Goal: Information Seeking & Learning: Learn about a topic

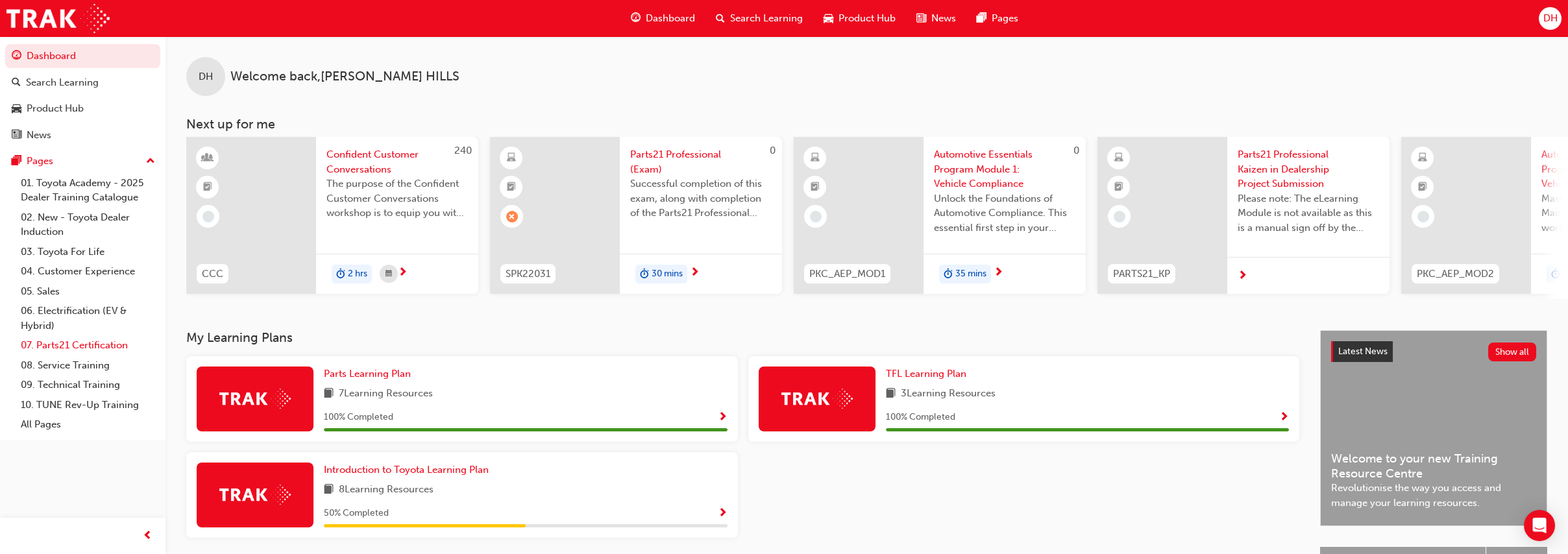
click at [120, 348] on link "07. Parts21 Certification" at bounding box center [88, 345] width 145 height 20
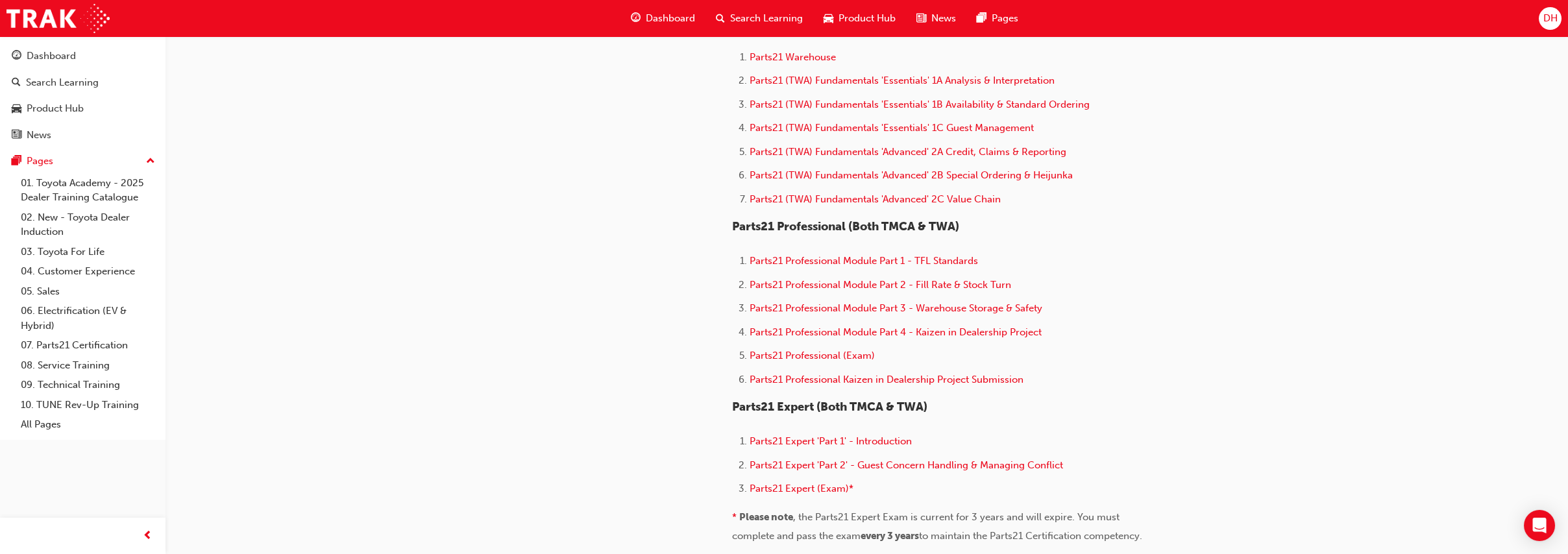
scroll to position [702, 0]
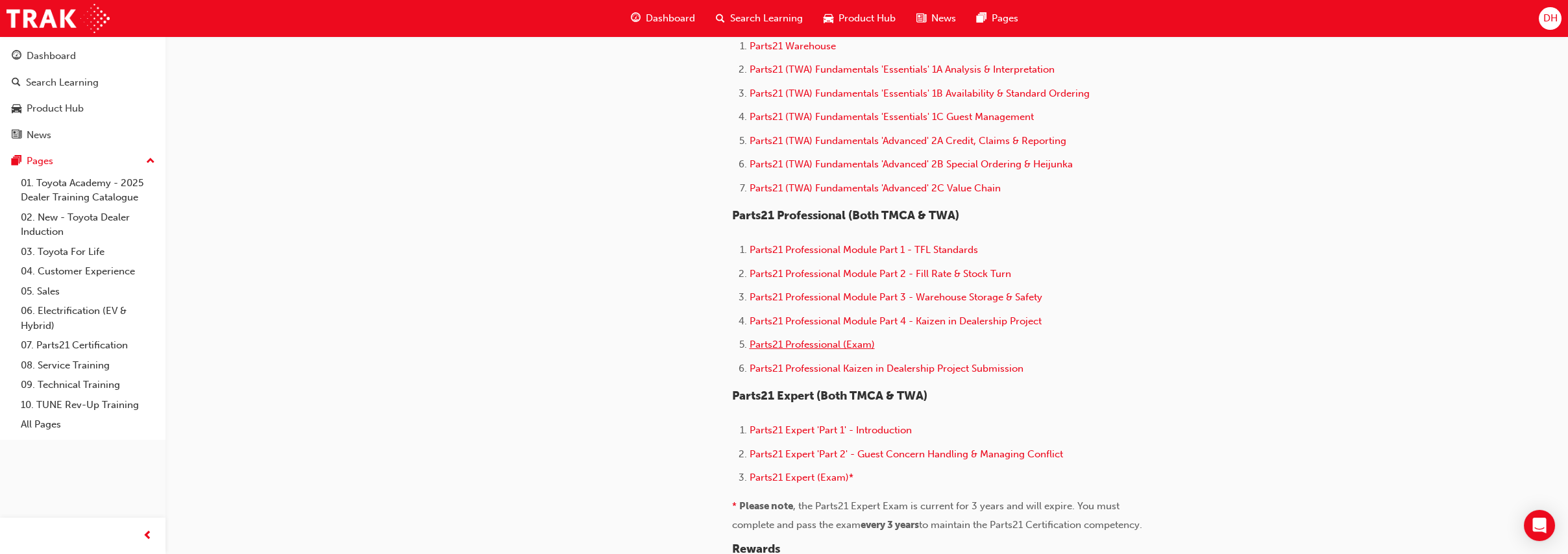
click at [825, 350] on span "Parts21 Professional (Exam)" at bounding box center [813, 344] width 126 height 11
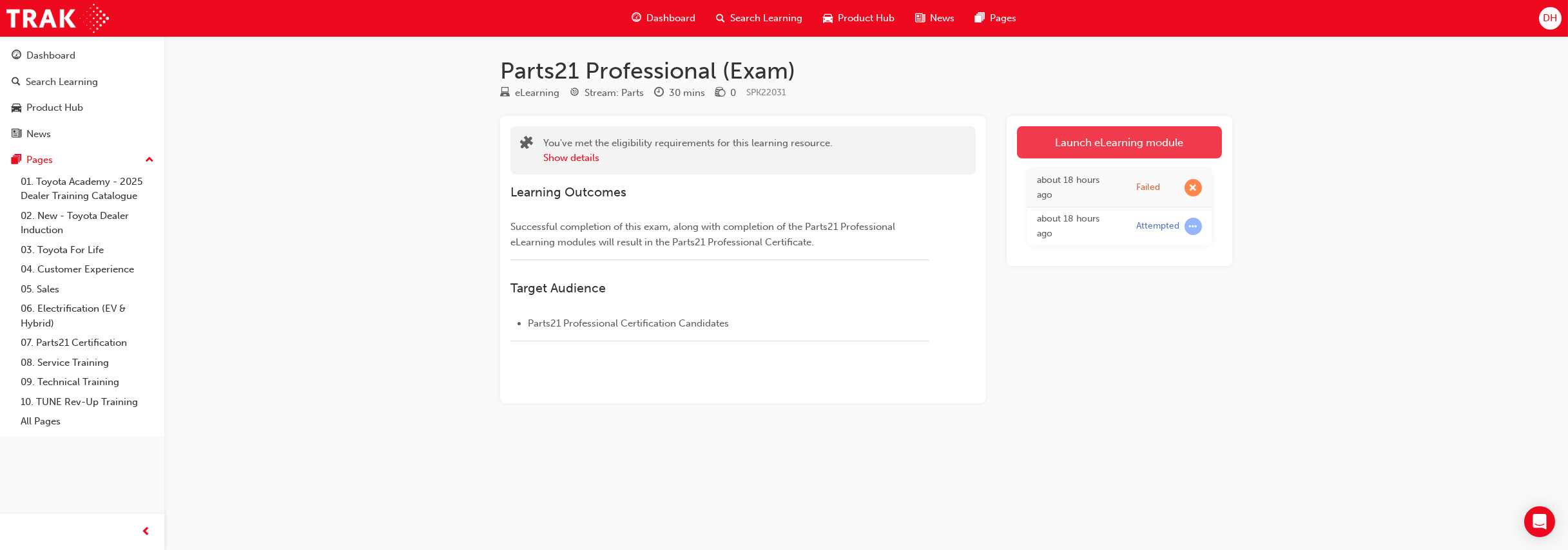
click at [1071, 136] on link "Launch eLearning module" at bounding box center [1119, 142] width 205 height 32
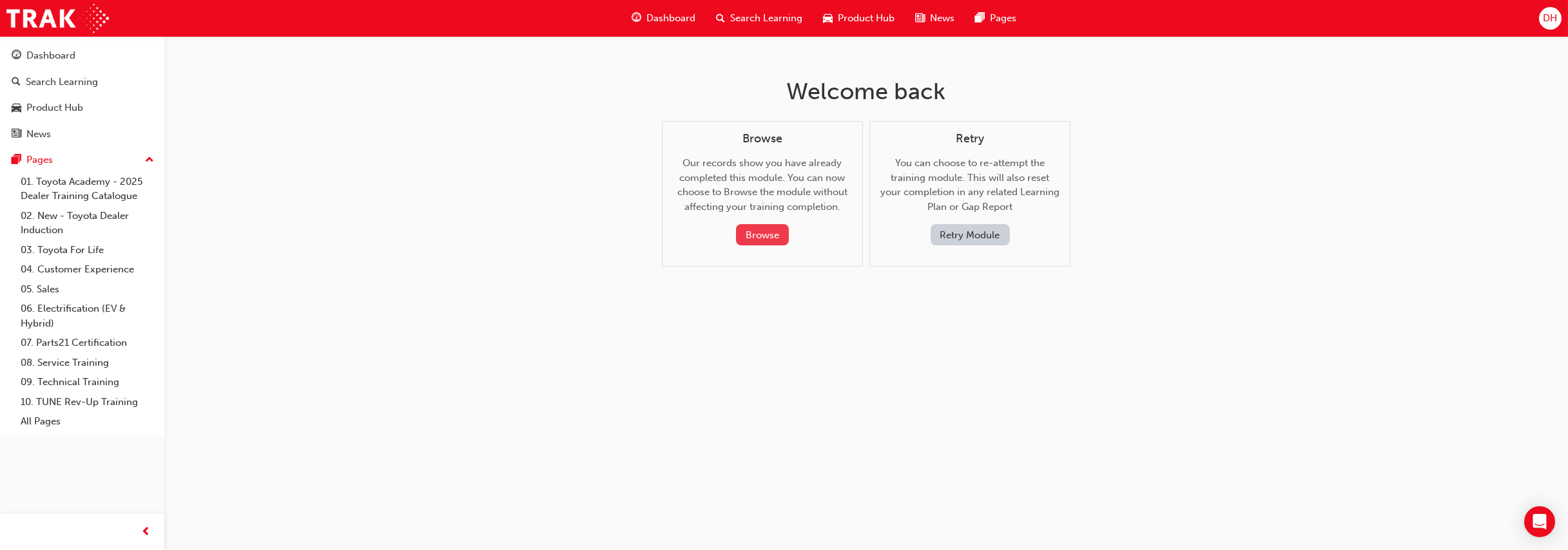
click at [763, 230] on button "Browse" at bounding box center [762, 235] width 53 height 21
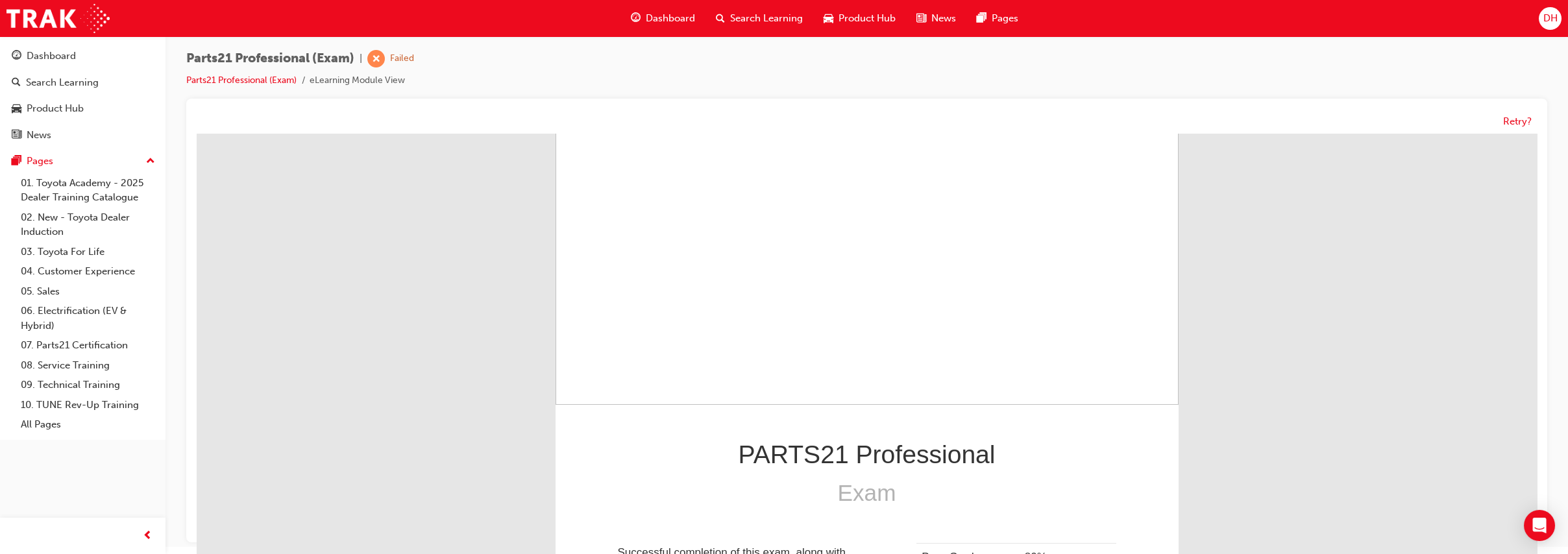
scroll to position [10, 0]
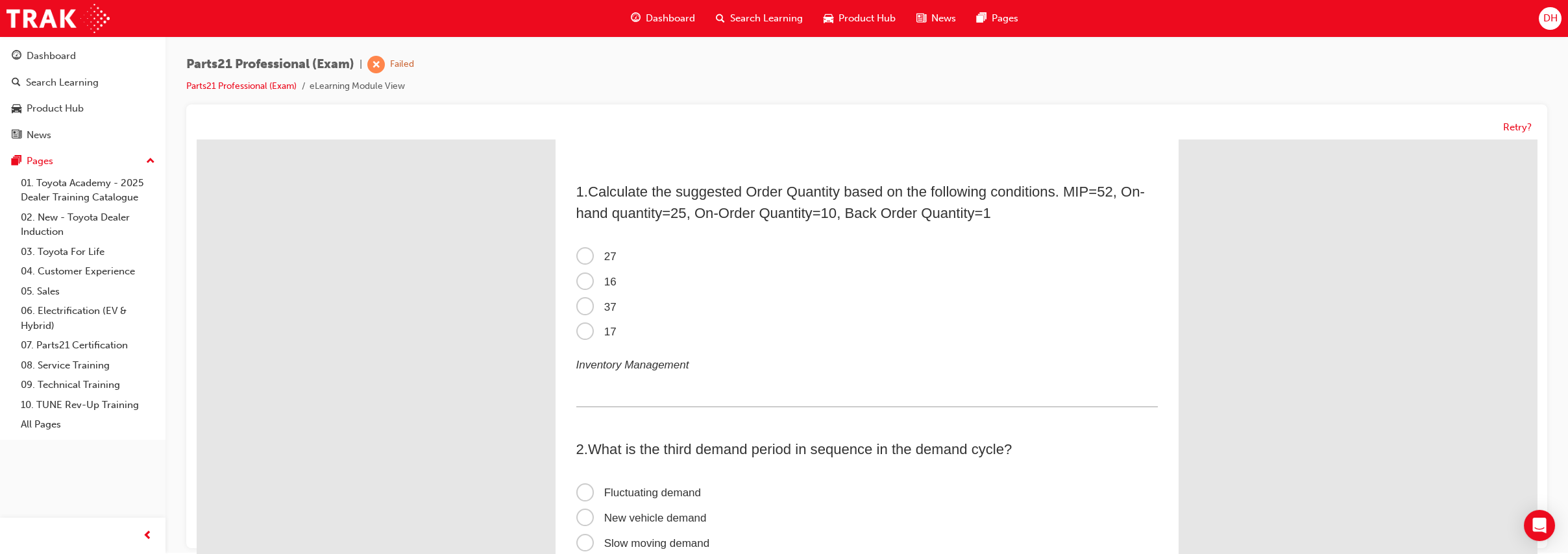
scroll to position [0, 0]
click at [576, 278] on span "16" at bounding box center [596, 283] width 40 height 12
click at [196, 141] on input "16" at bounding box center [196, 141] width 0 height 0
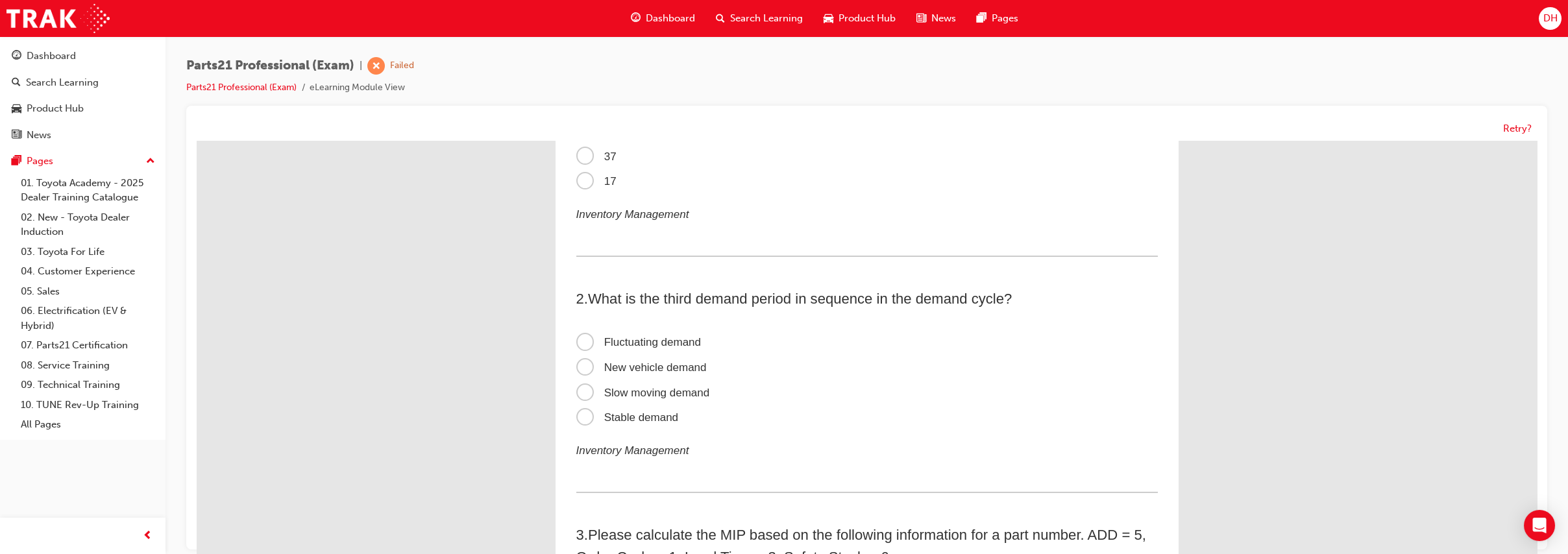
scroll to position [161, 0]
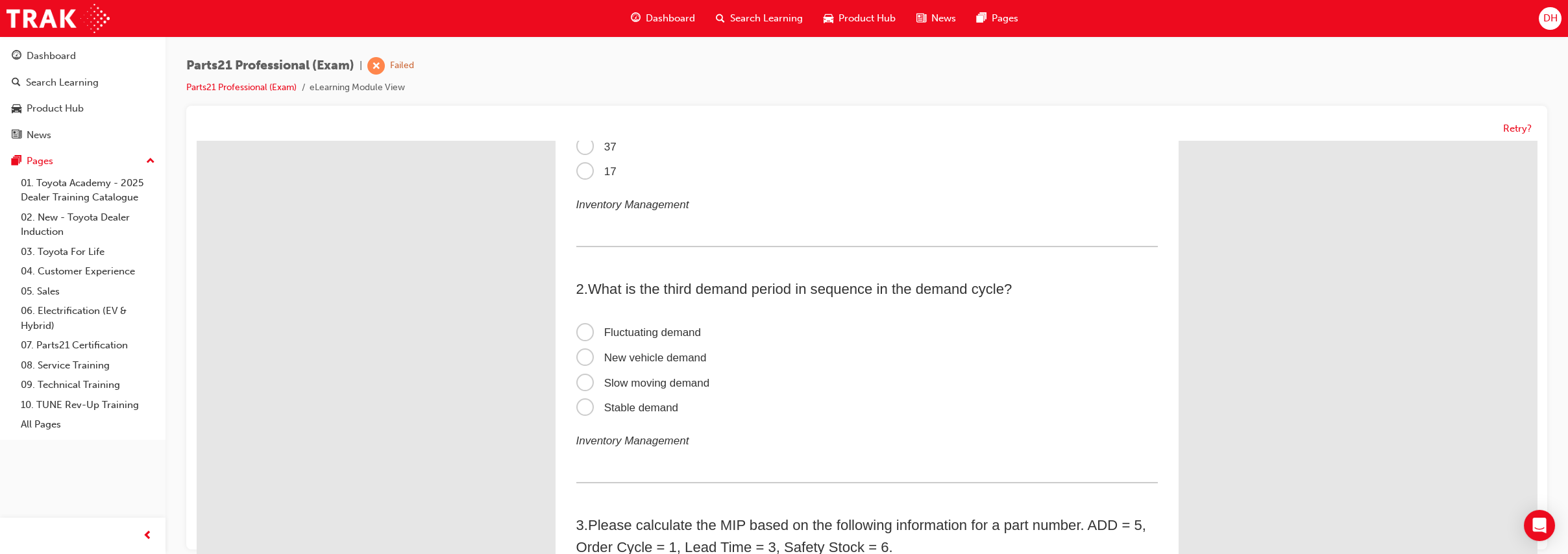
click at [660, 407] on span "Stable demand" at bounding box center [628, 408] width 103 height 12
click at [196, 141] on input "Stable demand" at bounding box center [196, 141] width 0 height 0
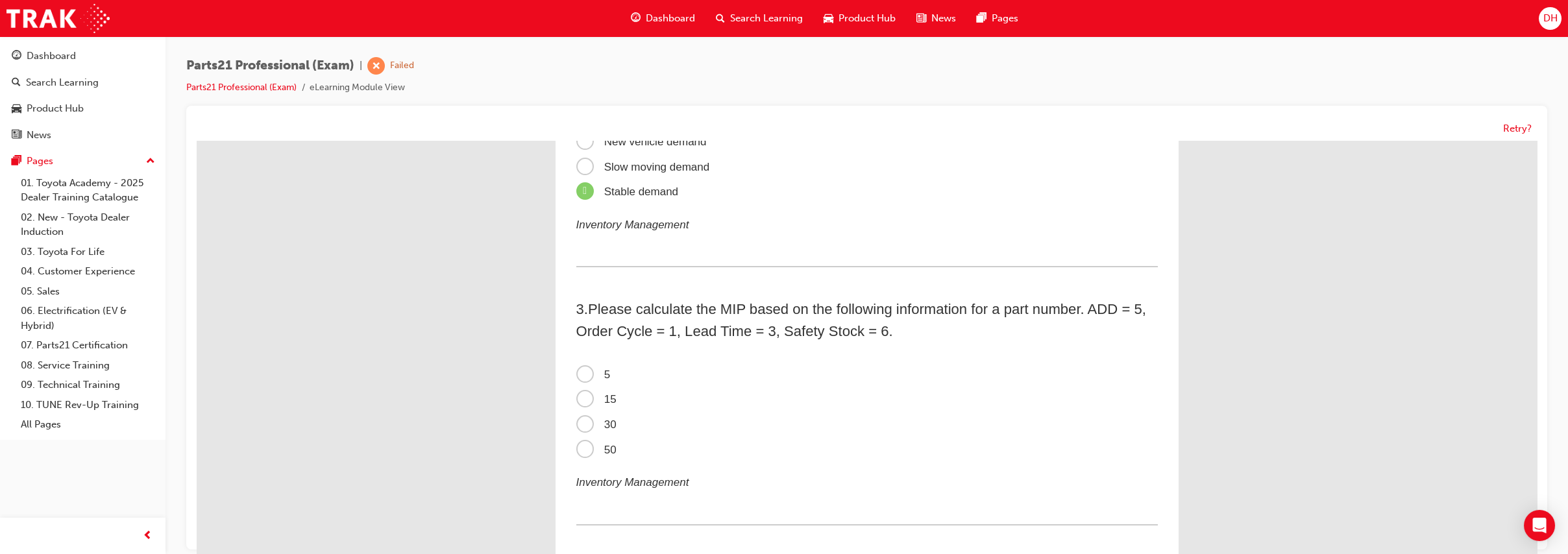
scroll to position [378, 0]
click at [583, 448] on span "50" at bounding box center [596, 449] width 40 height 12
click at [196, 141] on input "50" at bounding box center [196, 141] width 0 height 0
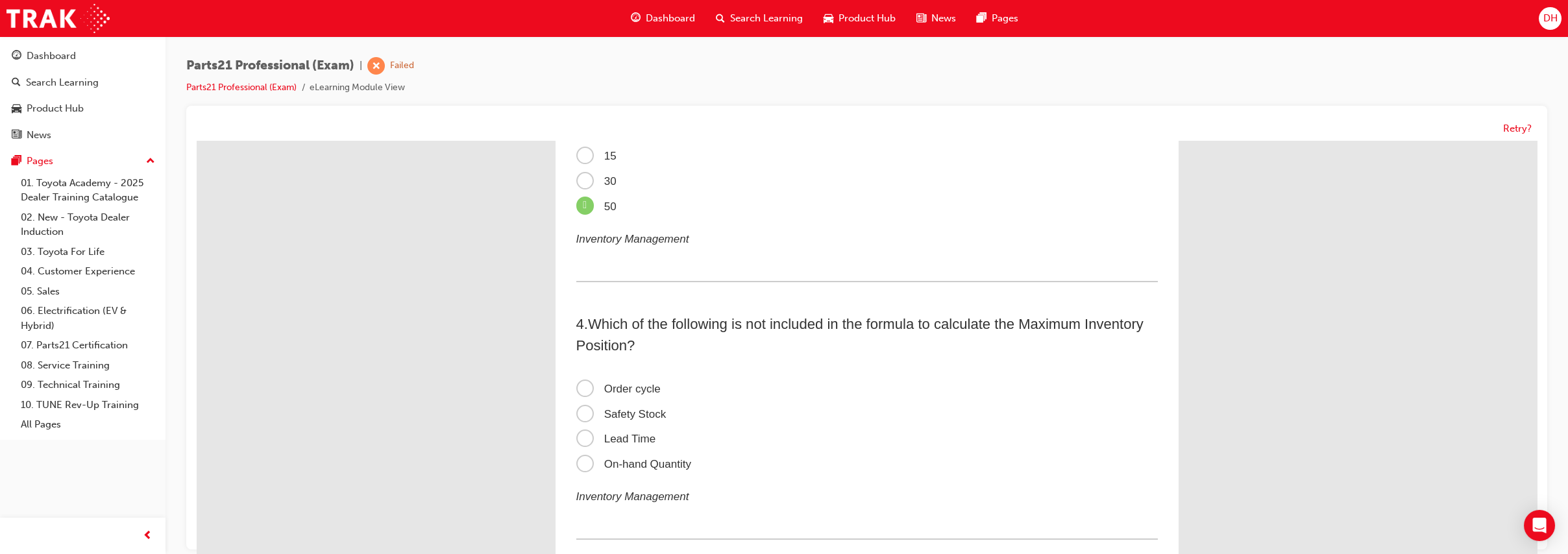
scroll to position [612, 0]
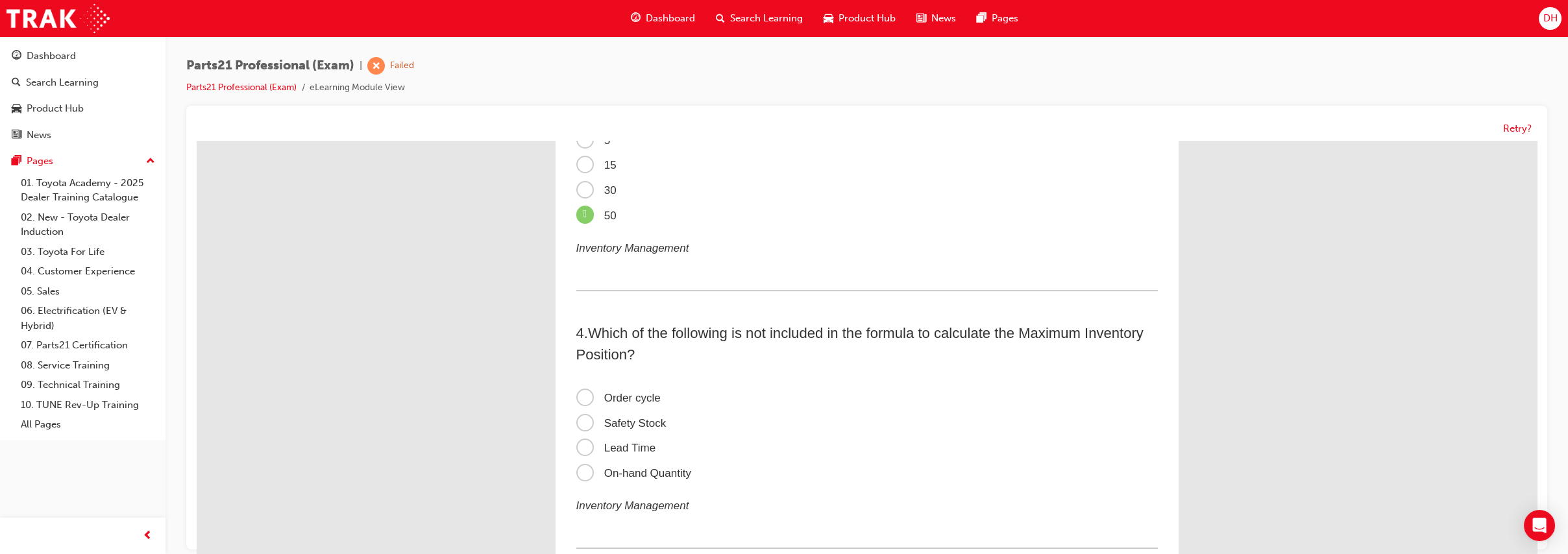
click at [615, 398] on span "Order cycle" at bounding box center [618, 398] width 85 height 12
click at [196, 141] on input "Order cycle" at bounding box center [196, 141] width 0 height 0
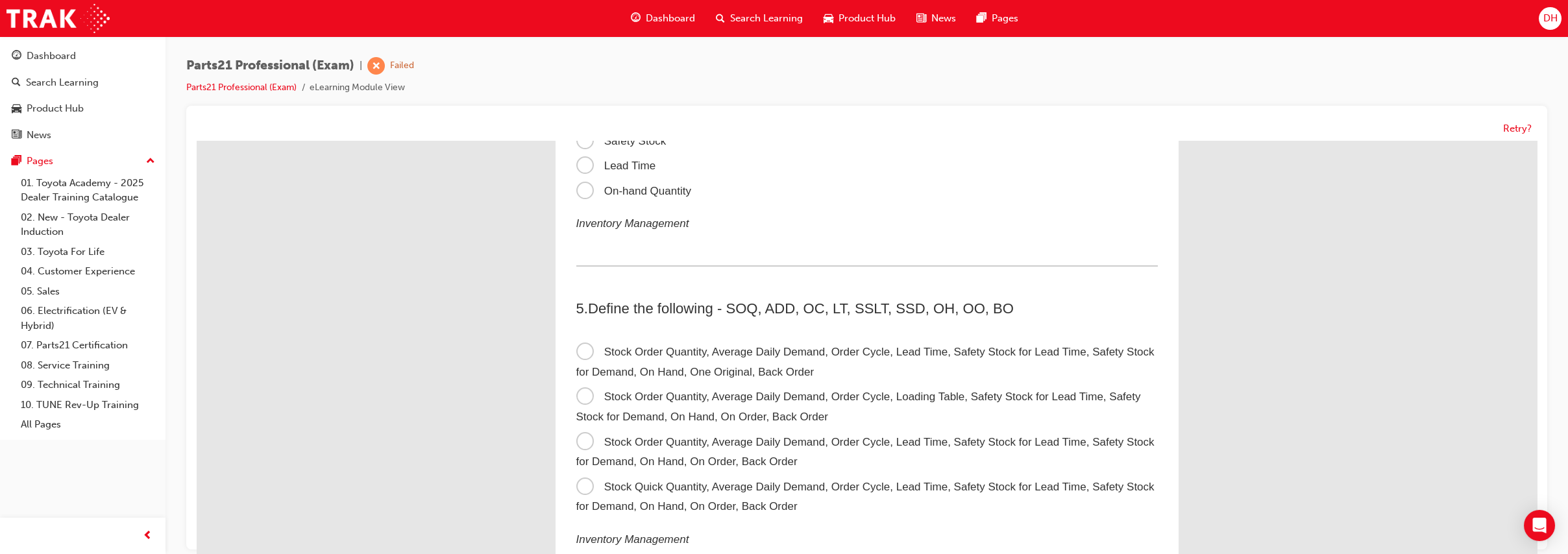
scroll to position [900, 0]
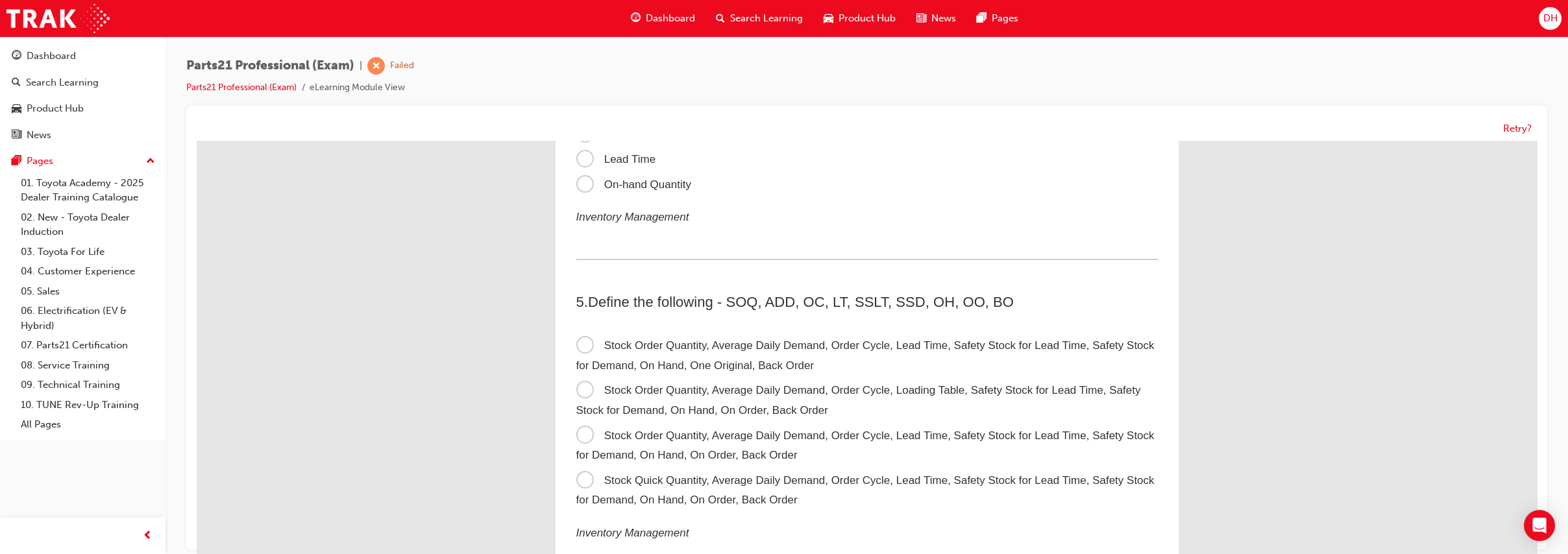
click at [640, 438] on span "Stock Order Quantity, Average Daily Demand, Order Cycle, Lead Time, Safety Stoc…" at bounding box center [866, 445] width 579 height 33
click at [196, 141] on input "Stock Order Quantity, Average Daily Demand, Order Cycle, Lead Time, Safety Stoc…" at bounding box center [196, 141] width 0 height 0
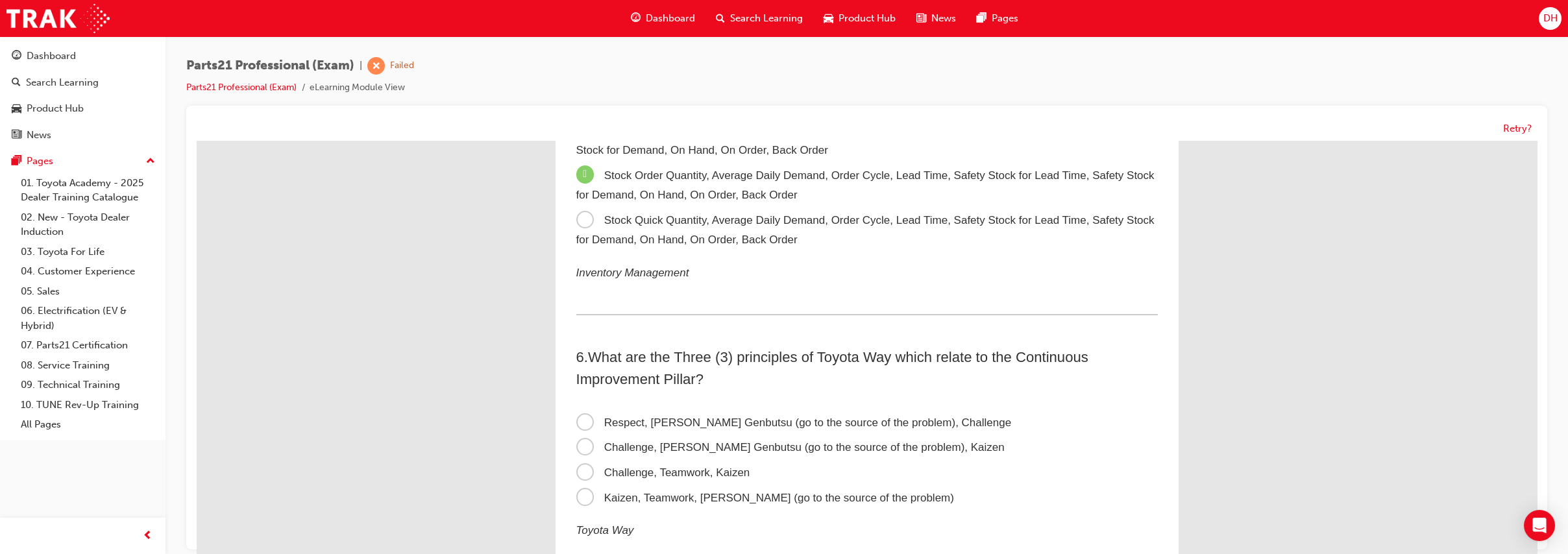
scroll to position [1171, 0]
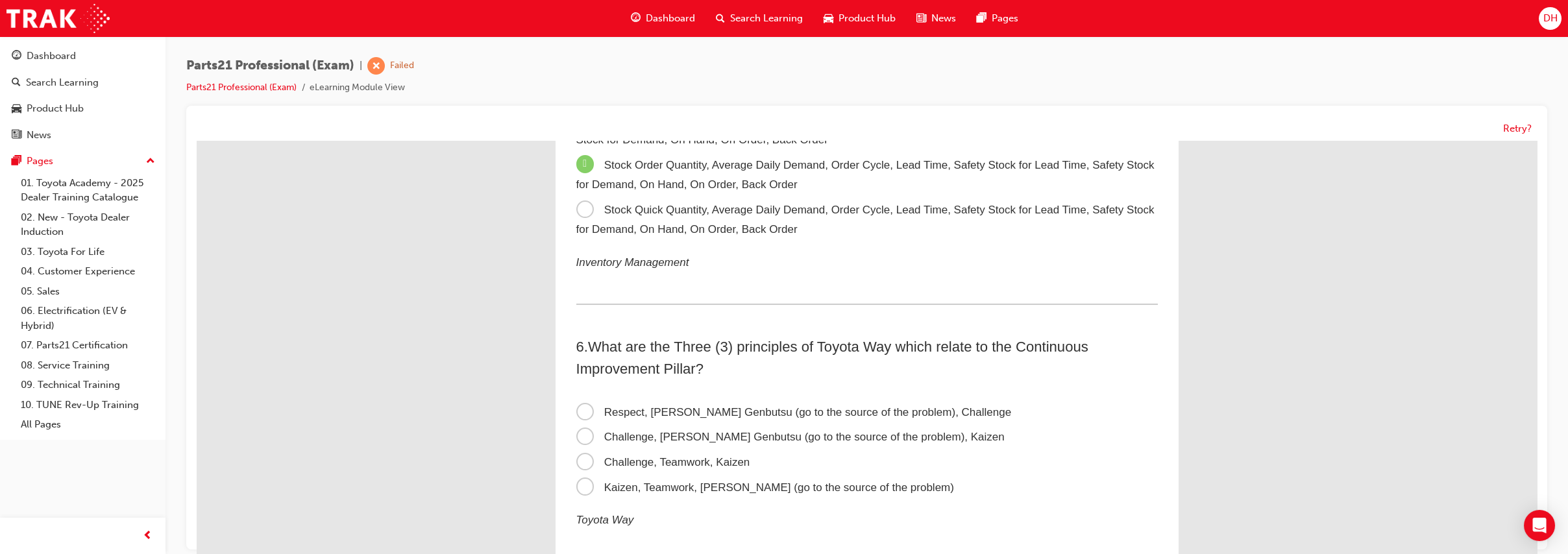
click at [631, 416] on span "Respect, Genchi Genbutsu (go to the source of the problem), Challenge" at bounding box center [794, 412] width 436 height 12
click at [196, 141] on input "Respect, Genchi Genbutsu (go to the source of the problem), Challenge" at bounding box center [196, 141] width 0 height 0
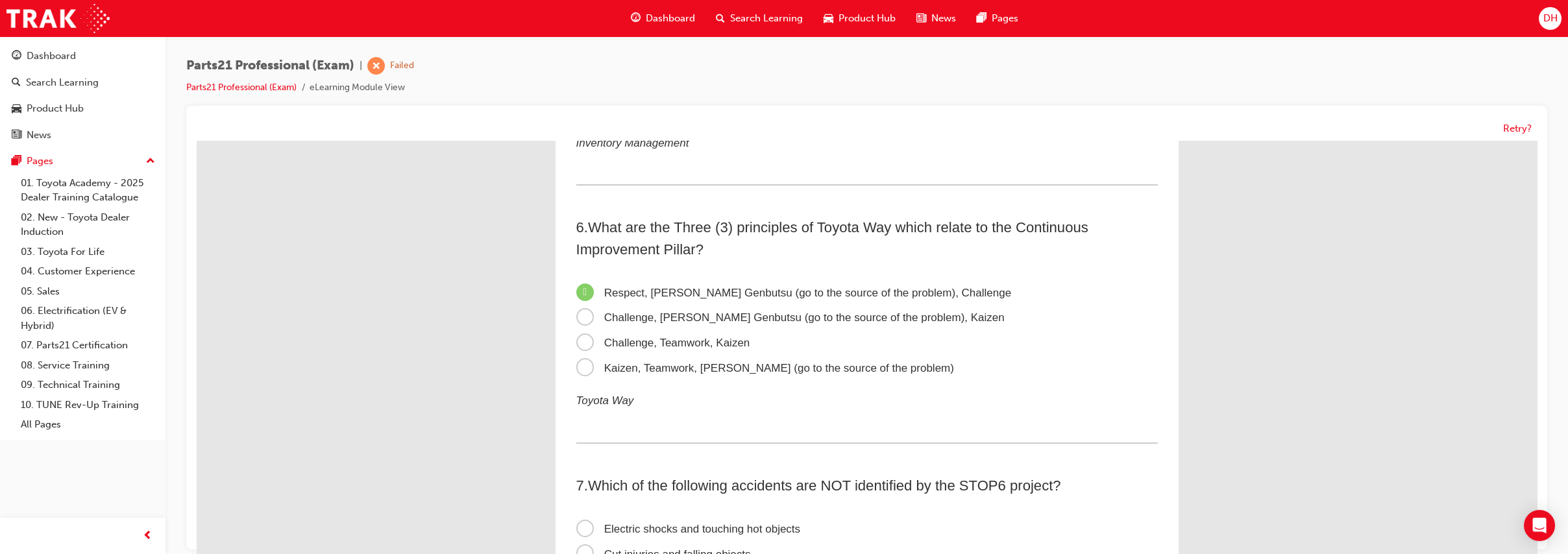
scroll to position [1387, 0]
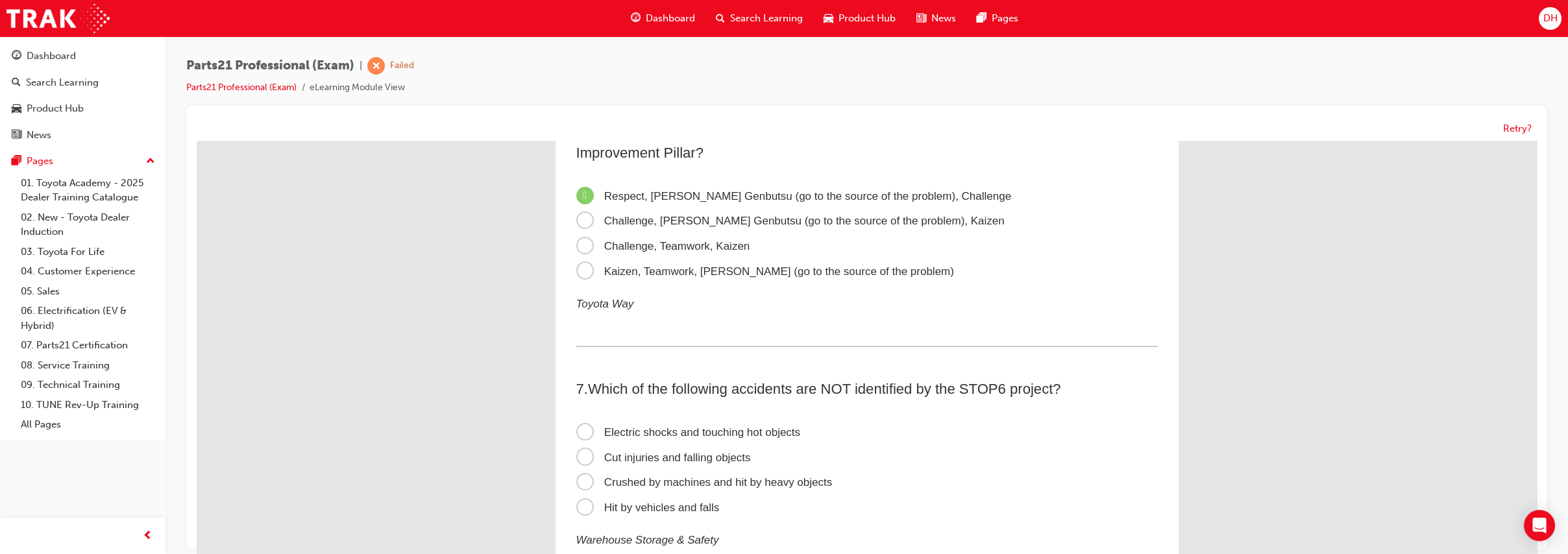
click at [640, 456] on span "Cut injuries and falling objects" at bounding box center [663, 457] width 174 height 12
click at [196, 141] on input "Cut injuries and falling objects" at bounding box center [196, 141] width 0 height 0
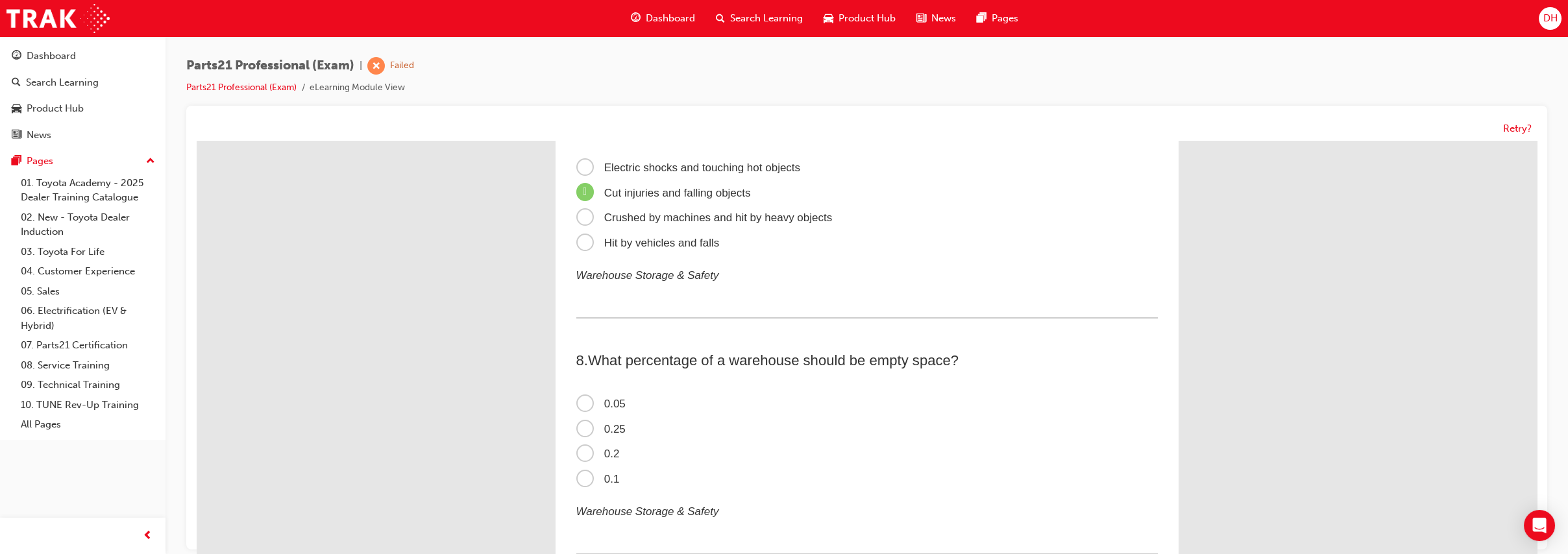
scroll to position [1657, 0]
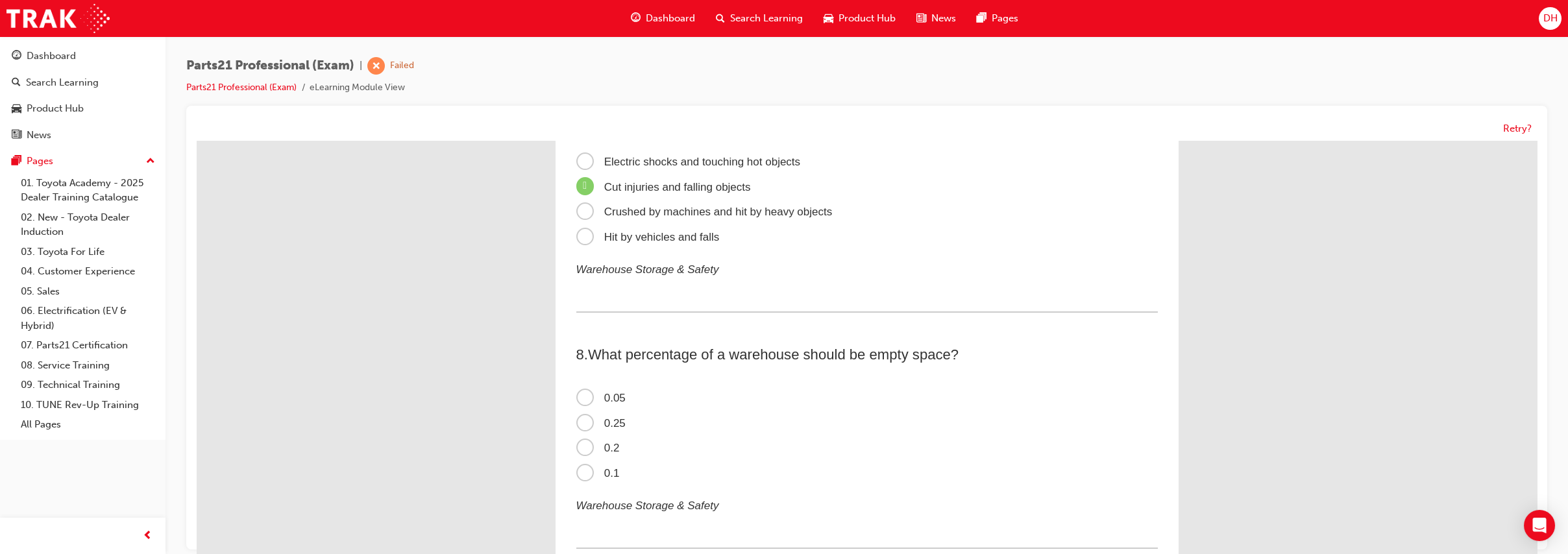
click at [600, 422] on span "0.25" at bounding box center [601, 423] width 49 height 12
click at [196, 141] on input "0.25" at bounding box center [196, 141] width 0 height 0
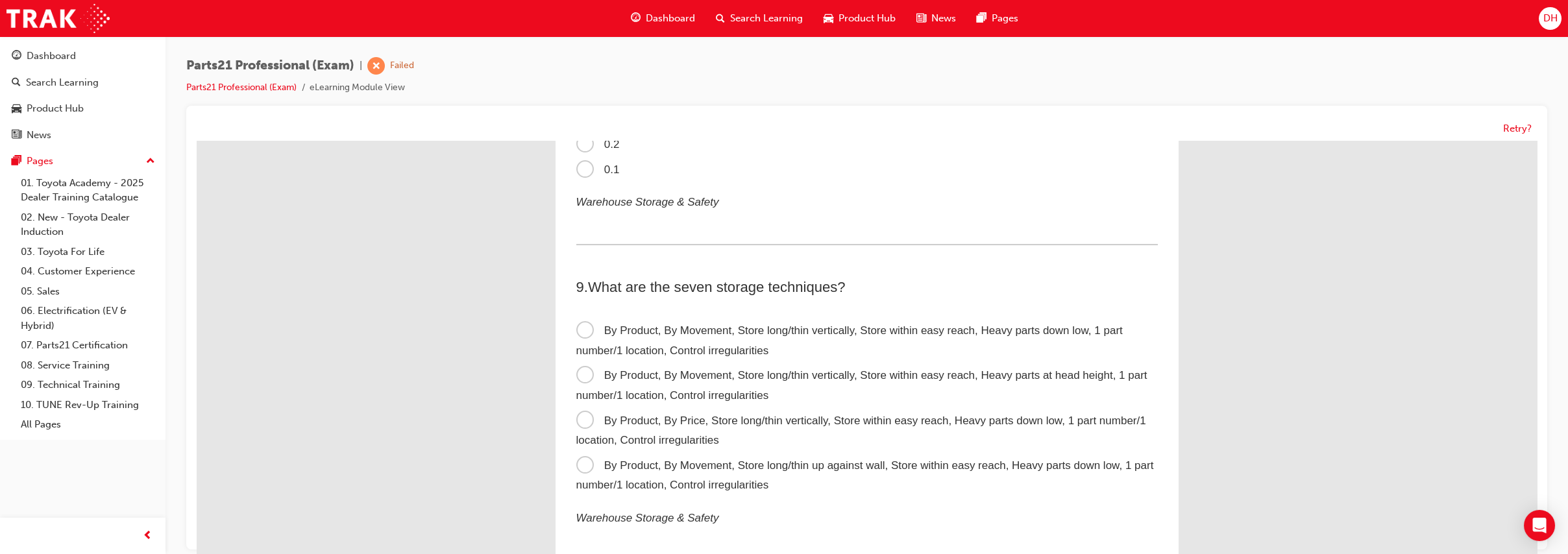
scroll to position [1963, 0]
click at [673, 336] on label "By Product, By Movement, Store long/thin vertically, Store within easy reach, H…" at bounding box center [867, 338] width 582 height 45
click at [196, 141] on input "By Product, By Movement, Store long/thin vertically, Store within easy reach, H…" at bounding box center [196, 141] width 0 height 0
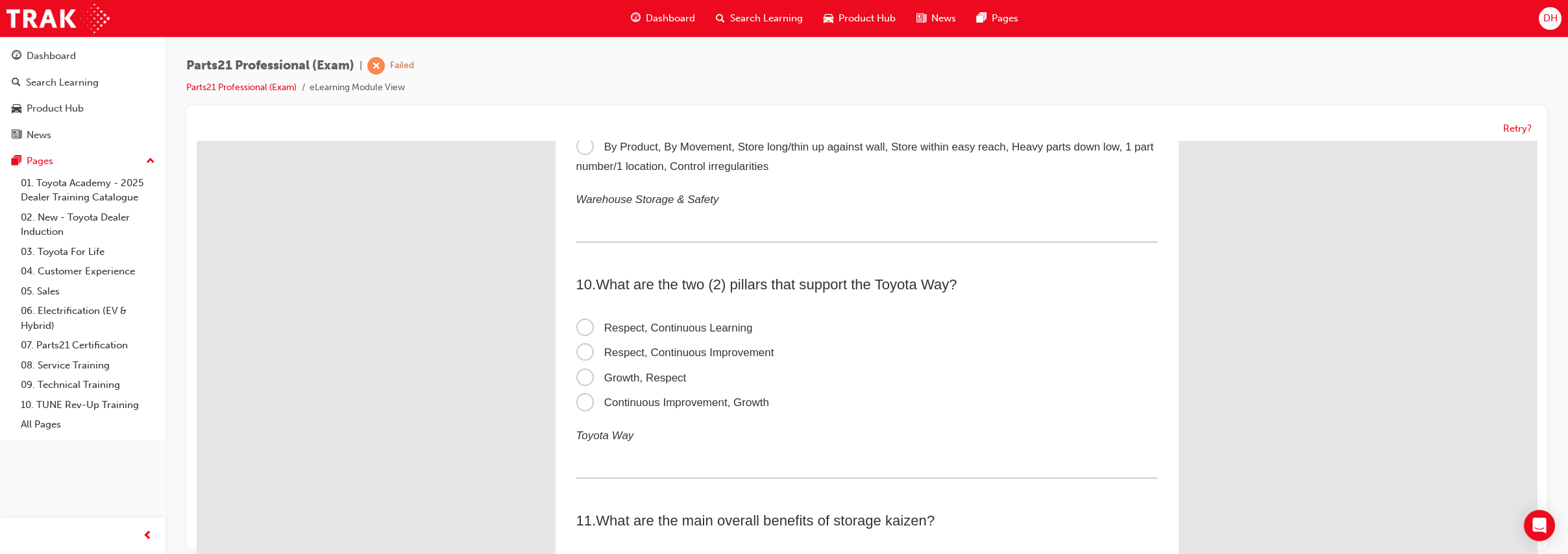
scroll to position [2288, 0]
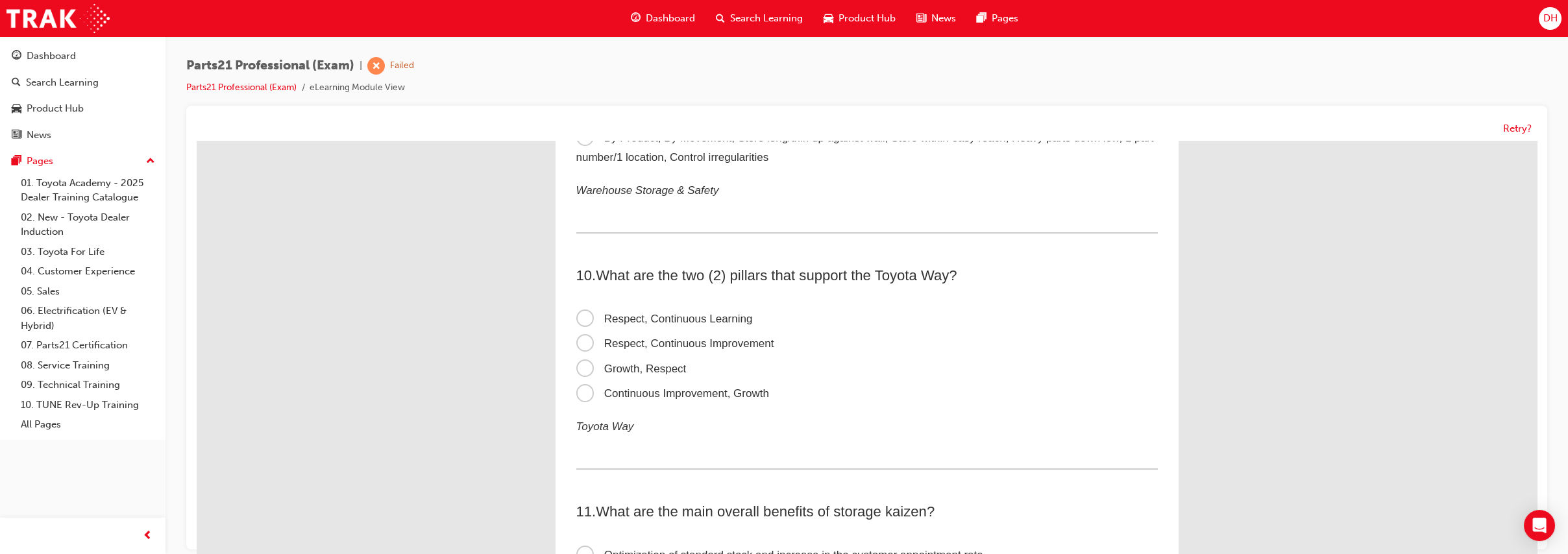
click at [693, 394] on span "Continuous Improvement, Growth" at bounding box center [672, 393] width 193 height 12
click at [196, 141] on input "Continuous Improvement, Growth" at bounding box center [196, 141] width 0 height 0
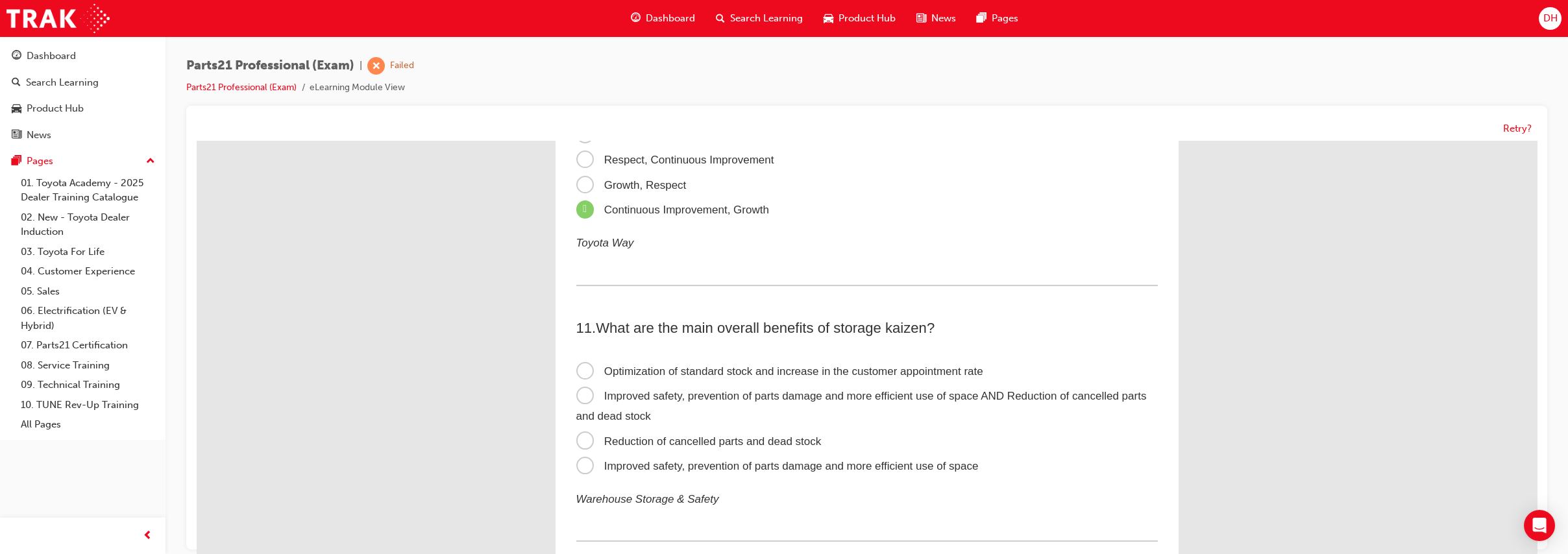
scroll to position [2468, 0]
click at [701, 399] on span "Improved safety, prevention of parts damage and more efficient use of space AND…" at bounding box center [861, 409] width 570 height 33
click at [196, 141] on input "Improved safety, prevention of parts damage and more efficient use of space AND…" at bounding box center [196, 141] width 0 height 0
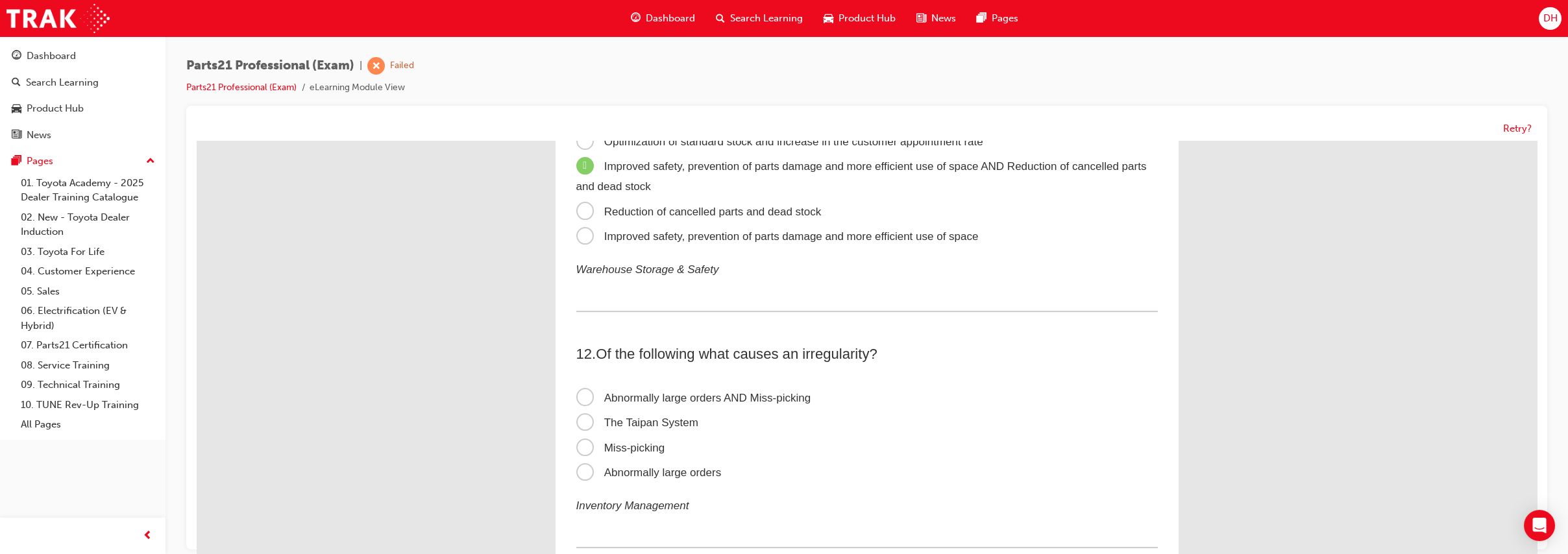
scroll to position [2702, 0]
click at [786, 393] on span "Abnormally large orders AND Miss-picking" at bounding box center [694, 397] width 235 height 12
click at [196, 141] on input "Abnormally large orders AND Miss-picking" at bounding box center [196, 141] width 0 height 0
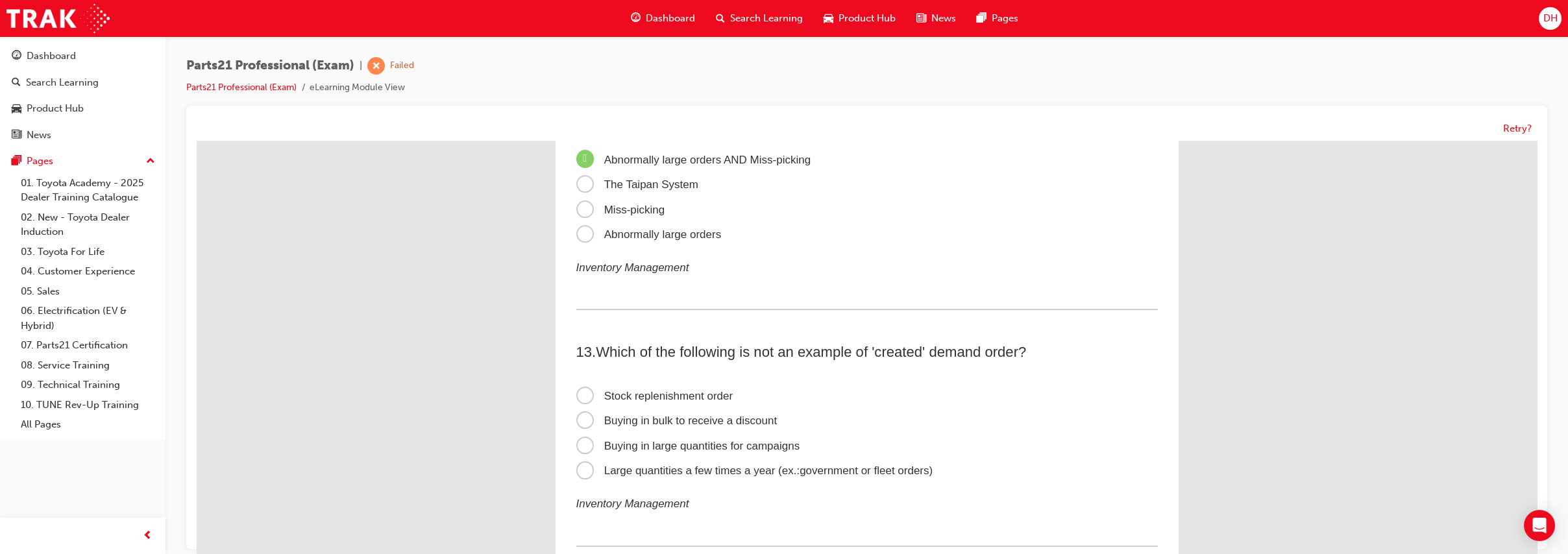
scroll to position [2937, 0]
click at [715, 398] on span "Stock replenishment order" at bounding box center [655, 399] width 157 height 12
click at [196, 141] on input "Stock replenishment order" at bounding box center [196, 141] width 0 height 0
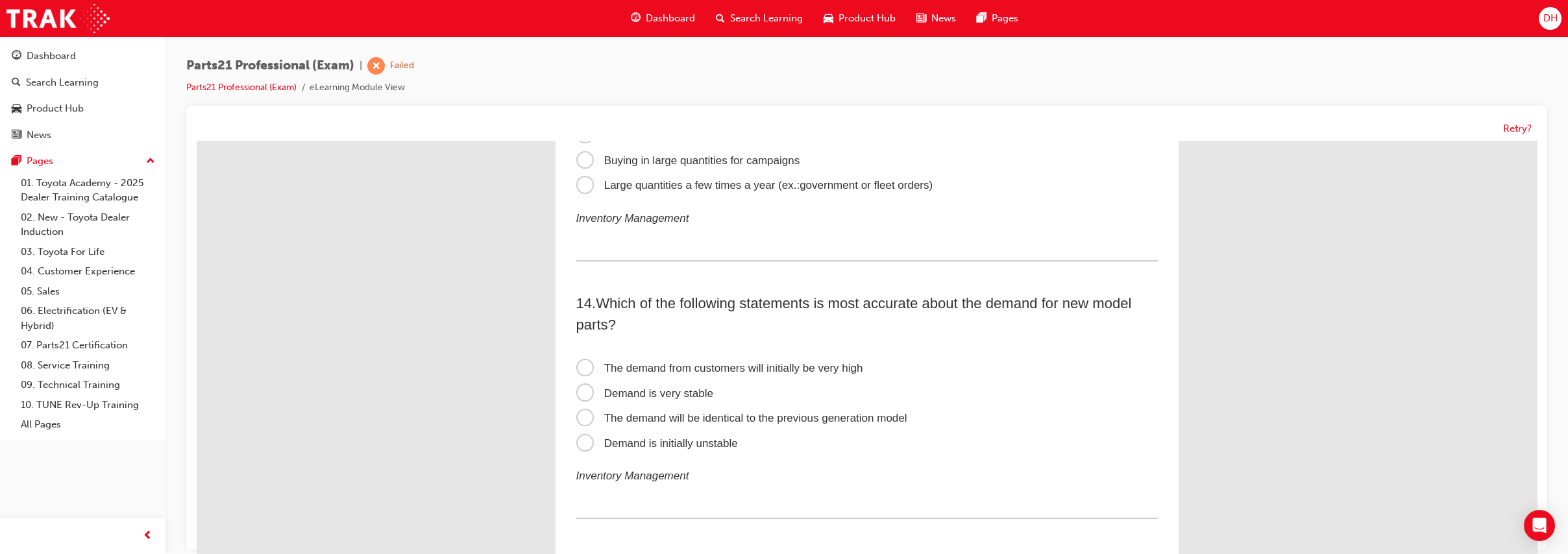
scroll to position [3243, 0]
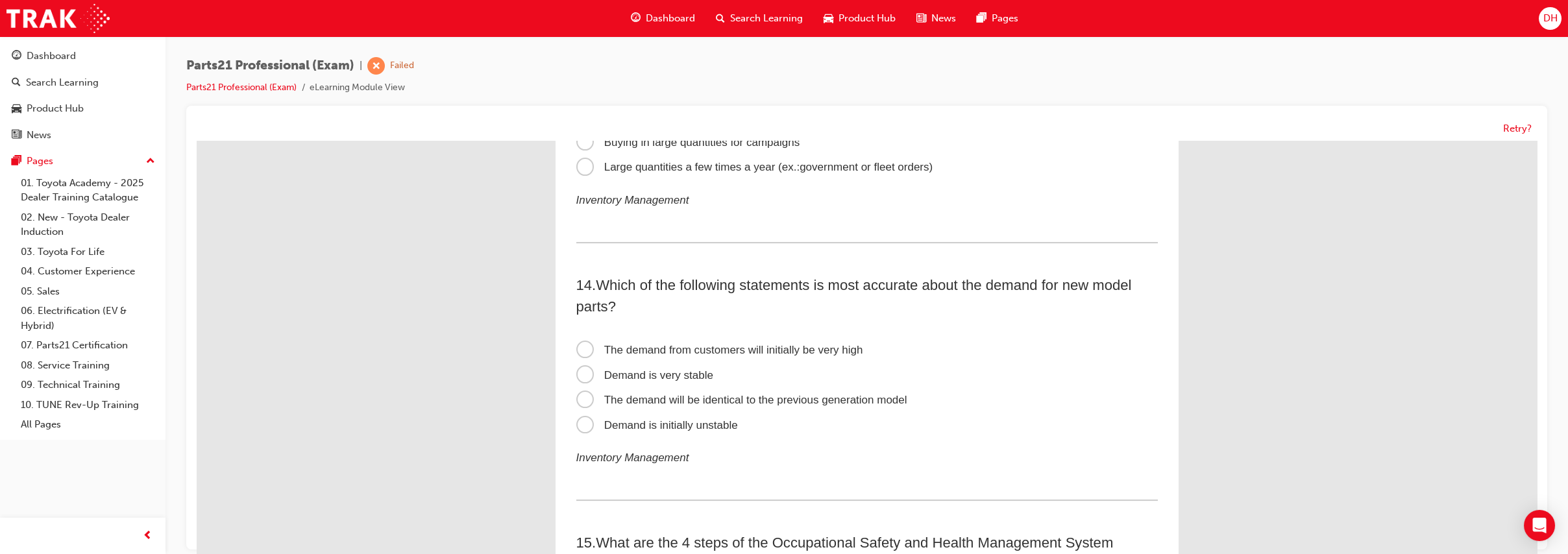
click at [718, 425] on span "Demand is initially unstable" at bounding box center [657, 425] width 161 height 12
click at [196, 141] on input "Demand is initially unstable" at bounding box center [196, 141] width 0 height 0
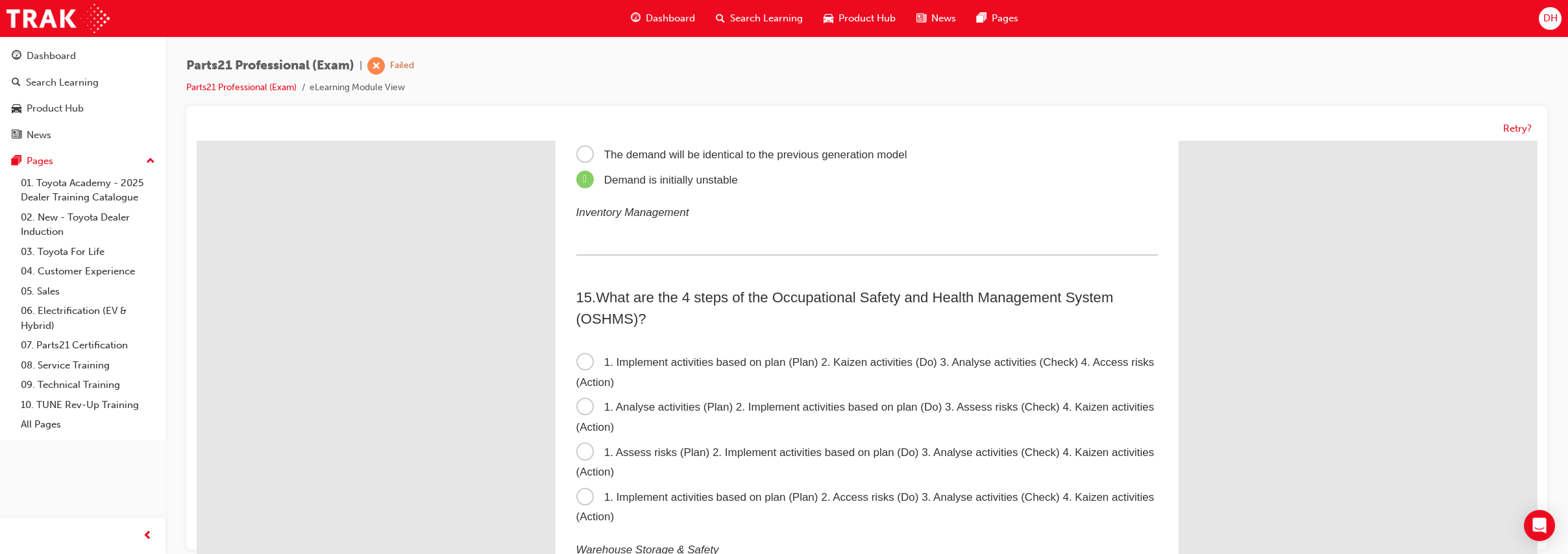
scroll to position [3495, 0]
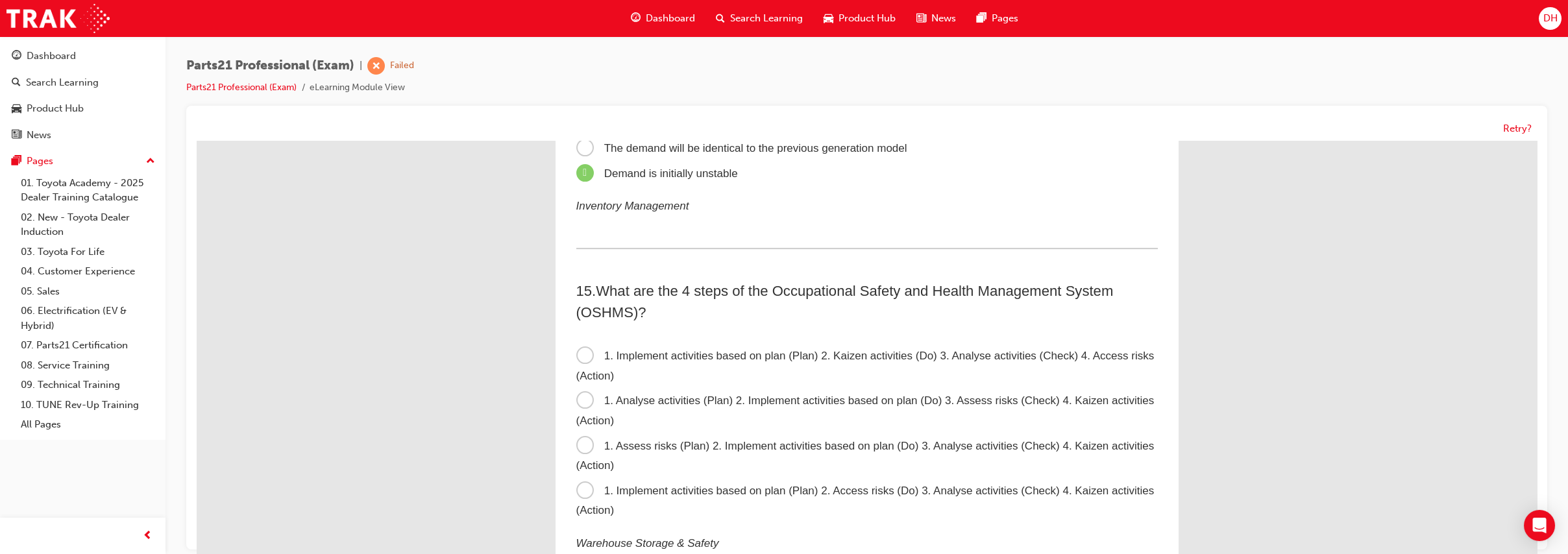
click at [687, 354] on span "1. Implement activities based on plan (Plan) 2. Kaizen activities (Do) 3. Analy…" at bounding box center [866, 365] width 579 height 33
click at [196, 141] on input "1. Implement activities based on plan (Plan) 2. Kaizen activities (Do) 3. Analy…" at bounding box center [196, 141] width 0 height 0
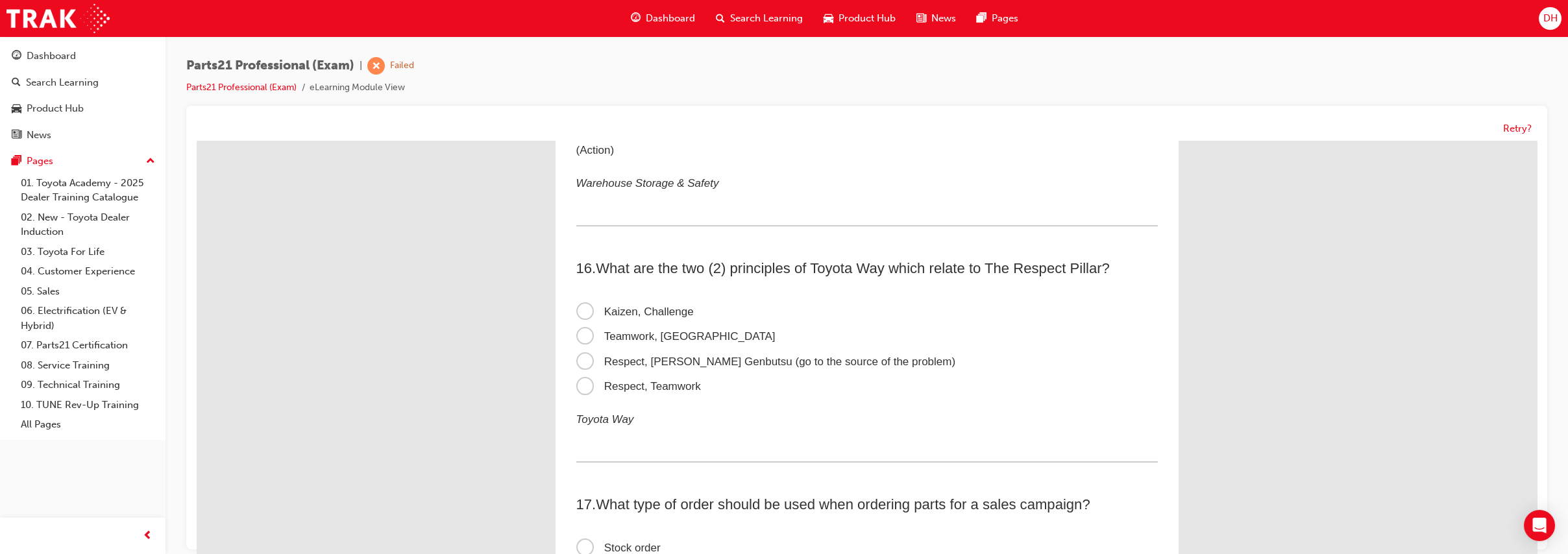
scroll to position [3838, 0]
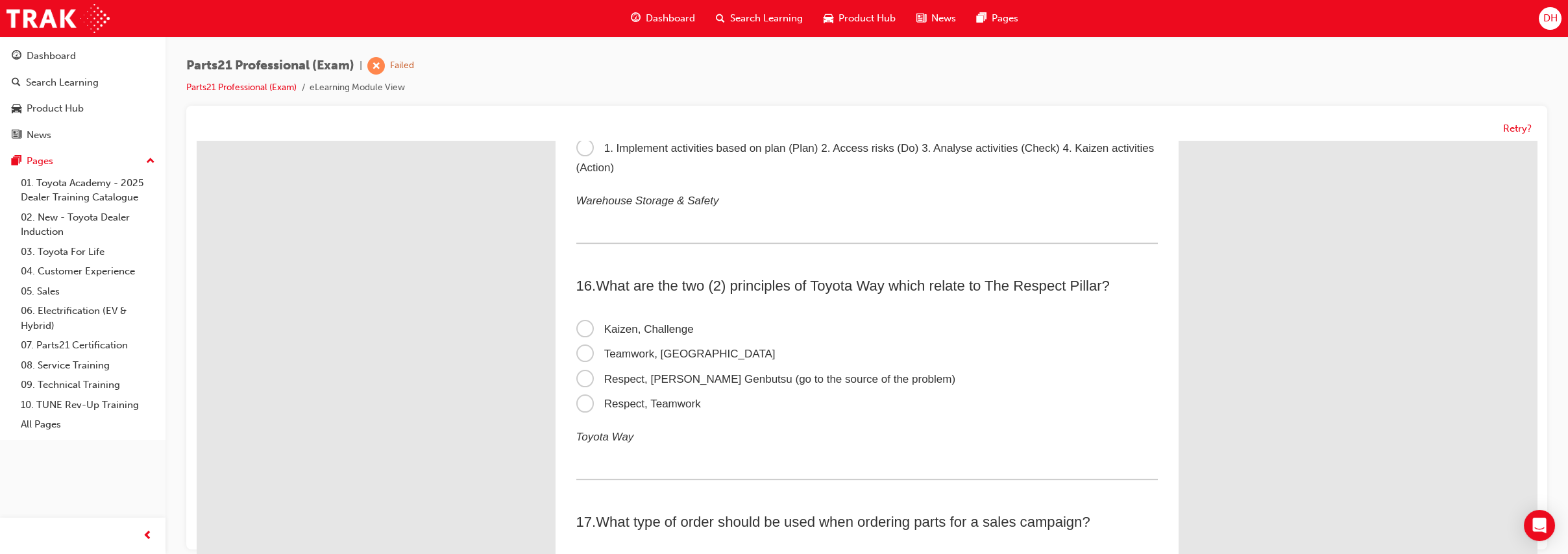
click at [706, 375] on span "Respect, Genchi Genbutsu (go to the source of the problem)" at bounding box center [766, 379] width 380 height 12
click at [196, 141] on input "Respect, Genchi Genbutsu (go to the source of the problem)" at bounding box center [196, 141] width 0 height 0
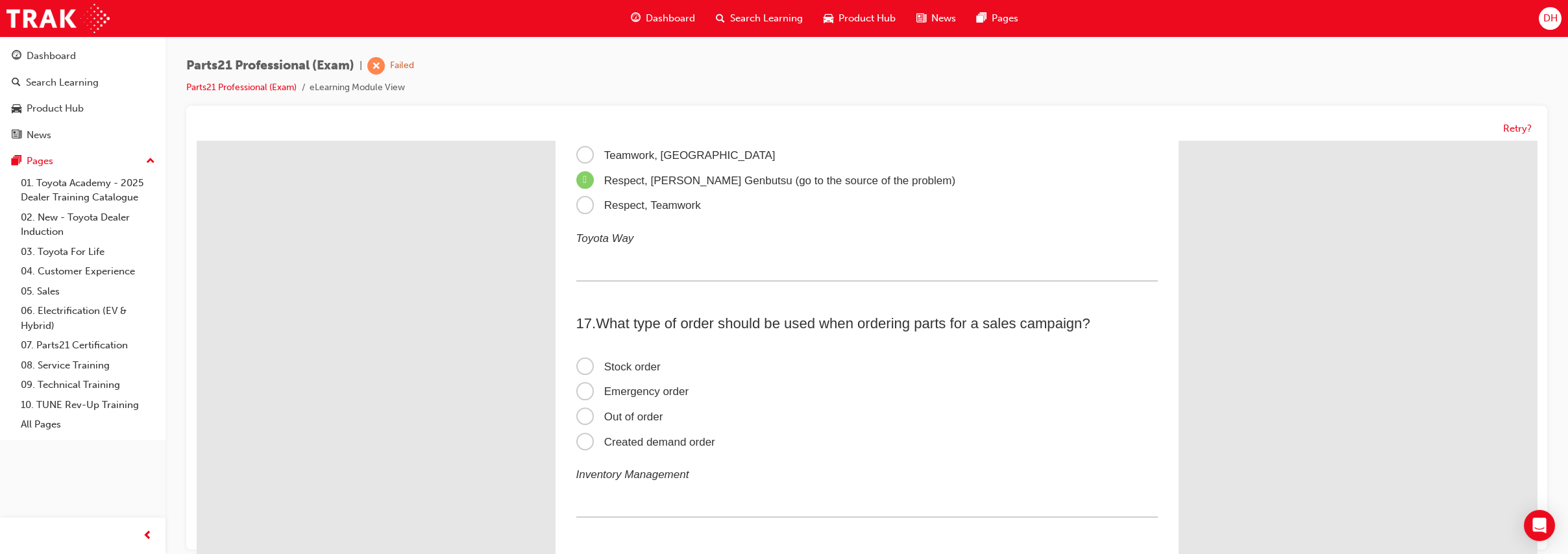
scroll to position [4054, 0]
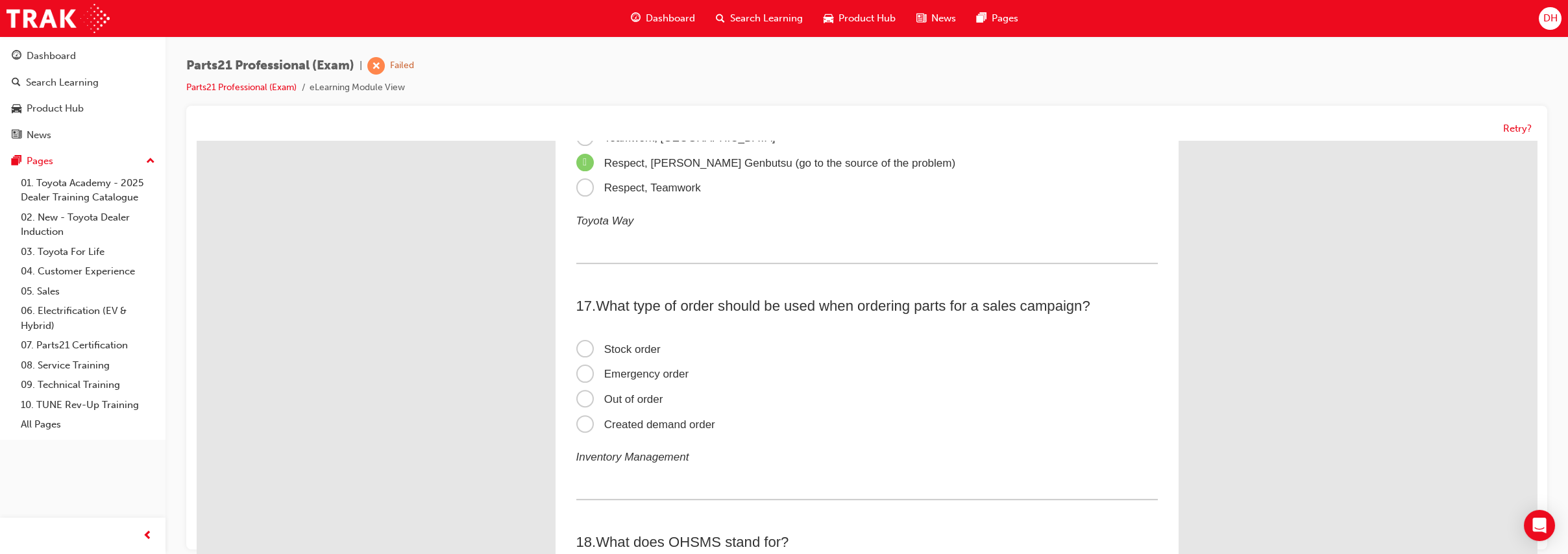
click at [683, 423] on span "Created demand order" at bounding box center [646, 425] width 139 height 12
click at [196, 141] on input "Created demand order" at bounding box center [196, 141] width 0 height 0
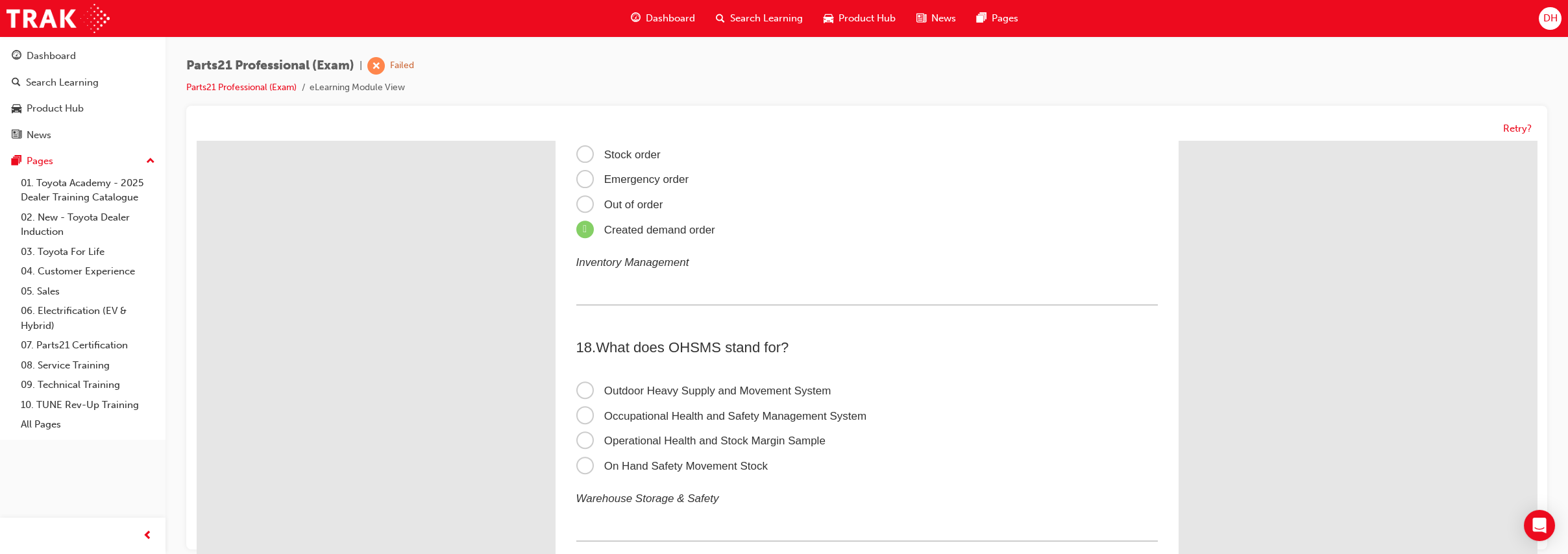
scroll to position [4252, 0]
click at [794, 410] on span "Occupational Health and Safety Management System" at bounding box center [722, 412] width 291 height 12
click at [196, 141] on input "Occupational Health and Safety Management System" at bounding box center [196, 141] width 0 height 0
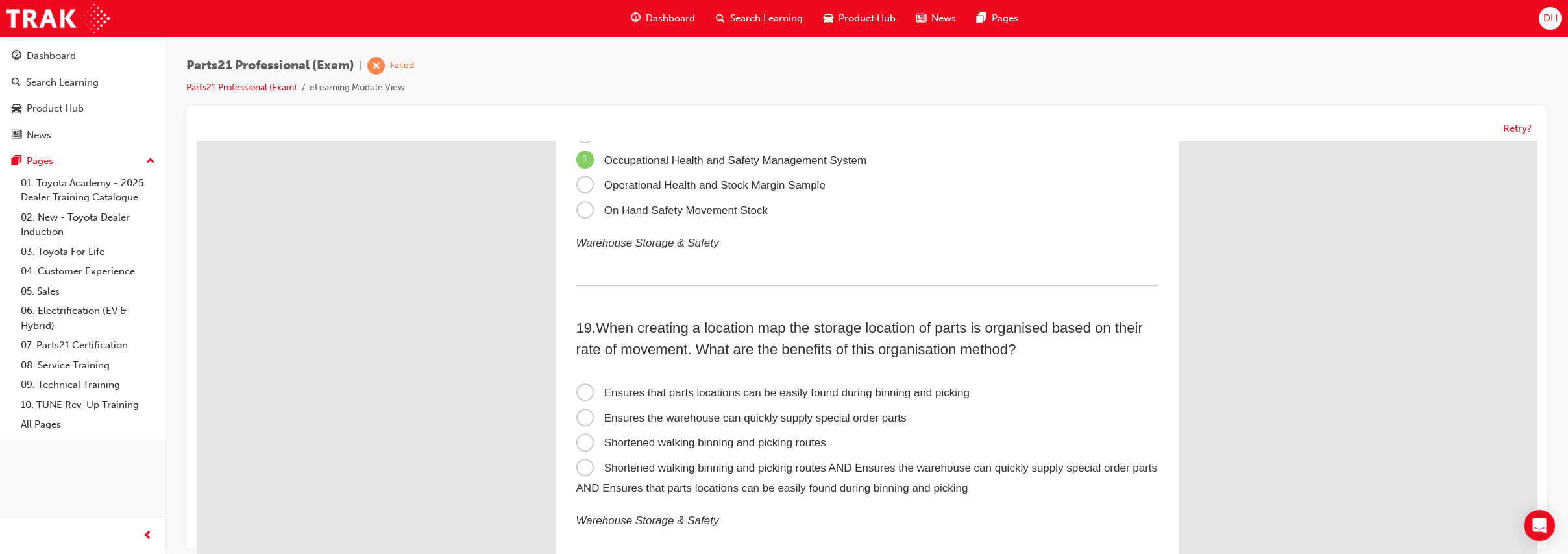
scroll to position [4523, 0]
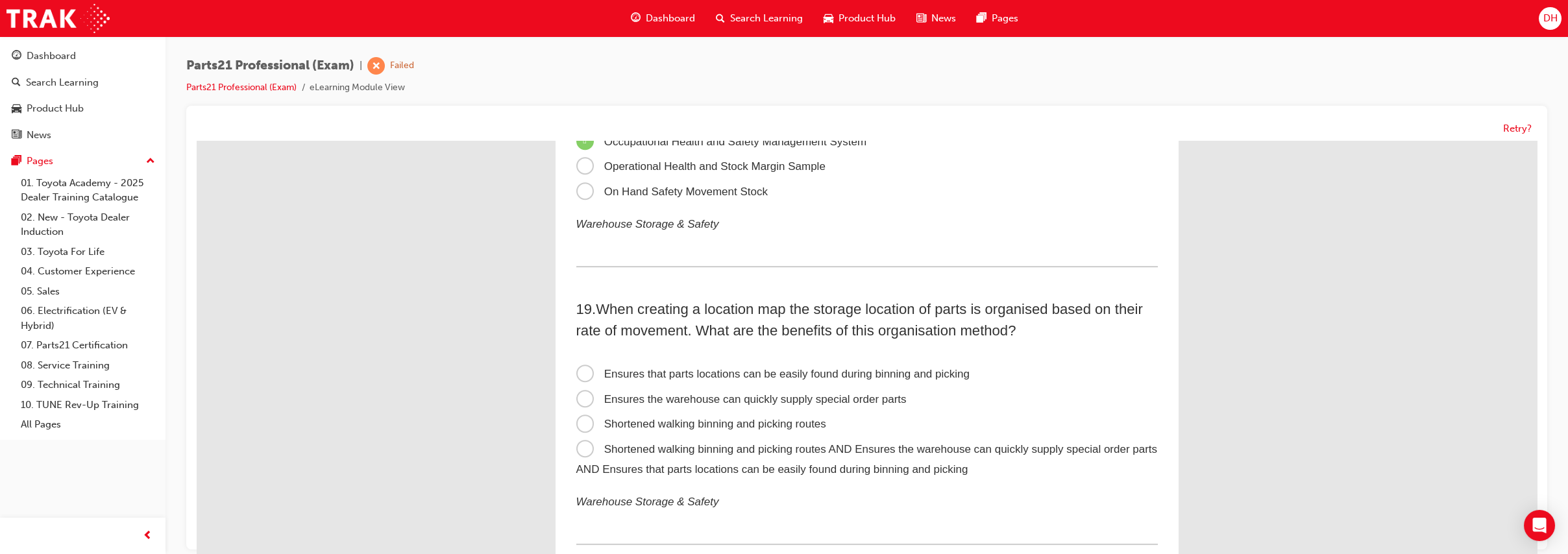
click at [800, 446] on span "Shortened walking binning and picking routes AND Ensures the warehouse can quic…" at bounding box center [867, 459] width 582 height 33
click at [196, 141] on input "Shortened walking binning and picking routes AND Ensures the warehouse can quic…" at bounding box center [196, 141] width 0 height 0
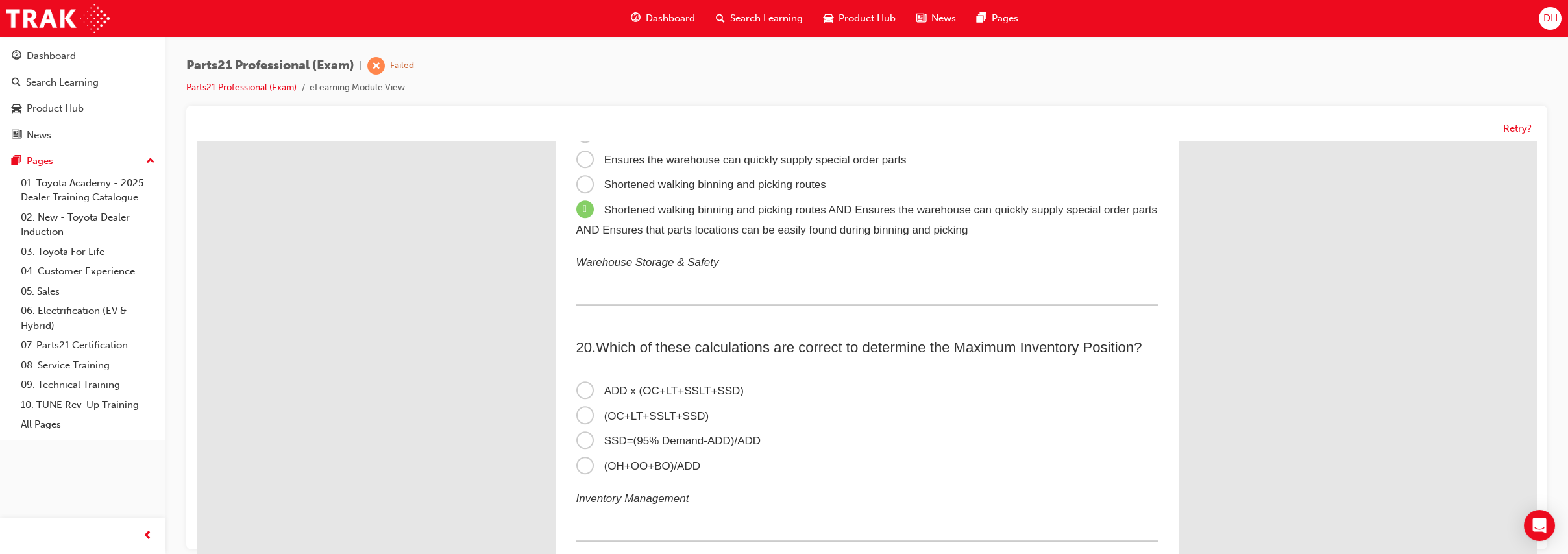
scroll to position [4774, 0]
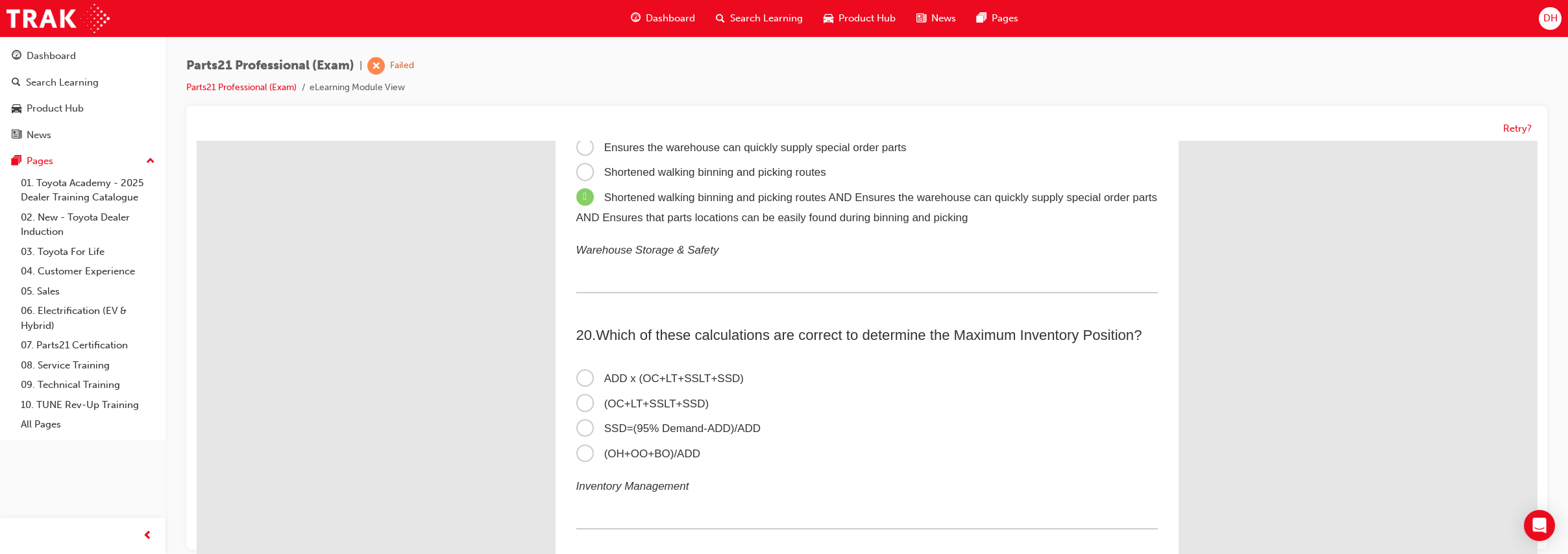
click at [711, 384] on span "ADD x (OC+LT+SSLT+SSD)" at bounding box center [660, 378] width 168 height 12
click at [196, 141] on input "ADD x (OC+LT+SSLT+SSD)" at bounding box center [196, 141] width 0 height 0
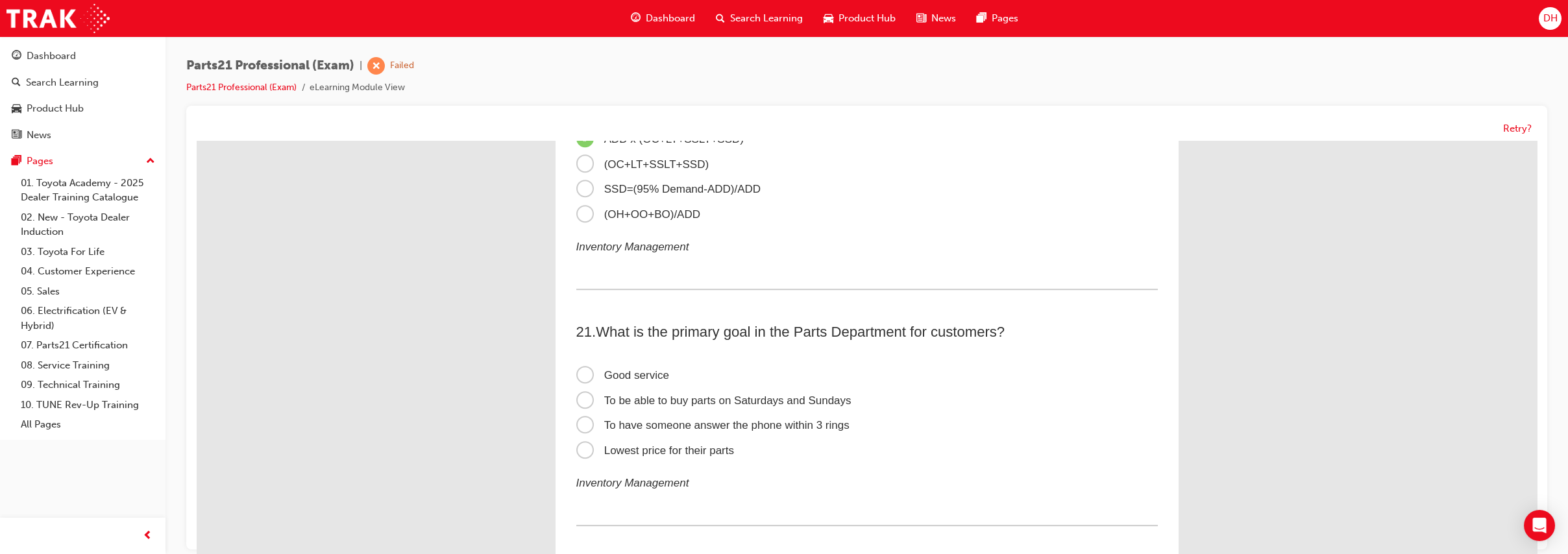
scroll to position [5027, 0]
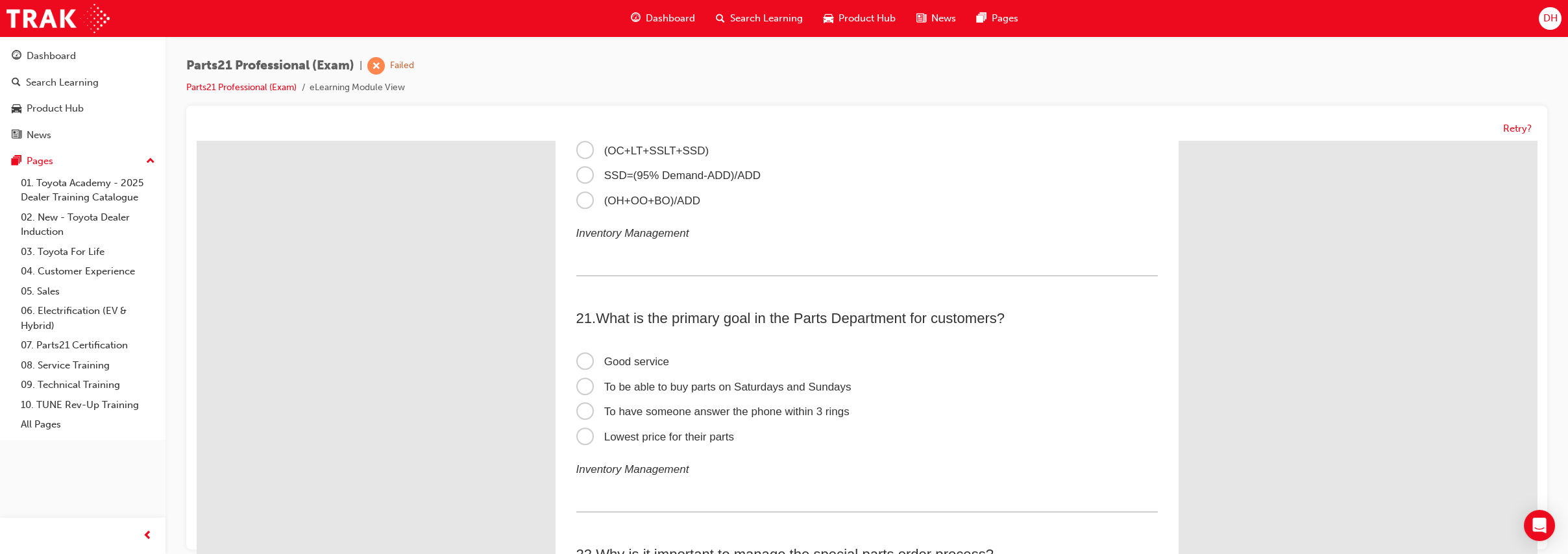
click at [644, 368] on span "Good service" at bounding box center [623, 361] width 93 height 12
click at [196, 141] on input "Good service" at bounding box center [196, 141] width 0 height 0
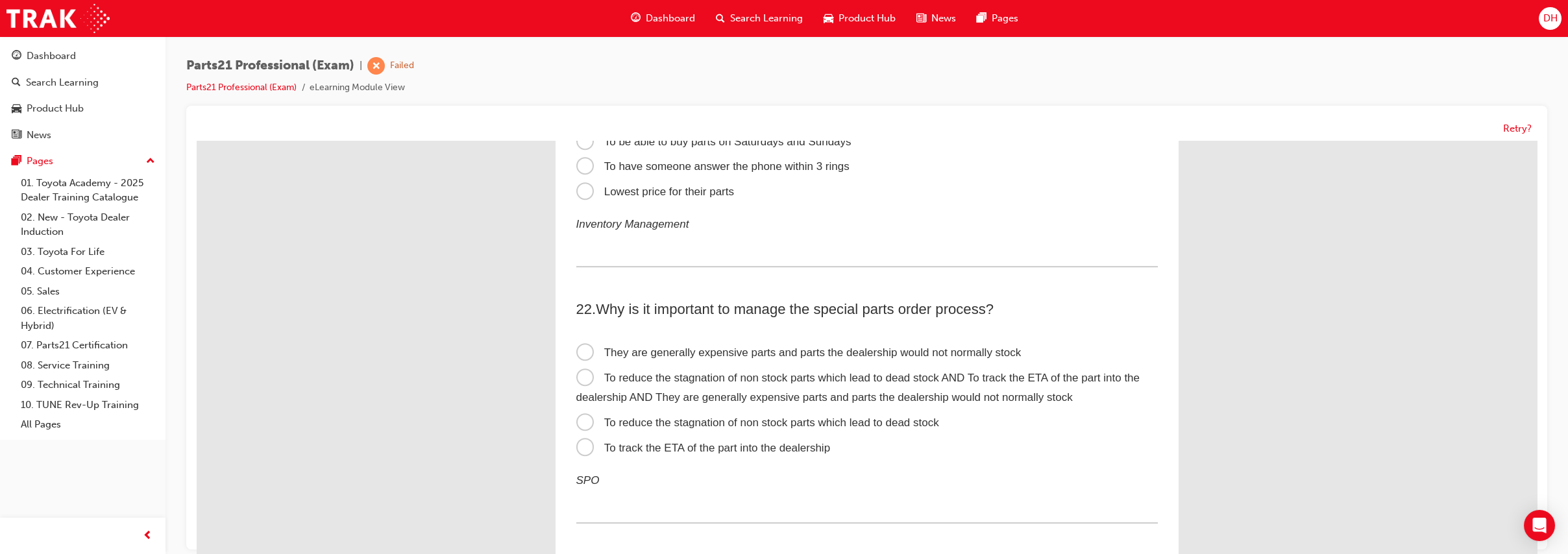
scroll to position [5279, 0]
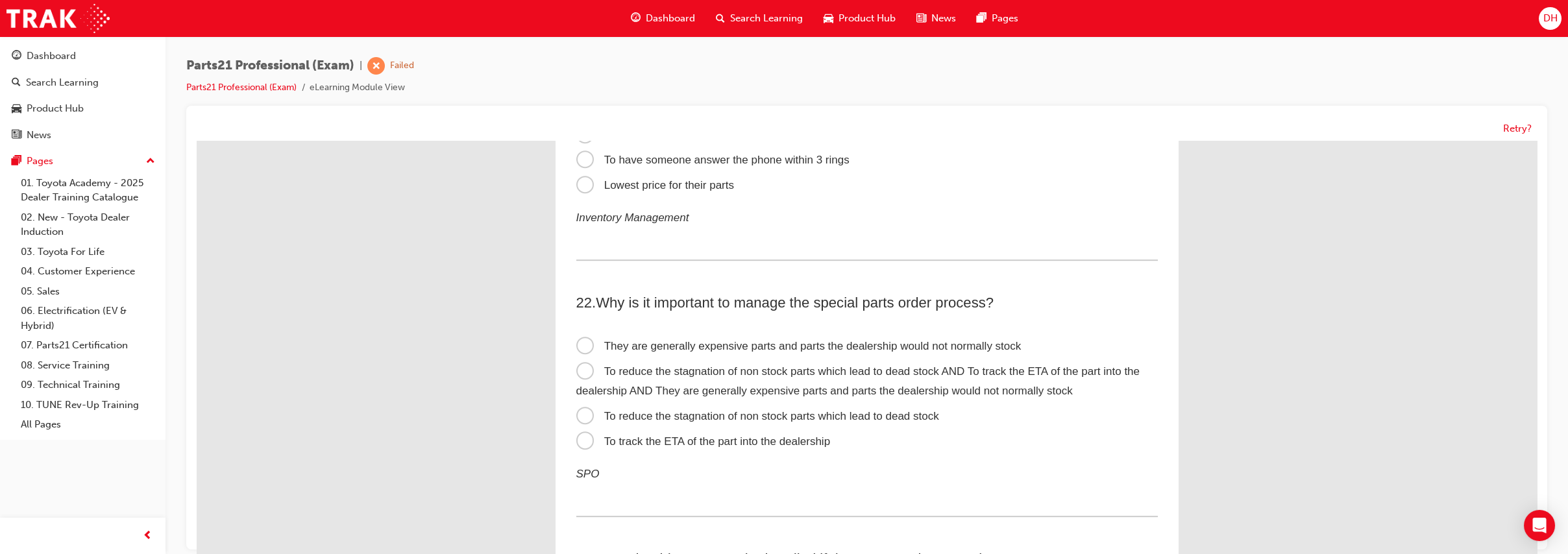
click at [693, 388] on span "To reduce the stagnation of non stock parts which lead to dead stock AND To tra…" at bounding box center [858, 381] width 564 height 33
click at [196, 141] on input "To reduce the stagnation of non stock parts which lead to dead stock AND To tra…" at bounding box center [196, 141] width 0 height 0
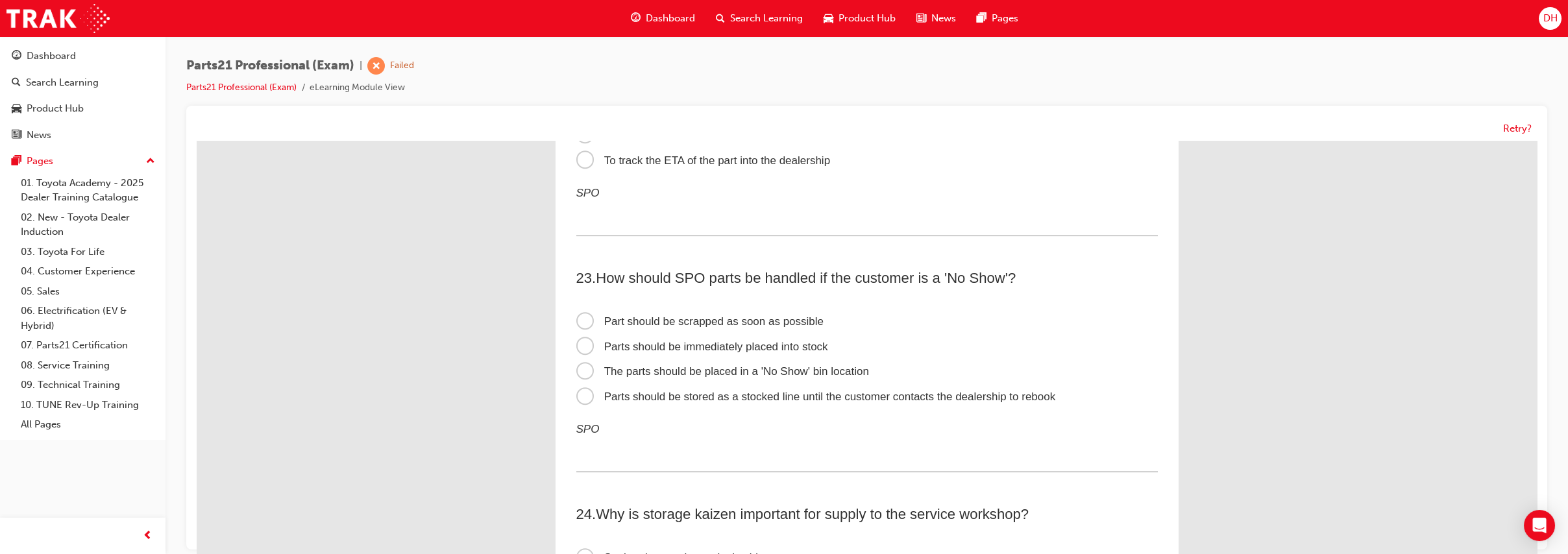
scroll to position [5585, 0]
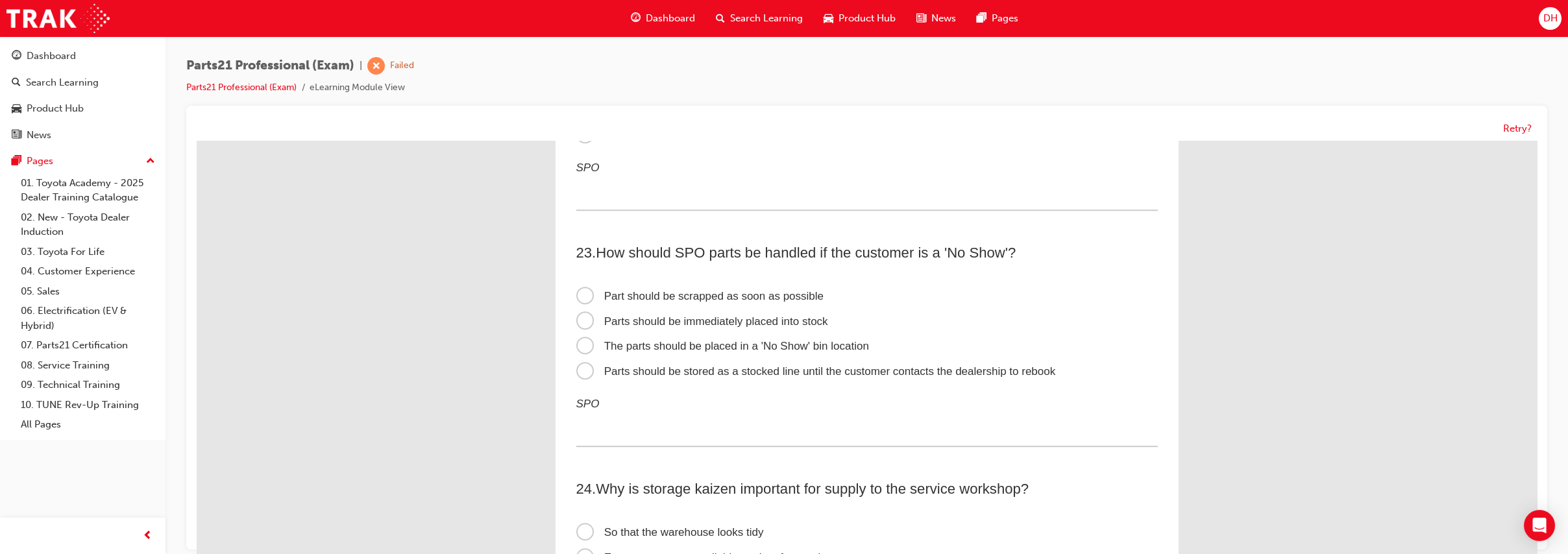
click at [826, 352] on span "The parts should be placed in a 'No Show' bin location" at bounding box center [723, 346] width 292 height 12
click at [196, 141] on input "The parts should be placed in a 'No Show' bin location" at bounding box center [196, 141] width 0 height 0
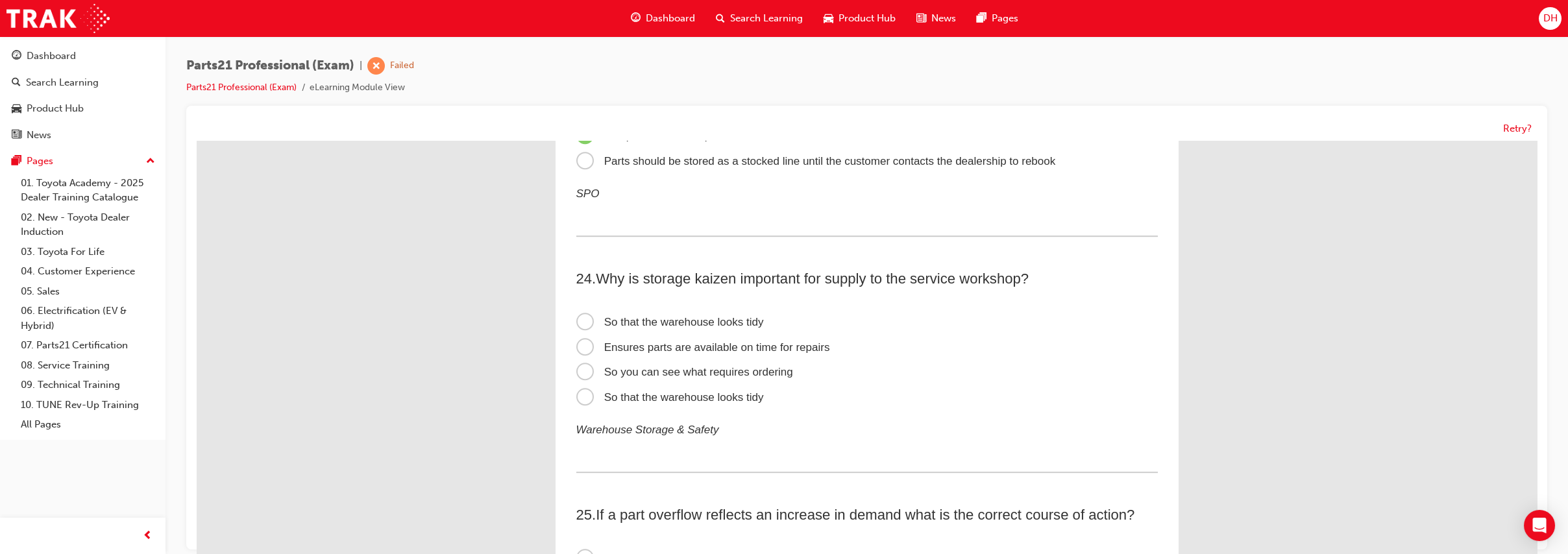
scroll to position [5801, 0]
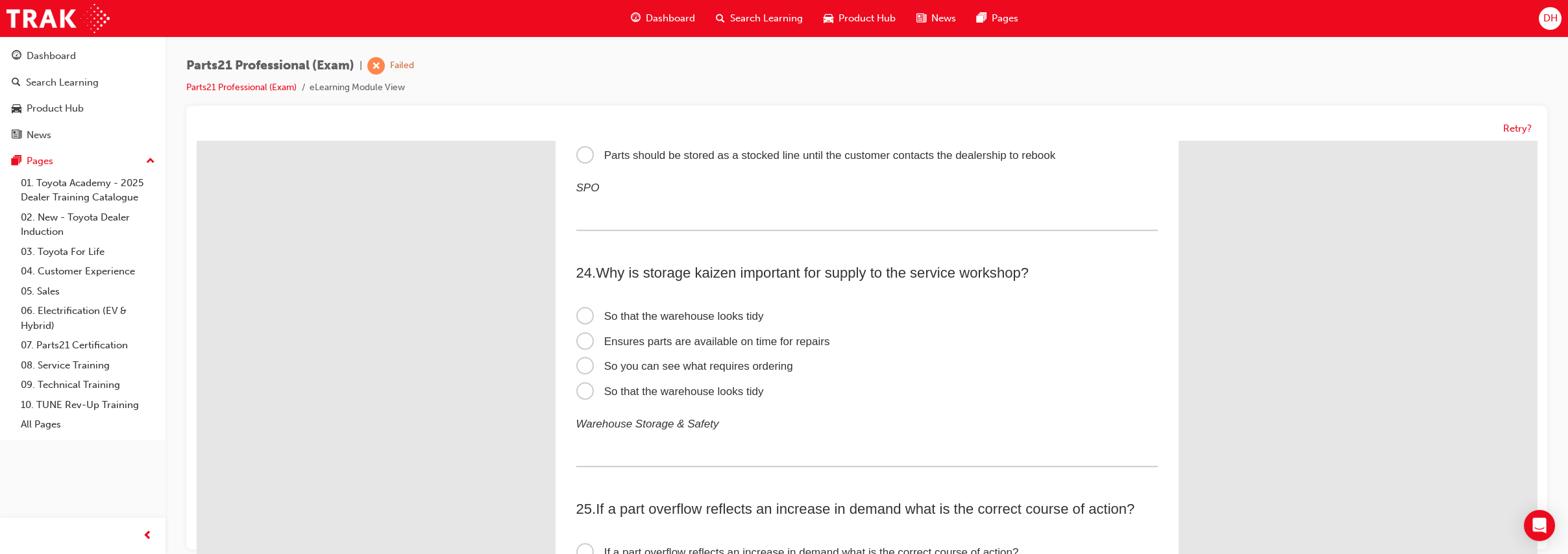
click at [790, 348] on span "Ensures parts are available on time for repairs" at bounding box center [703, 342] width 254 height 12
click at [196, 141] on input "Ensures parts are available on time for repairs" at bounding box center [196, 141] width 0 height 0
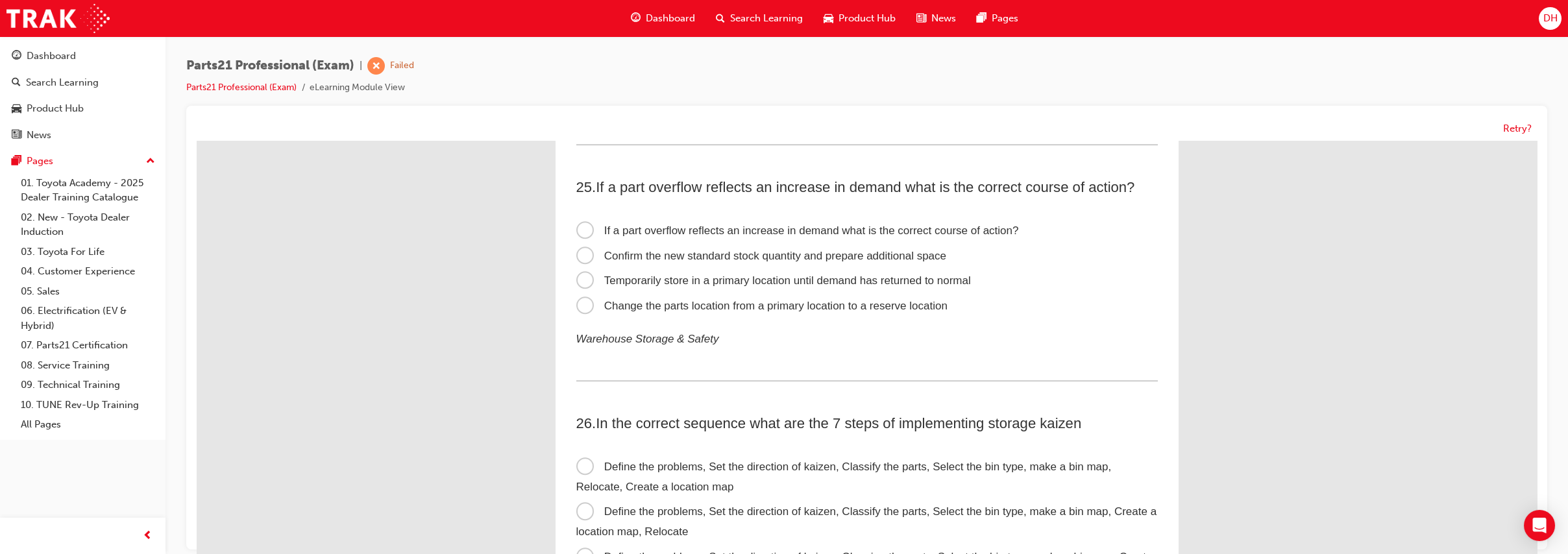
scroll to position [6126, 0]
click at [789, 259] on span "Confirm the new standard stock quantity and prepare additional space" at bounding box center [762, 253] width 371 height 12
click at [196, 141] on input "Confirm the new standard stock quantity and prepare additional space" at bounding box center [196, 141] width 0 height 0
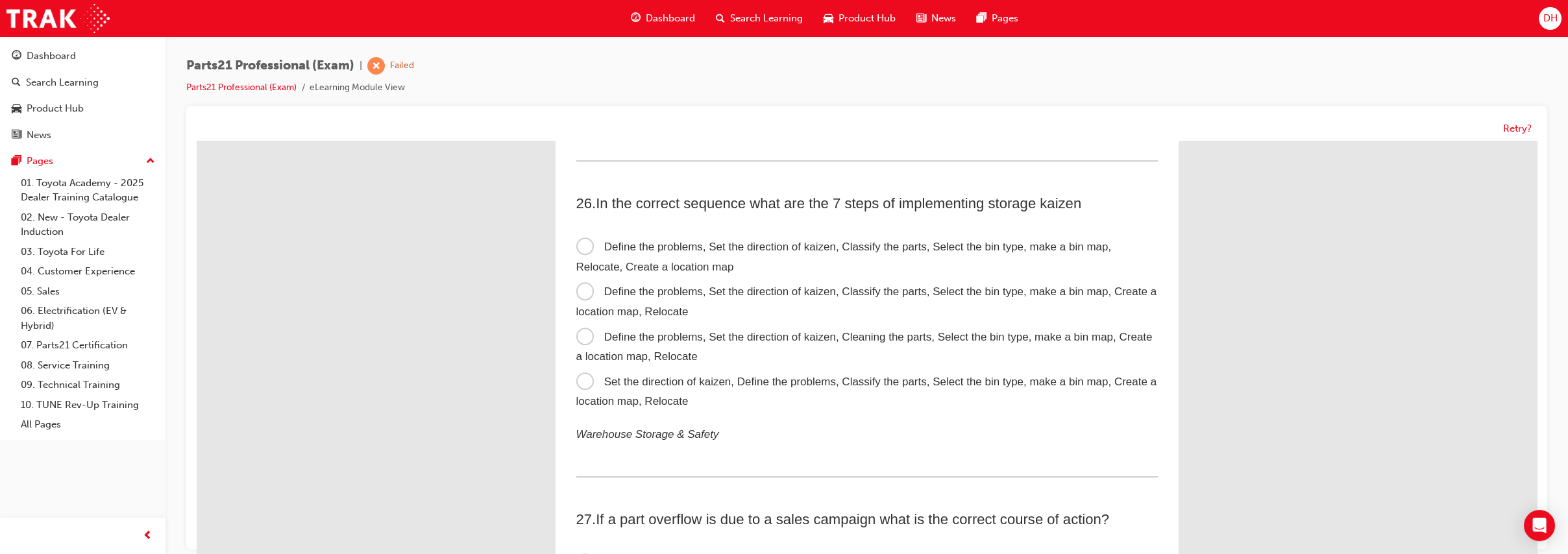
scroll to position [6360, 0]
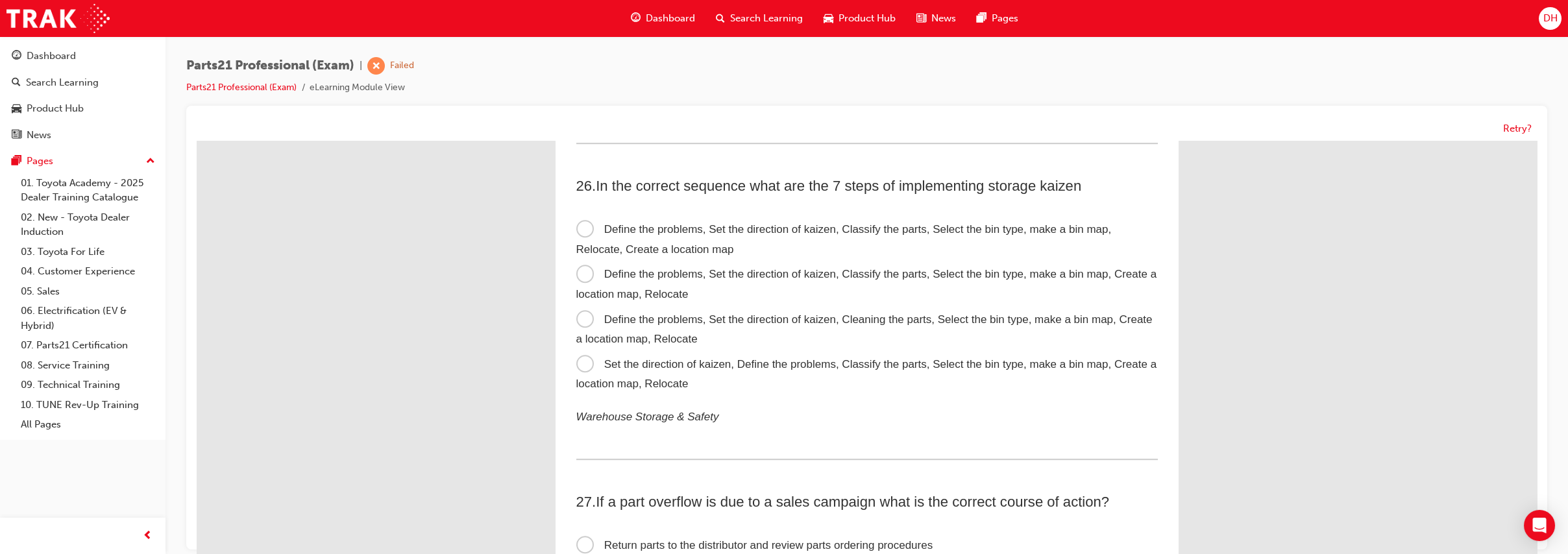
click at [806, 289] on span "Define the problems, Set the direction of kaizen, Classify the parts, Select th…" at bounding box center [867, 284] width 581 height 33
click at [196, 141] on input "Define the problems, Set the direction of kaizen, Classify the parts, Select th…" at bounding box center [196, 141] width 0 height 0
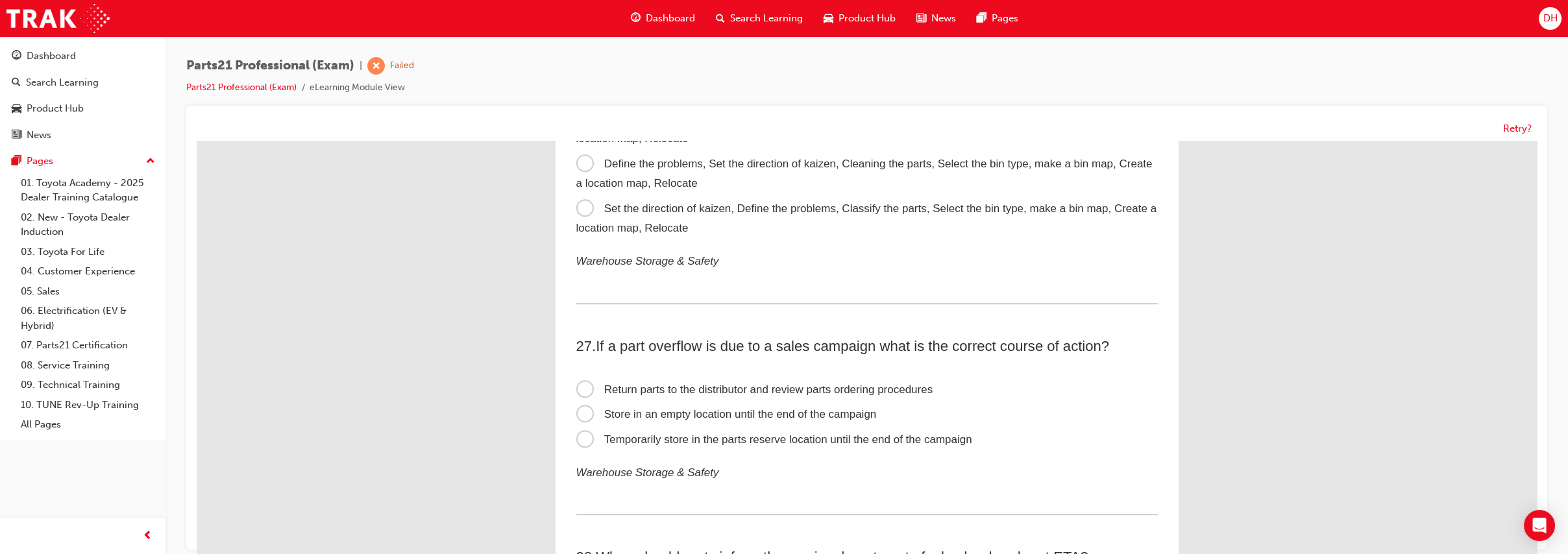
scroll to position [6522, 0]
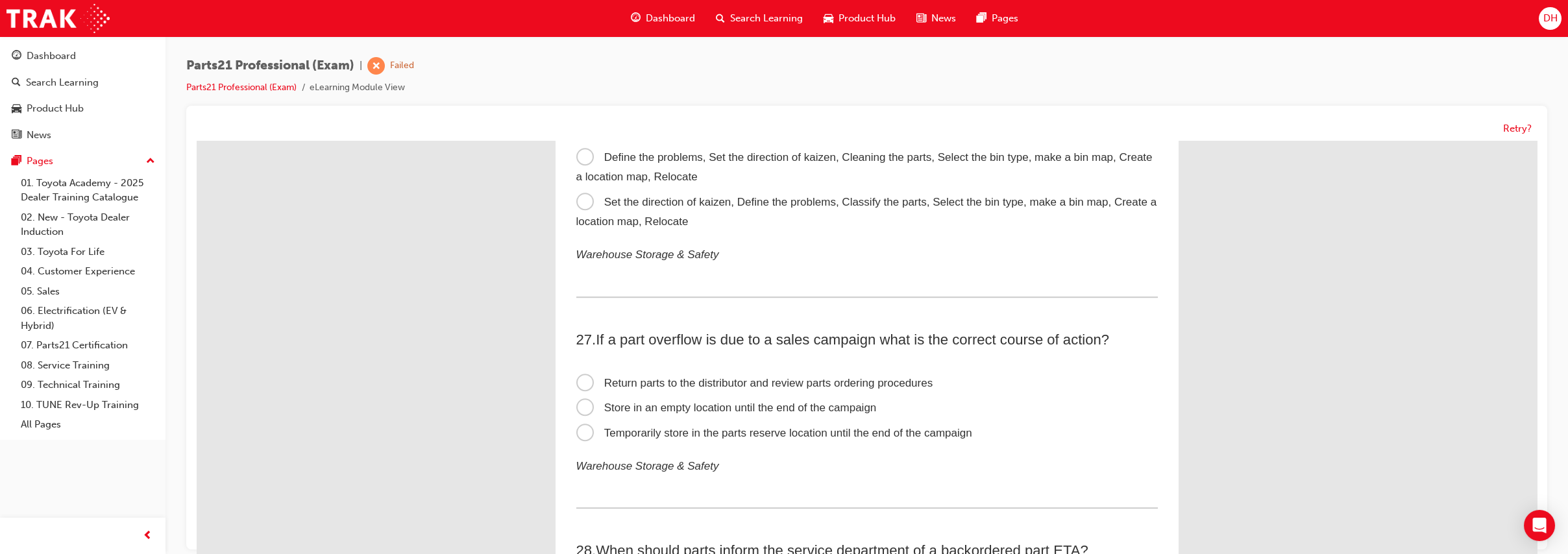
click at [805, 439] on span "Temporarily store in the parts reserve location until the end of the campaign" at bounding box center [774, 433] width 396 height 12
click at [196, 141] on input "Temporarily store in the parts reserve location until the end of the campaign" at bounding box center [196, 141] width 0 height 0
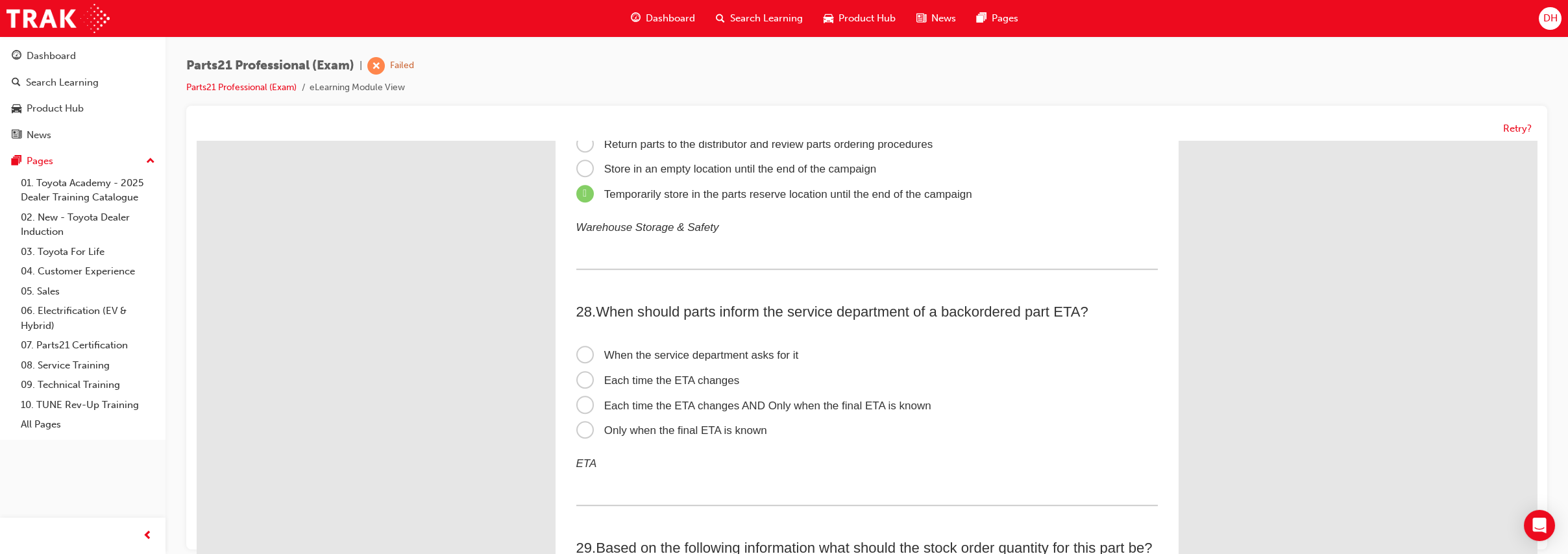
scroll to position [6775, 0]
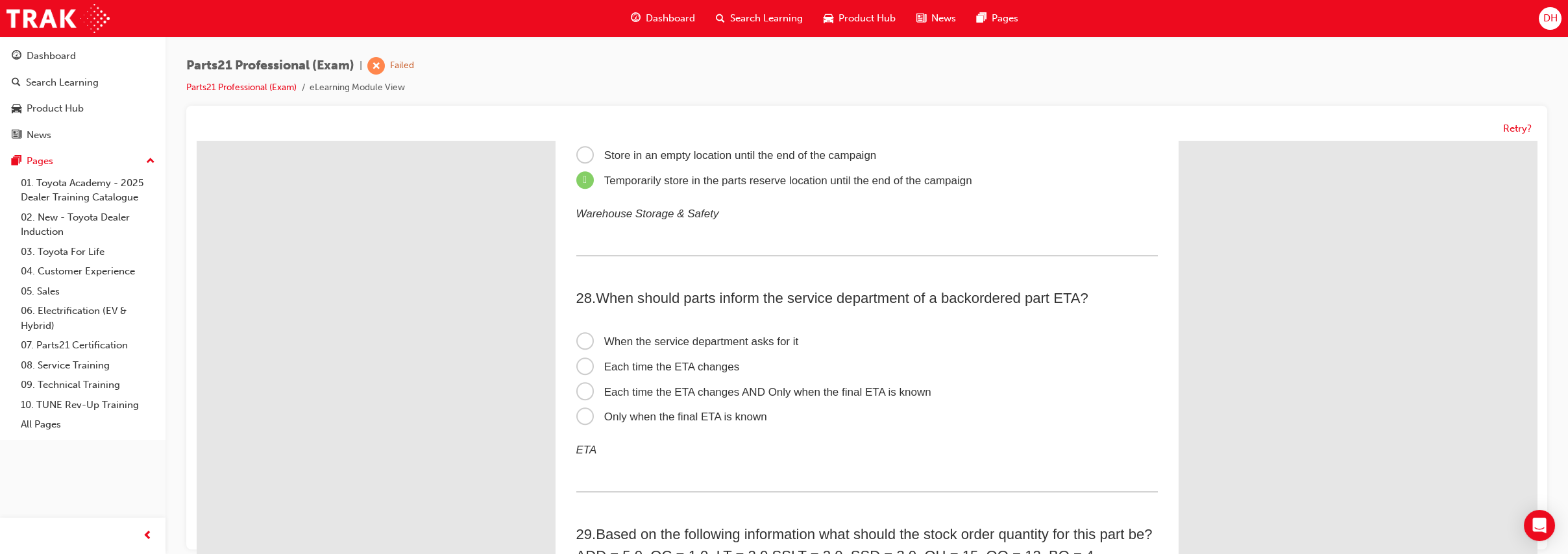
click at [825, 398] on span "Each time the ETA changes AND Only when the final ETA is known" at bounding box center [754, 392] width 355 height 12
click at [196, 141] on input "Each time the ETA changes AND Only when the final ETA is known" at bounding box center [196, 141] width 0 height 0
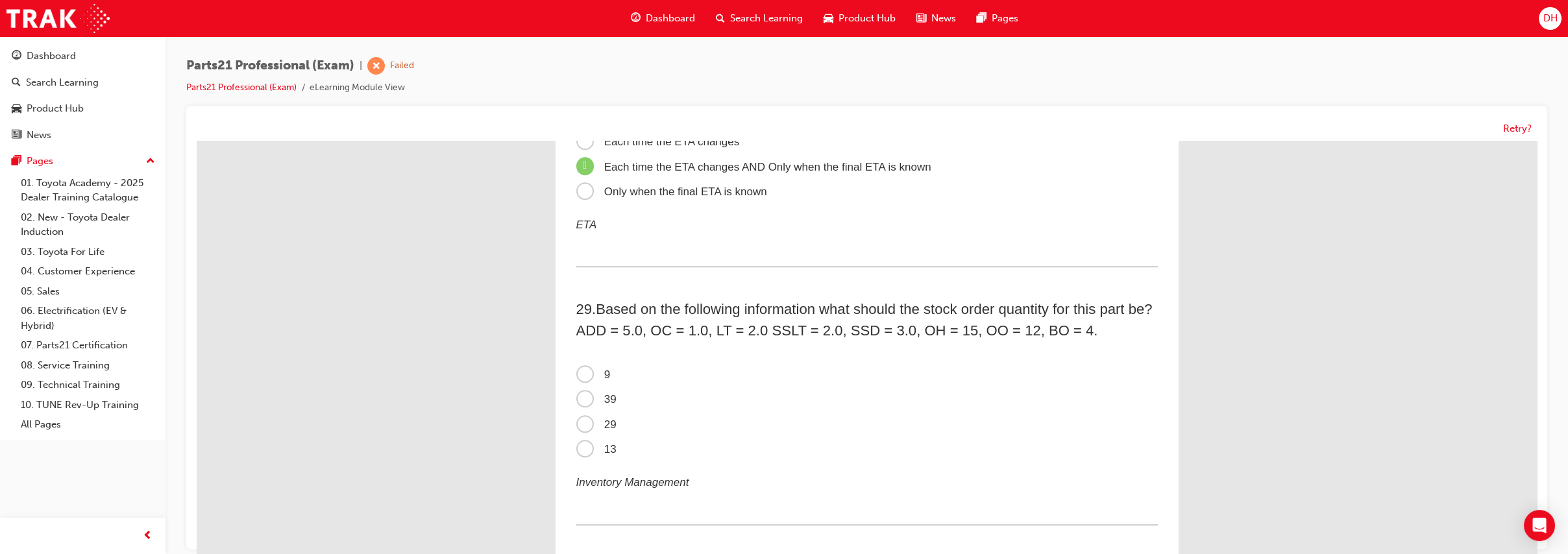
scroll to position [7009, 0]
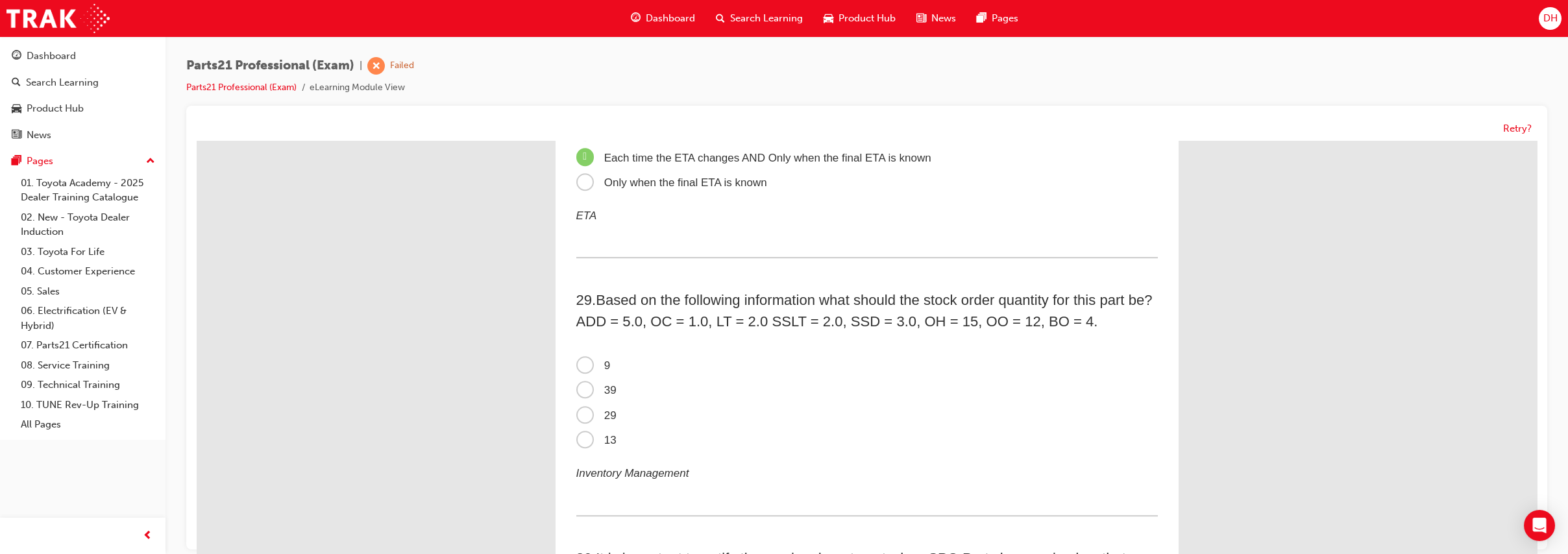
click at [576, 371] on span "9" at bounding box center [593, 365] width 34 height 12
click at [196, 141] on input "9" at bounding box center [196, 141] width 0 height 0
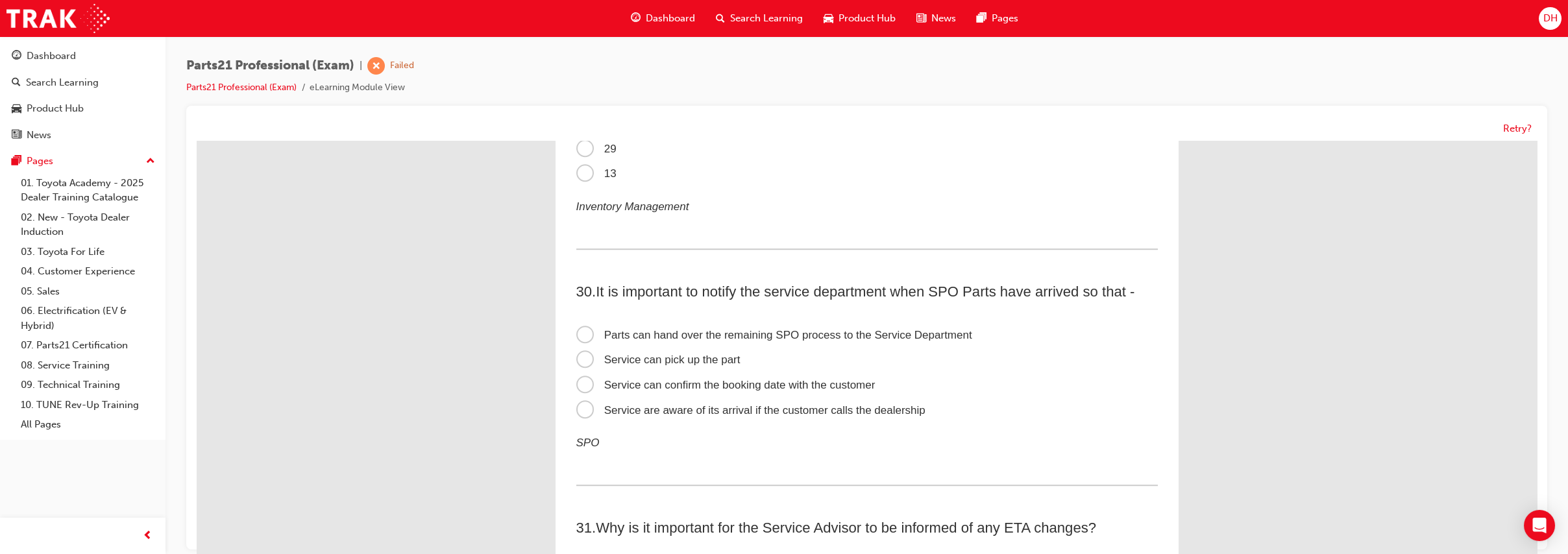
scroll to position [7280, 0]
click at [794, 387] on span "Service can confirm the booking date with the customer" at bounding box center [726, 381] width 299 height 12
click at [196, 141] on input "Service can confirm the booking date with the customer" at bounding box center [196, 141] width 0 height 0
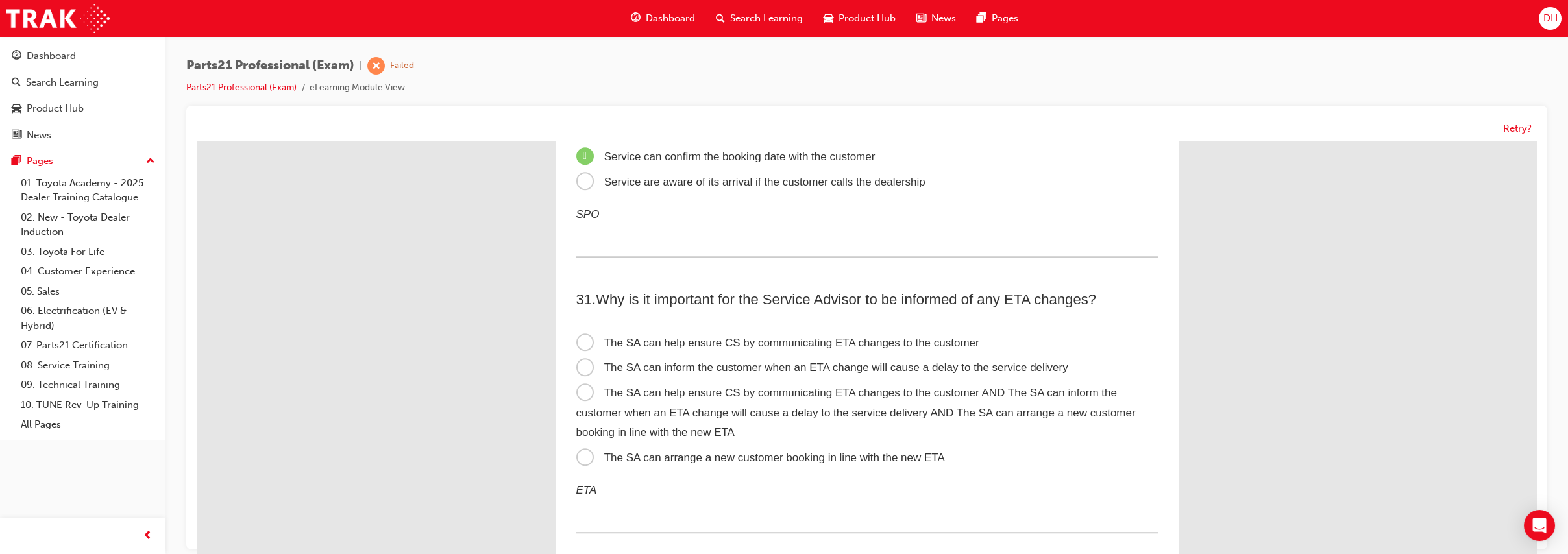
scroll to position [7514, 0]
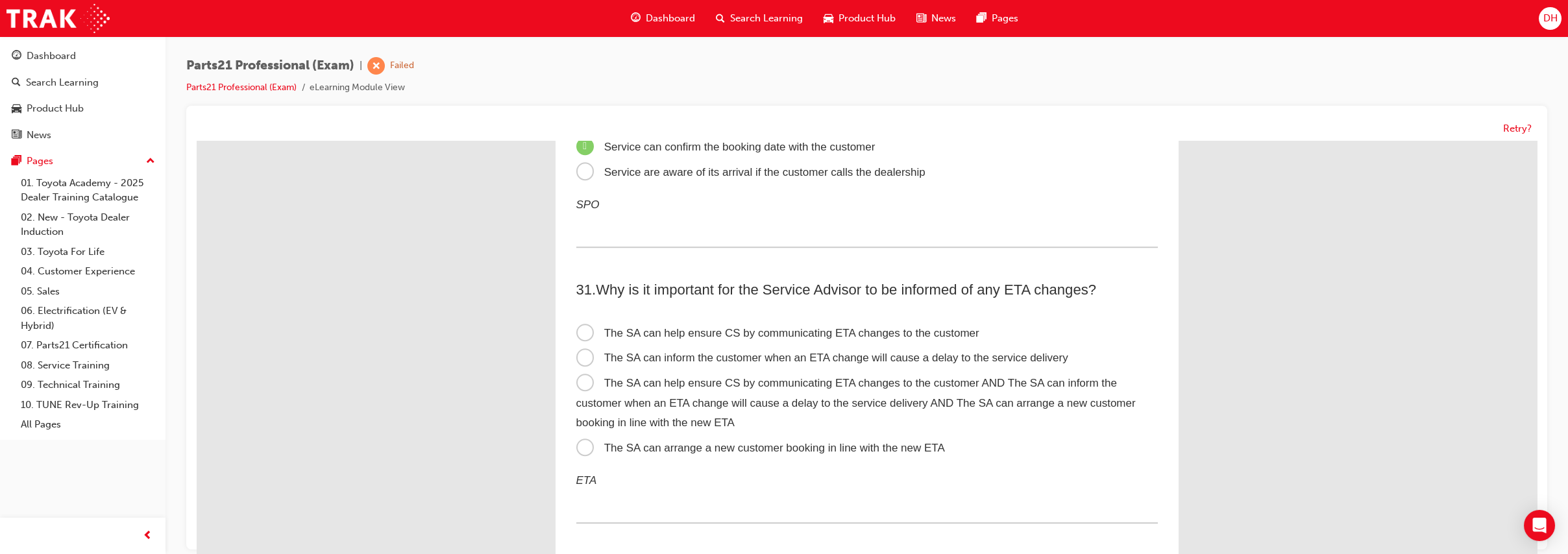
click at [794, 422] on span "The SA can help ensure CS by communicating ETA changes to the customer AND The …" at bounding box center [856, 403] width 560 height 52
click at [196, 141] on input "The SA can help ensure CS by communicating ETA changes to the customer AND The …" at bounding box center [196, 141] width 0 height 0
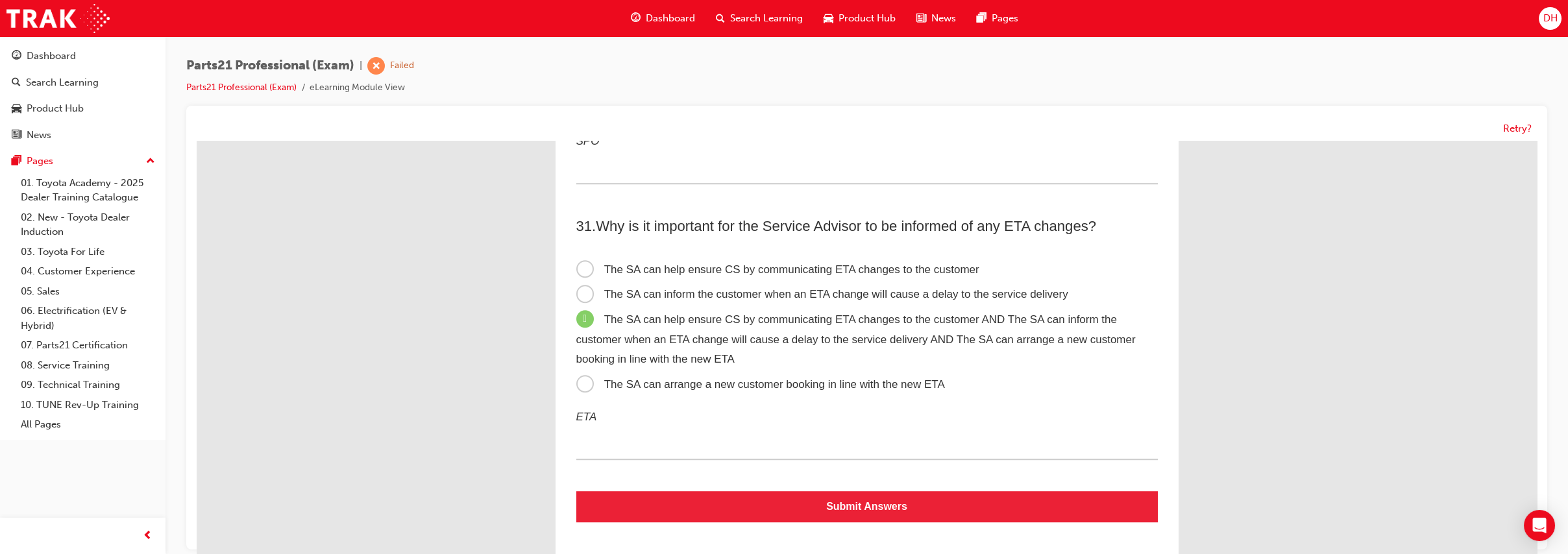
scroll to position [7616, 0]
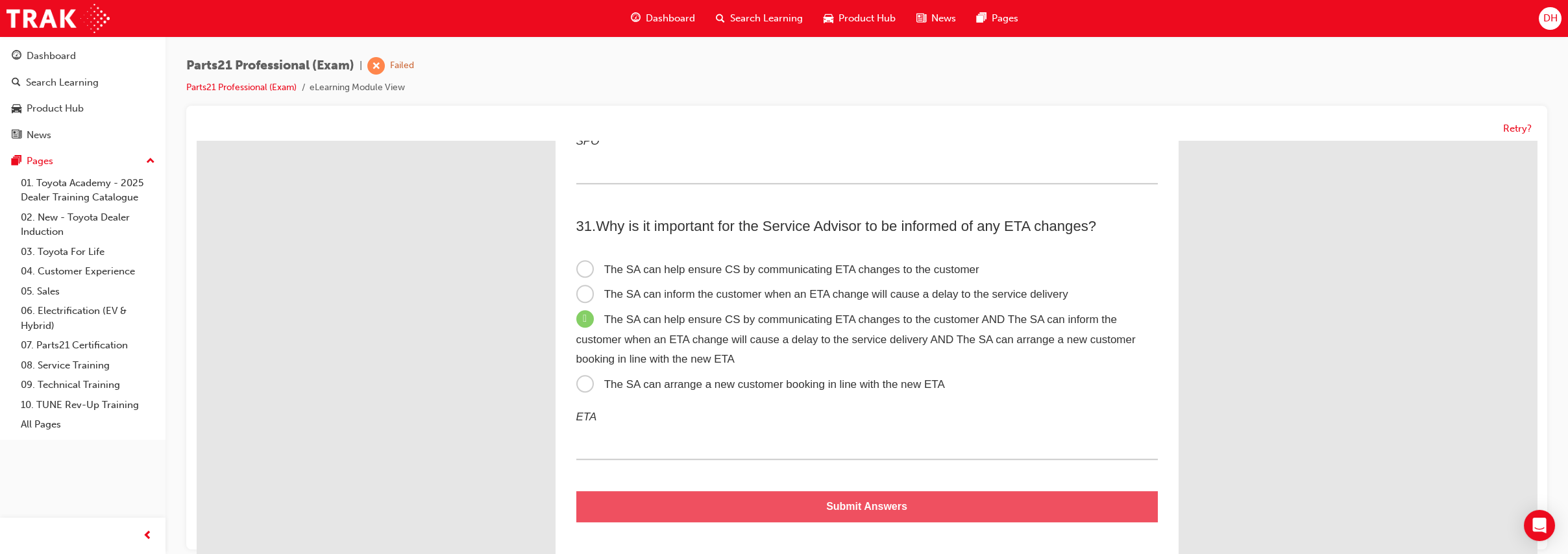
click at [848, 506] on button "Submit Answers" at bounding box center [867, 506] width 582 height 31
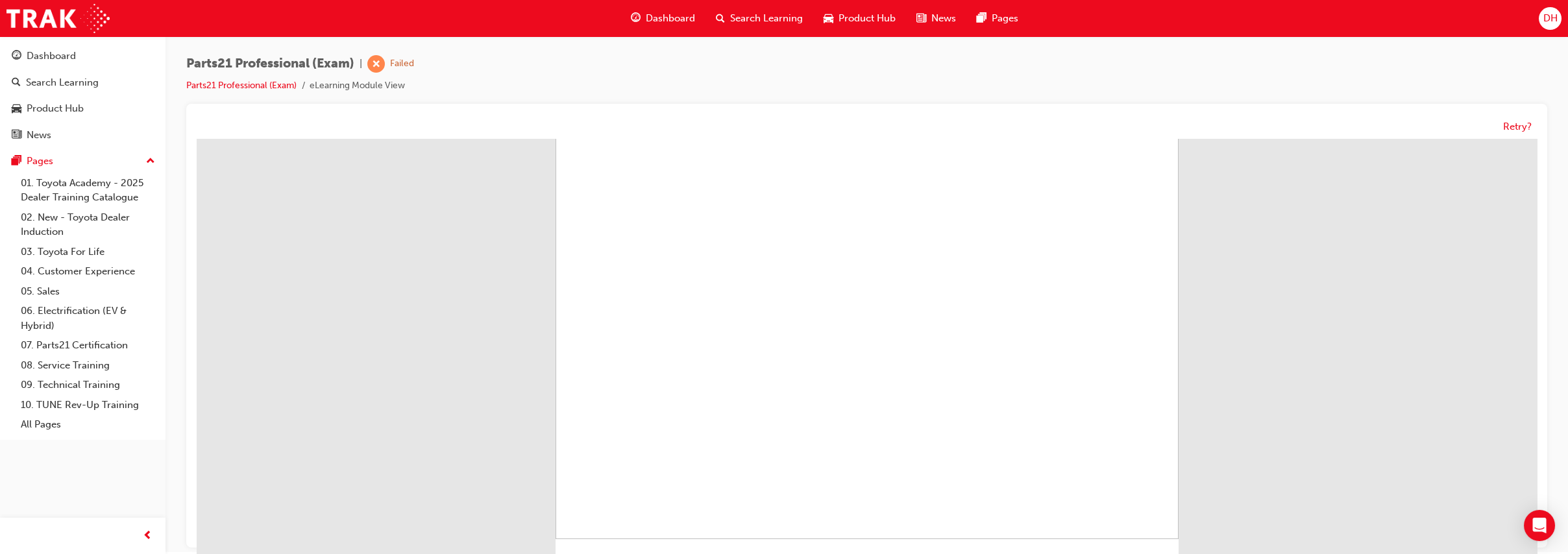
scroll to position [0, 0]
click at [1525, 126] on button "Retry?" at bounding box center [1518, 129] width 29 height 15
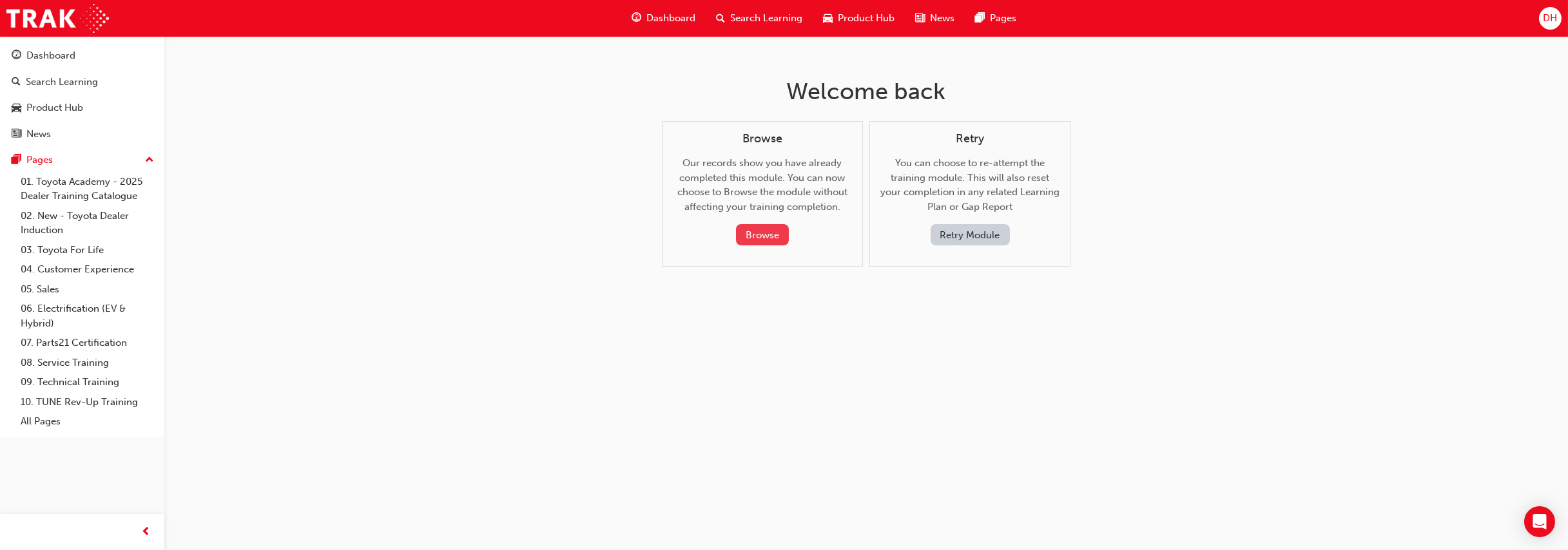
click at [749, 231] on button "Browse" at bounding box center [762, 235] width 53 height 21
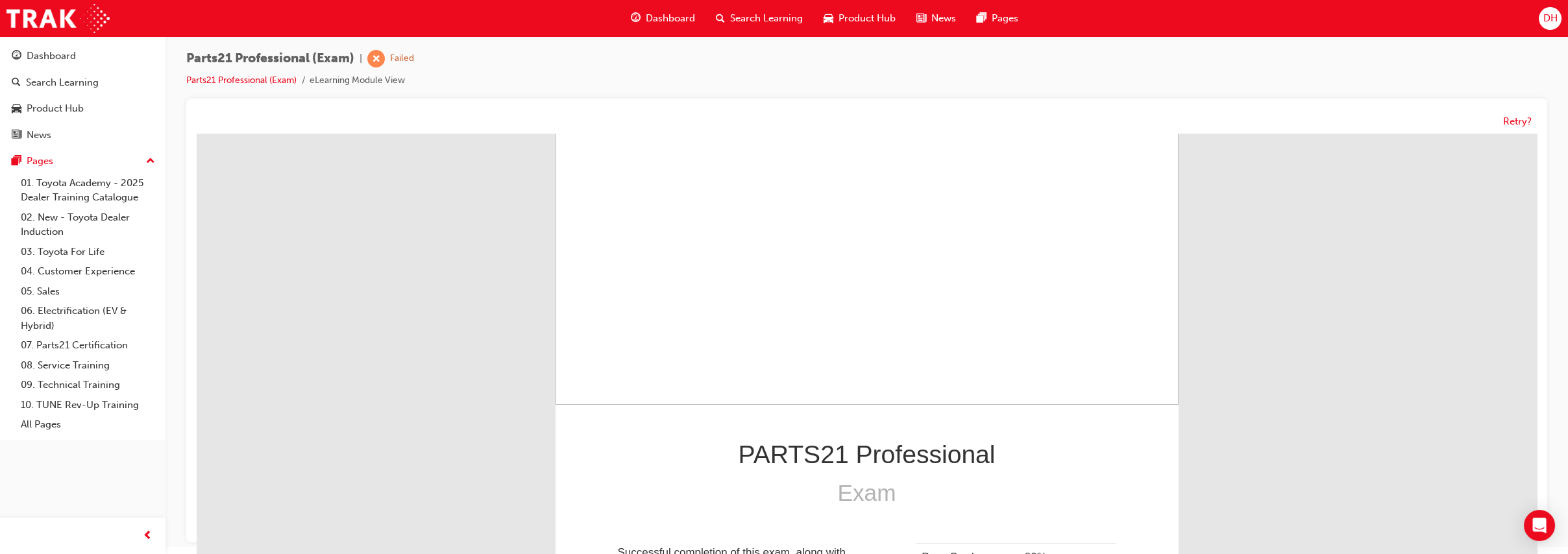
scroll to position [10, 0]
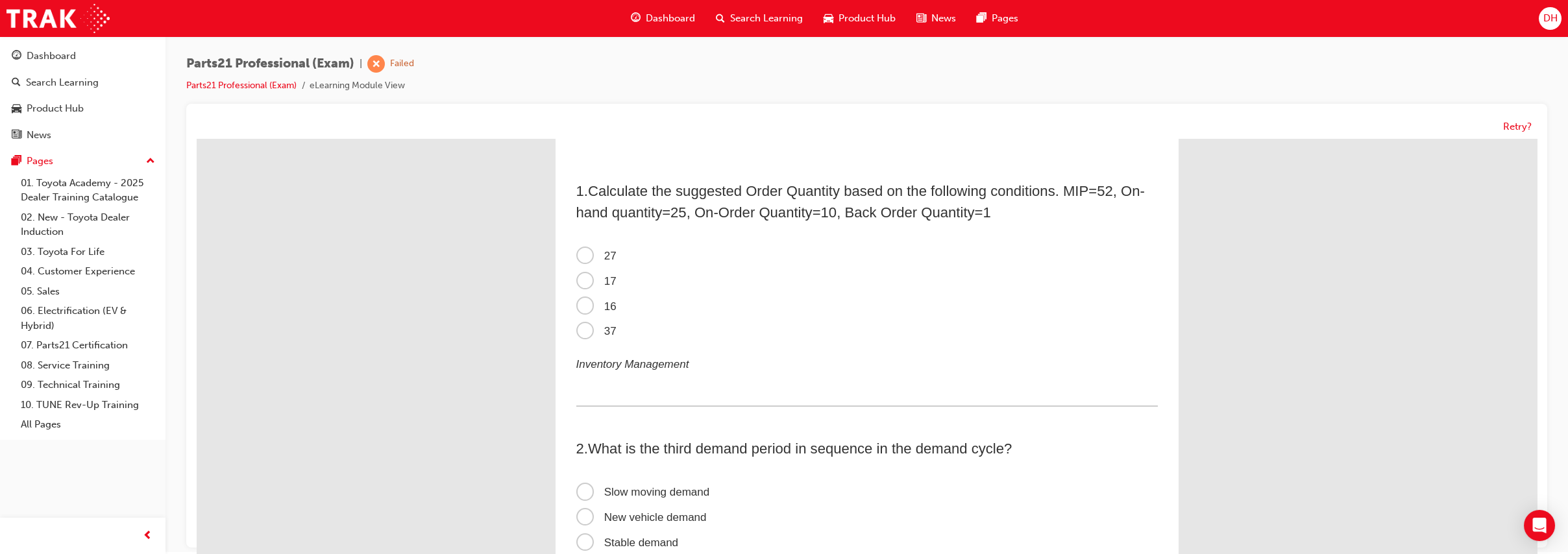
scroll to position [0, 0]
click at [606, 307] on span "16" at bounding box center [596, 308] width 40 height 12
click at [196, 141] on input "16" at bounding box center [196, 141] width 0 height 0
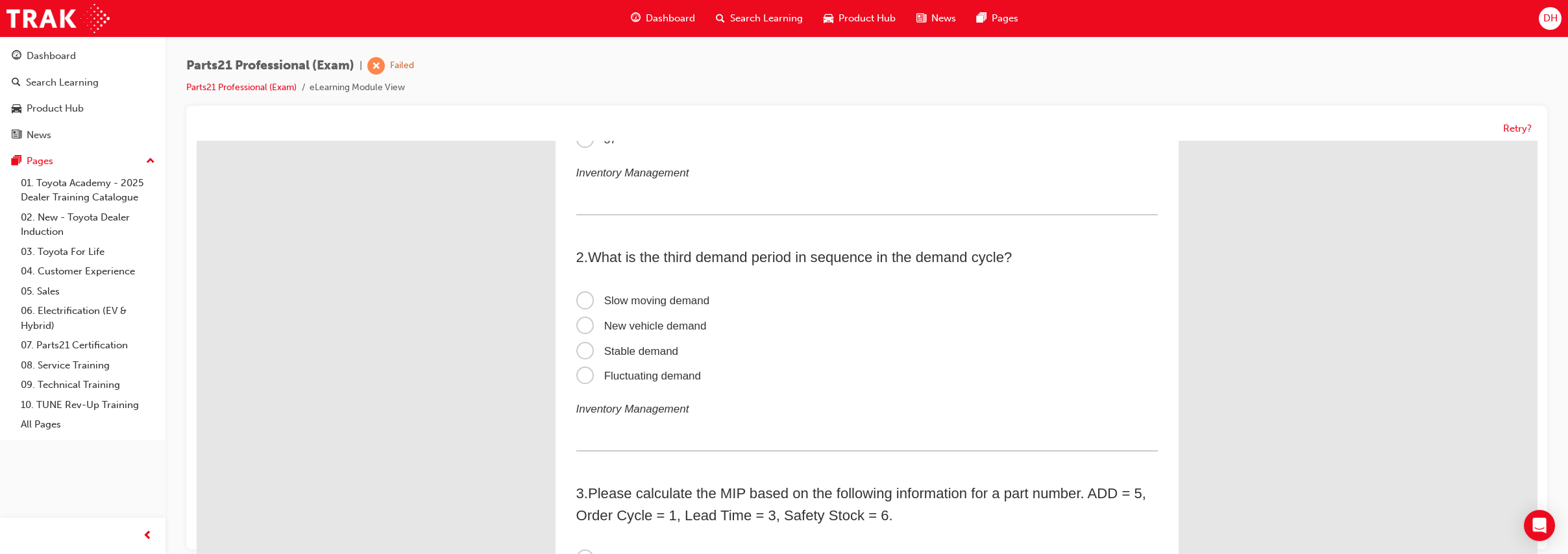
scroll to position [198, 0]
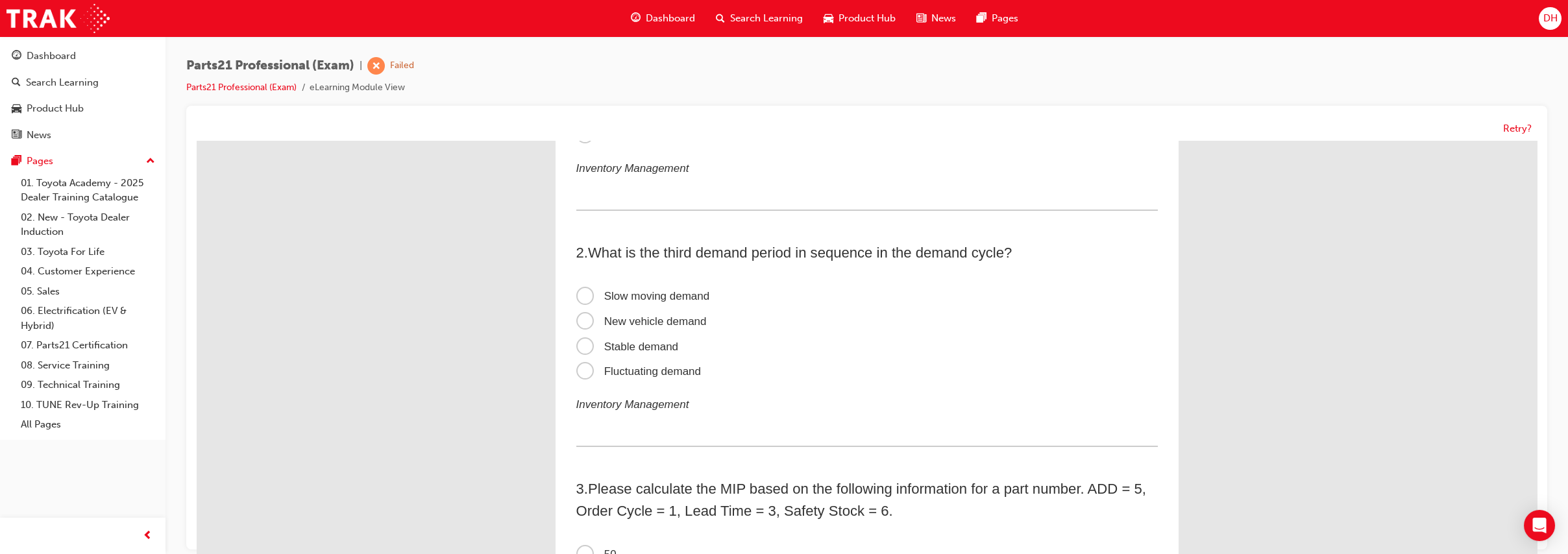
click at [670, 368] on span "Fluctuating demand" at bounding box center [639, 371] width 126 height 12
click at [196, 141] on input "Fluctuating demand" at bounding box center [196, 141] width 0 height 0
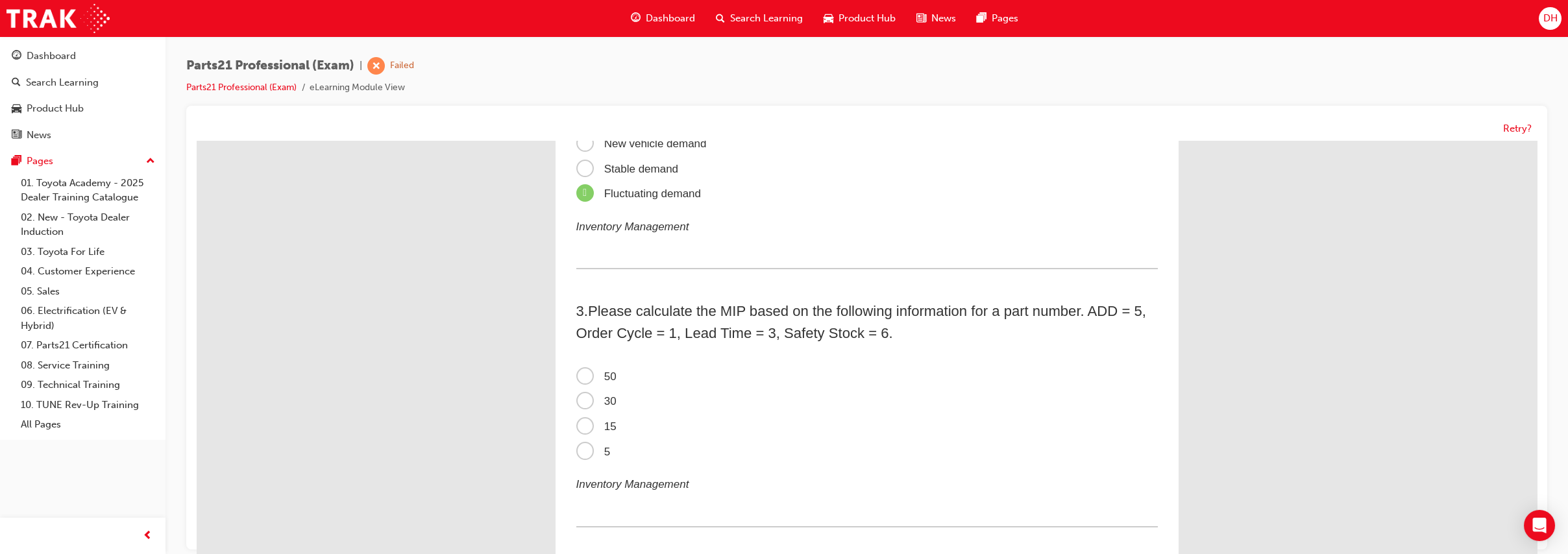
scroll to position [415, 0]
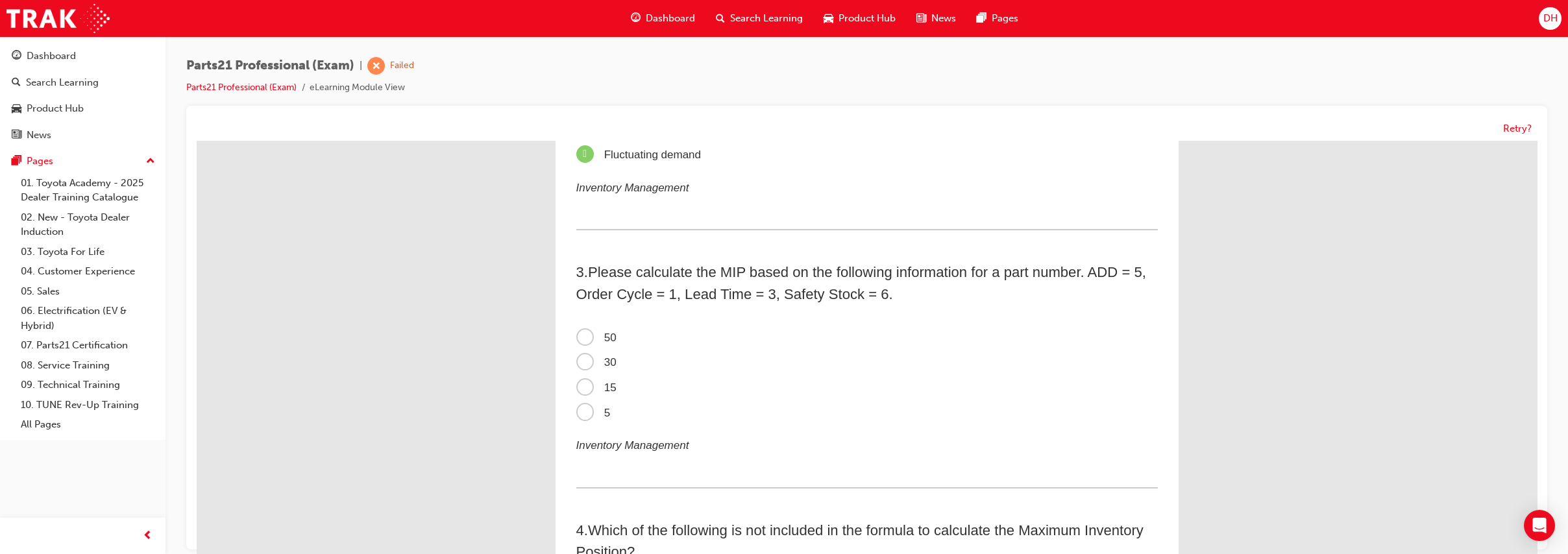
click at [597, 332] on span "50" at bounding box center [596, 338] width 40 height 12
click at [196, 141] on input "50" at bounding box center [196, 141] width 0 height 0
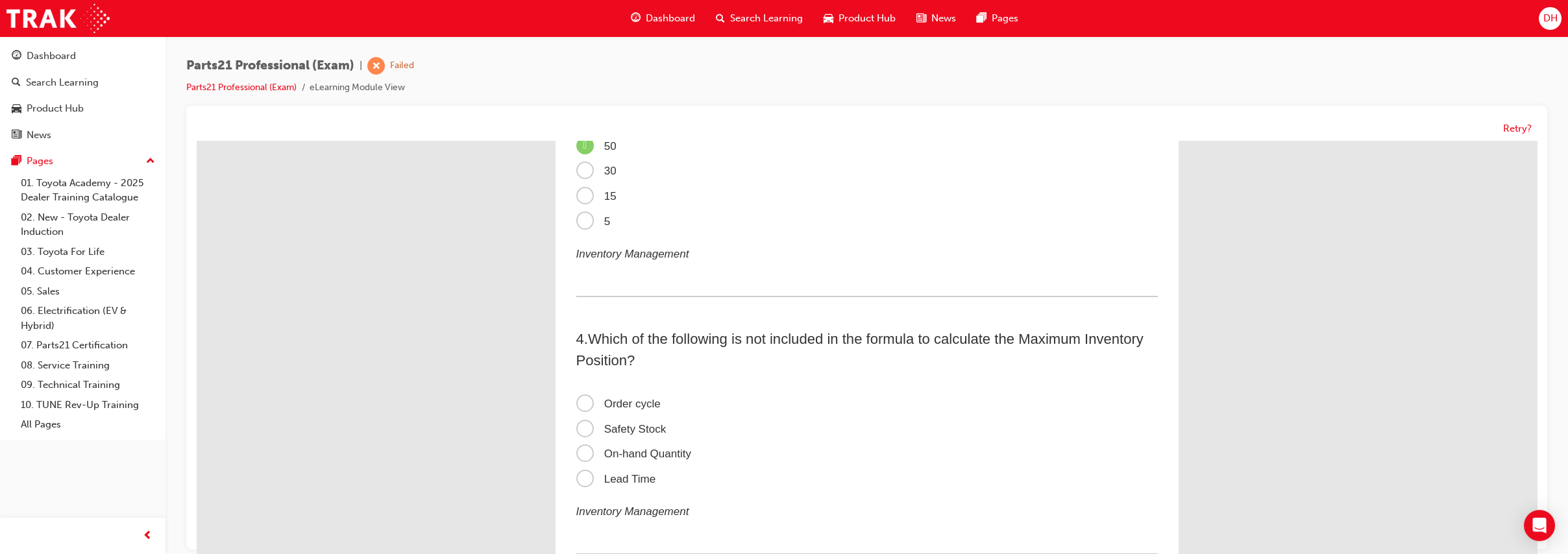
scroll to position [648, 0]
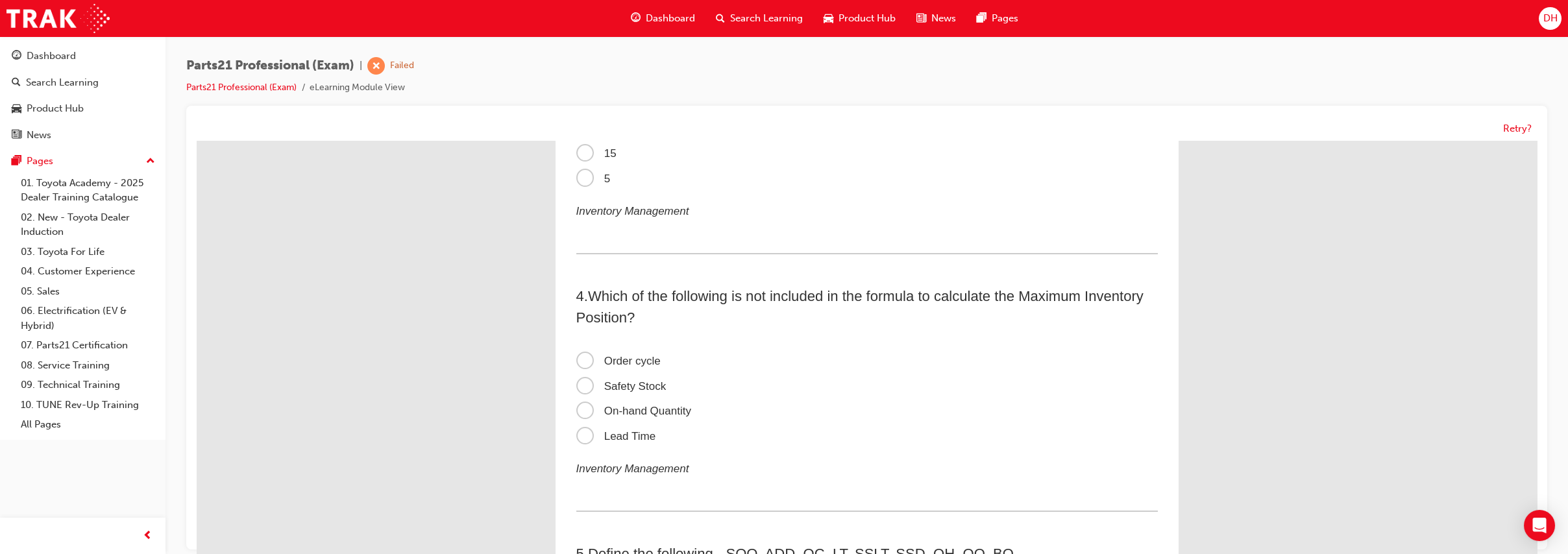
click at [640, 361] on span "Order cycle" at bounding box center [618, 361] width 85 height 12
click at [196, 141] on input "Order cycle" at bounding box center [196, 141] width 0 height 0
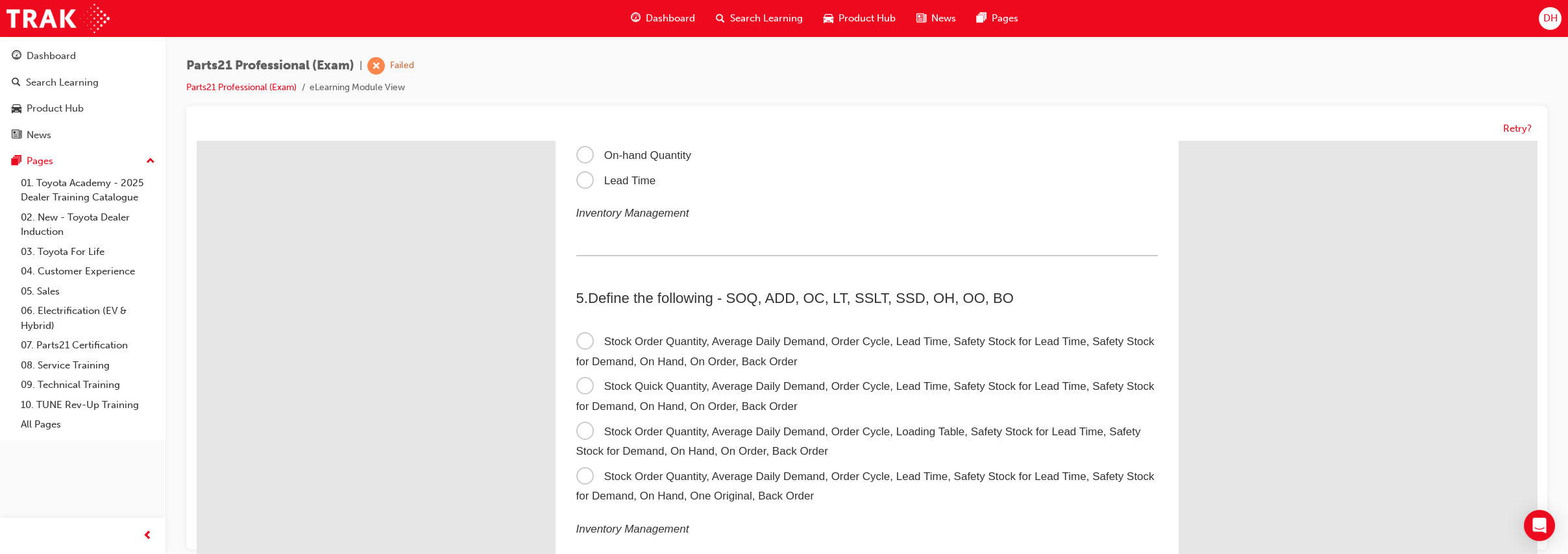
scroll to position [919, 0]
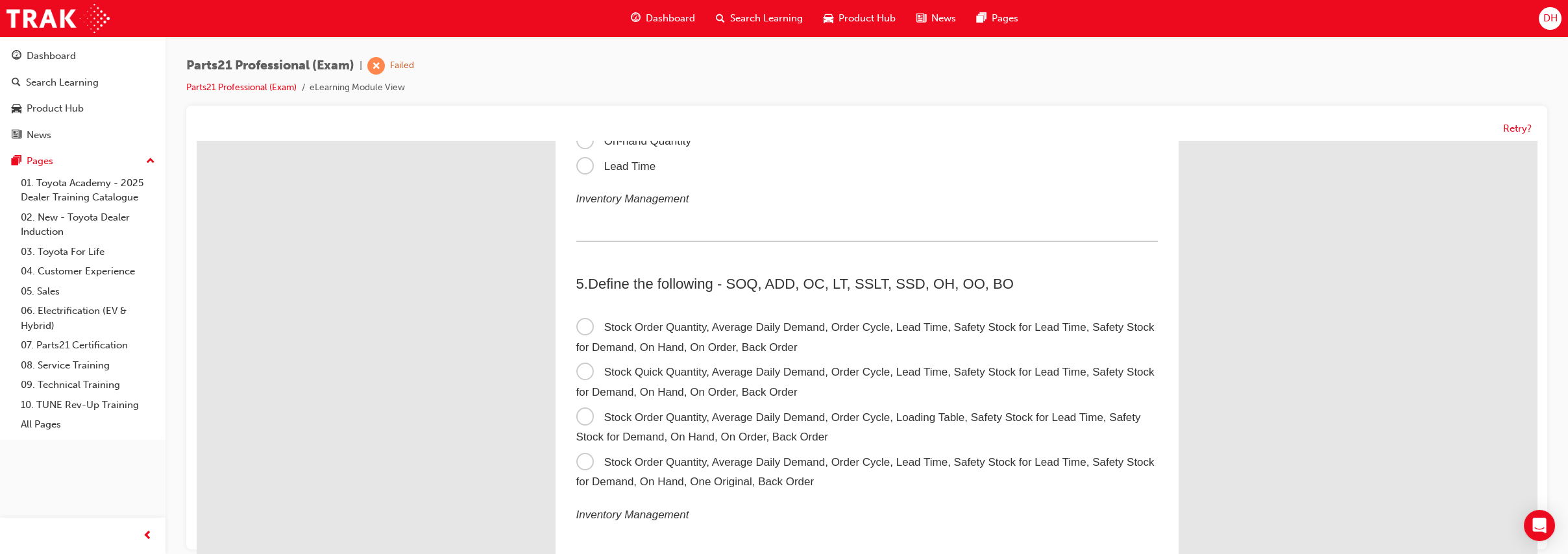
click at [752, 328] on span "Stock Order Quantity, Average Daily Demand, Order Cycle, Lead Time, Safety Stoc…" at bounding box center [866, 337] width 579 height 33
click at [196, 141] on input "Stock Order Quantity, Average Daily Demand, Order Cycle, Lead Time, Safety Stoc…" at bounding box center [196, 141] width 0 height 0
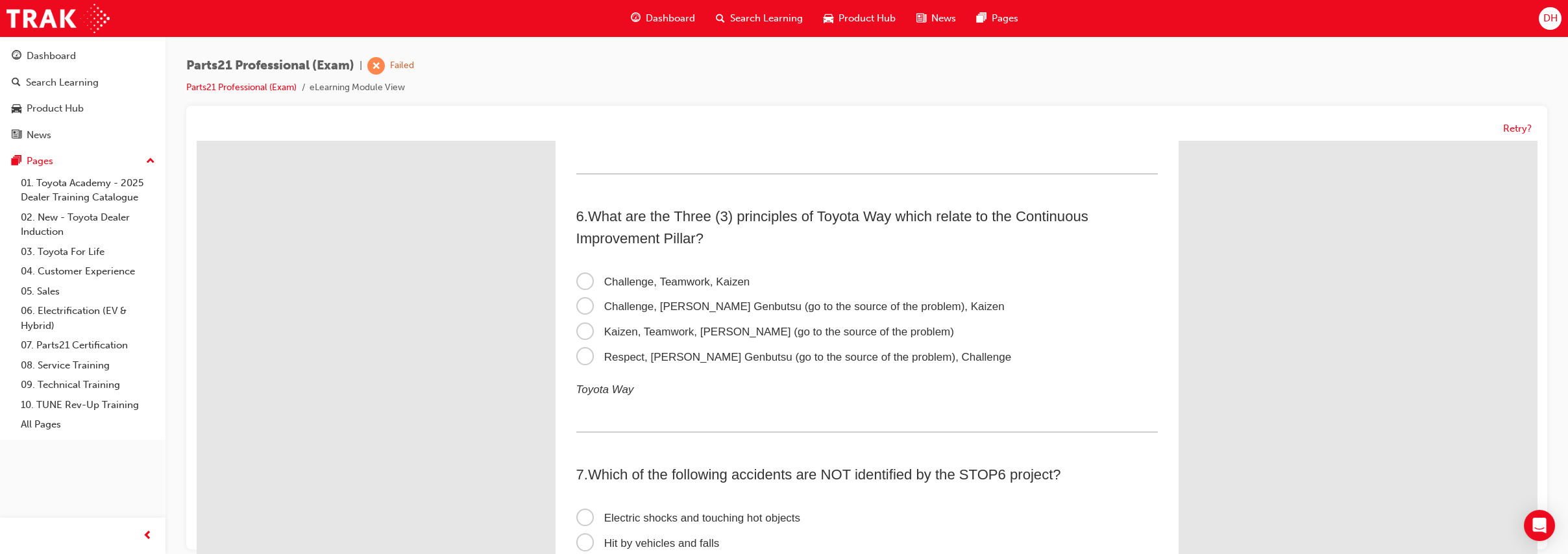
scroll to position [1315, 0]
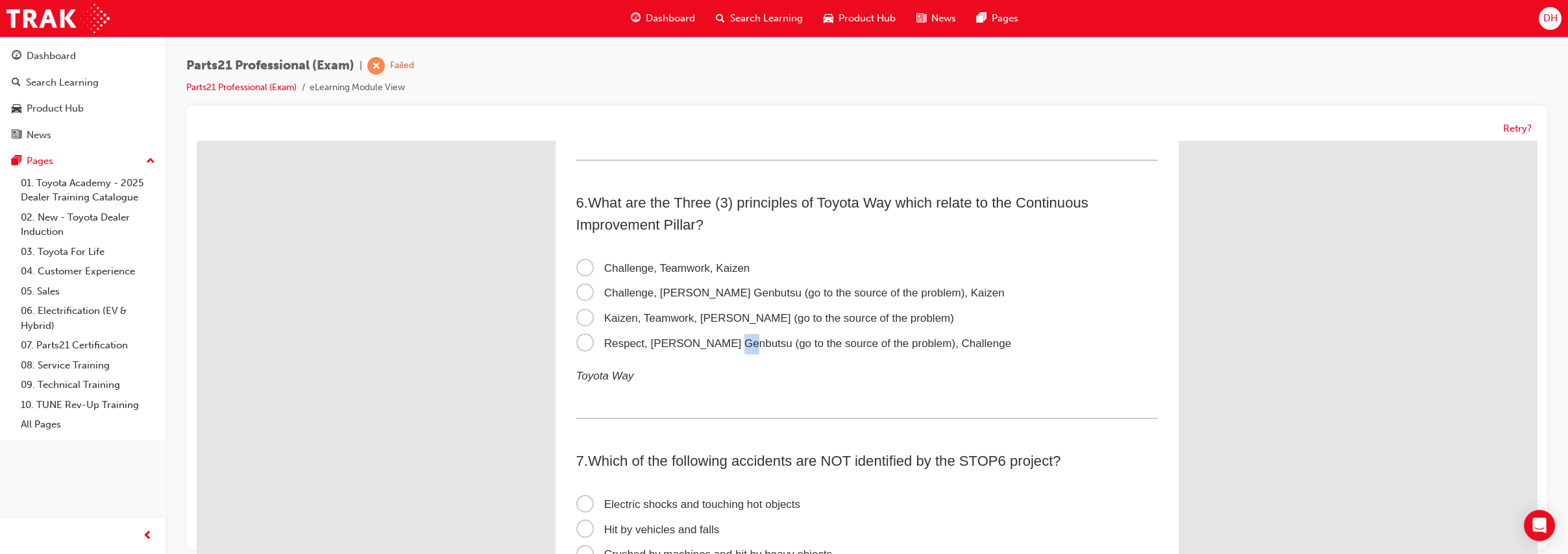
drag, startPoint x: 719, startPoint y: 336, endPoint x: 727, endPoint y: 337, distance: 8.1
click at [727, 337] on span "Respect, Genchi Genbutsu (go to the source of the problem), Challenge" at bounding box center [794, 343] width 436 height 12
click at [580, 337] on span "Respect, Genchi Genbutsu (go to the source of the problem), Challenge" at bounding box center [794, 343] width 436 height 12
click at [196, 141] on input "Respect, Genchi Genbutsu (go to the source of the problem), Challenge" at bounding box center [196, 141] width 0 height 0
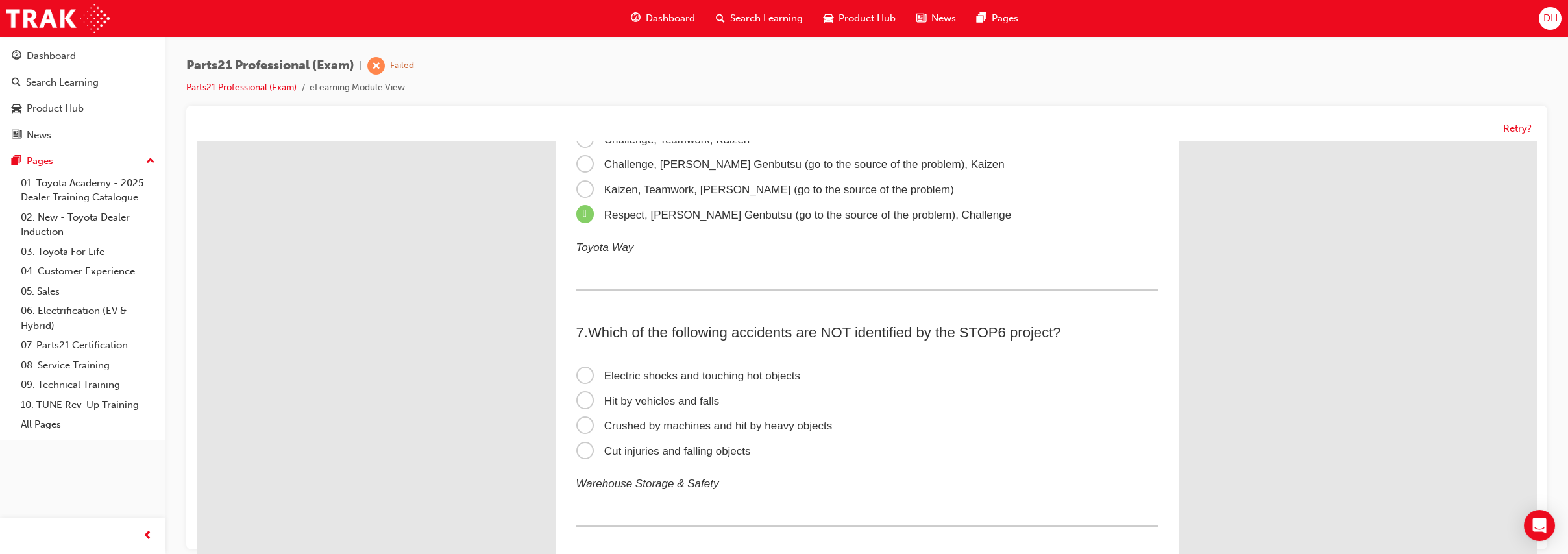
scroll to position [1514, 0]
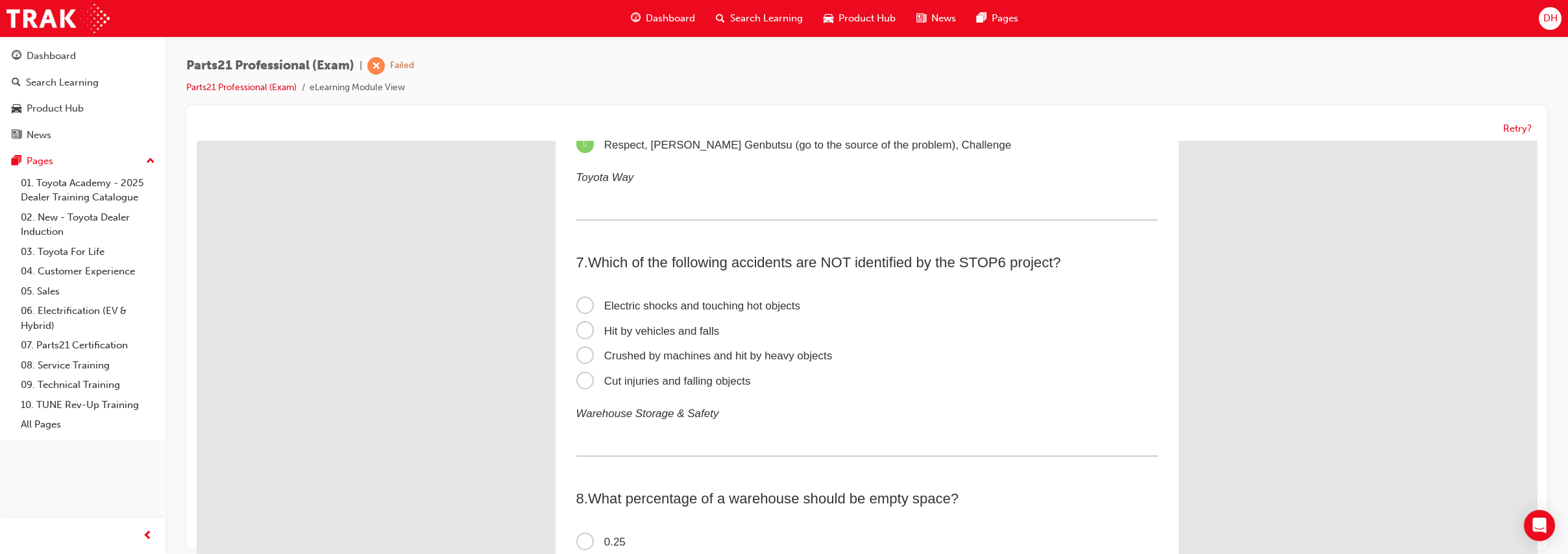
click at [645, 380] on span "Cut injuries and falling objects" at bounding box center [663, 381] width 174 height 12
click at [196, 141] on input "Cut injuries and falling objects" at bounding box center [196, 141] width 0 height 0
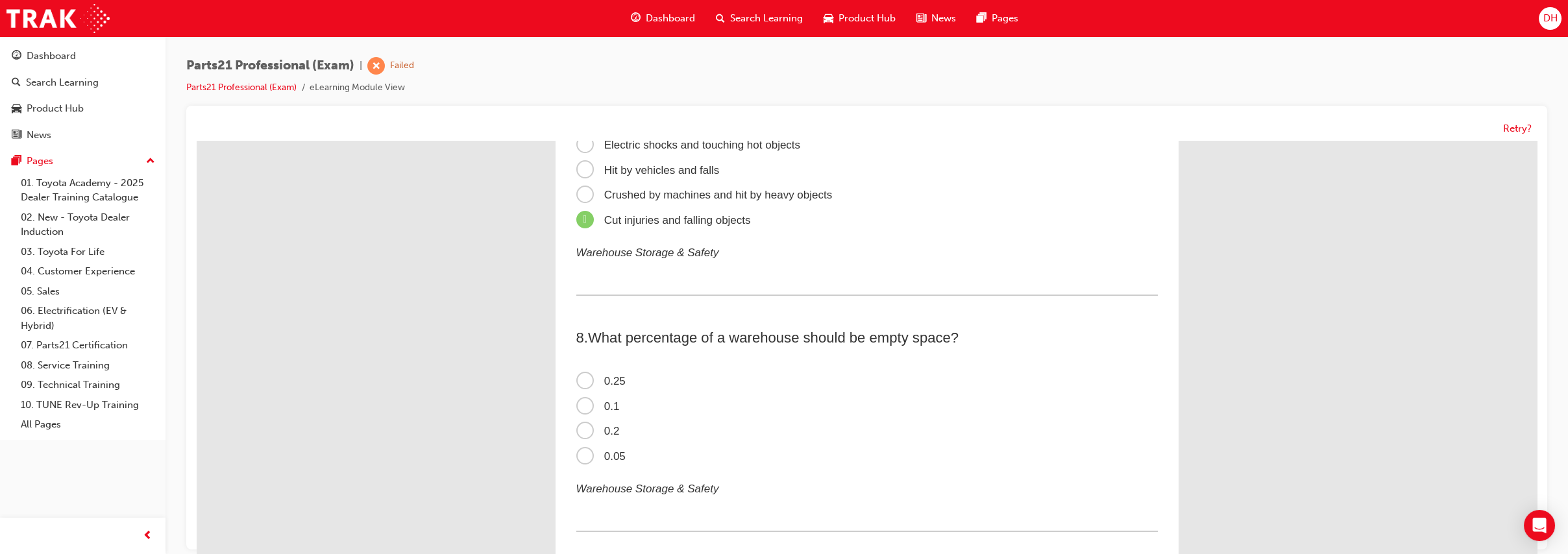
scroll to position [1693, 0]
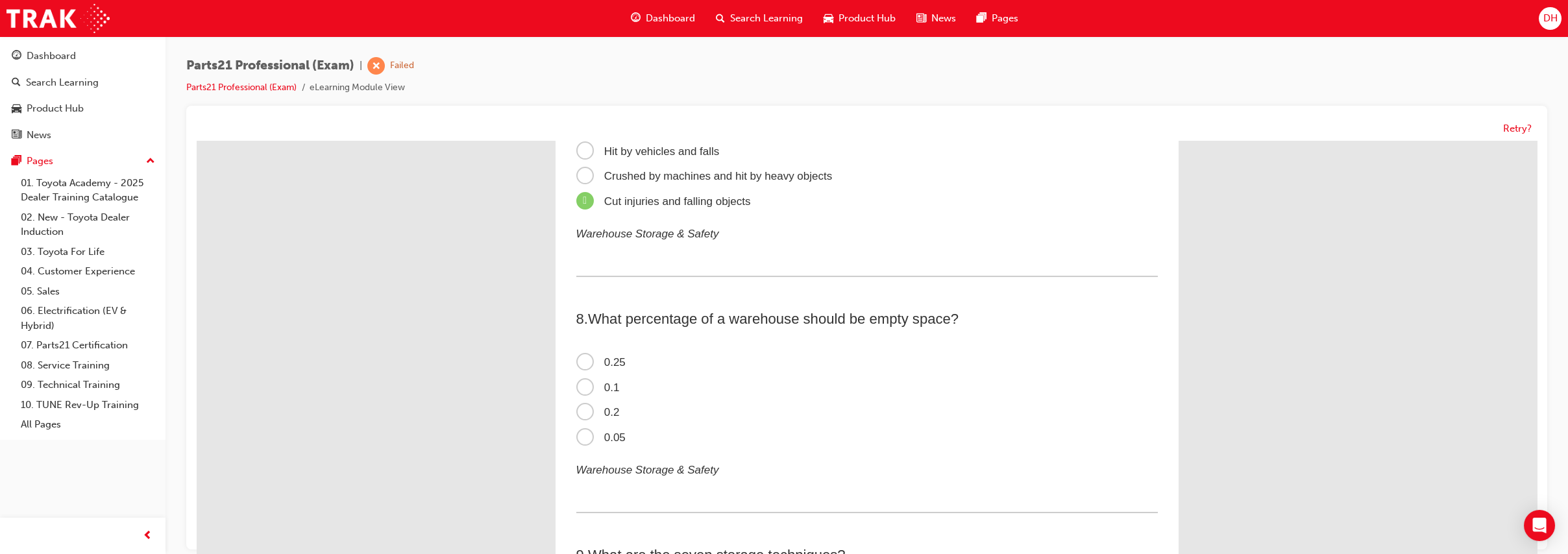
click at [583, 406] on span "0.2" at bounding box center [598, 412] width 43 height 12
click at [196, 141] on input "0.2" at bounding box center [196, 141] width 0 height 0
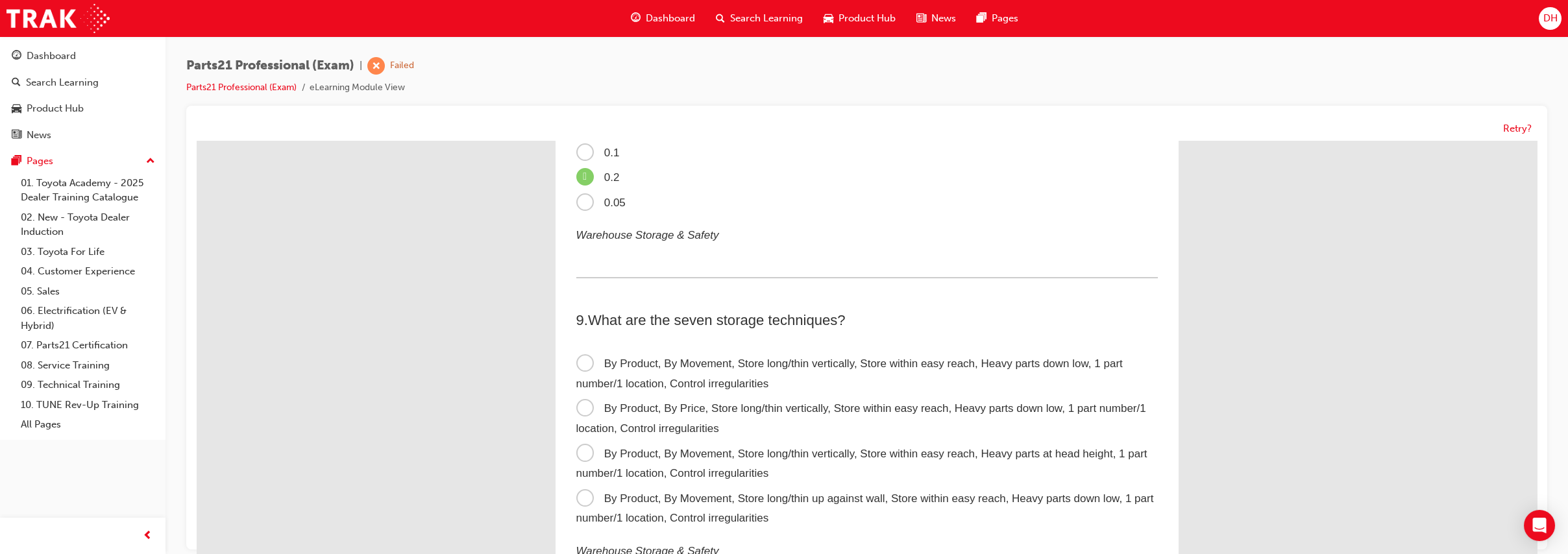
scroll to position [1946, 0]
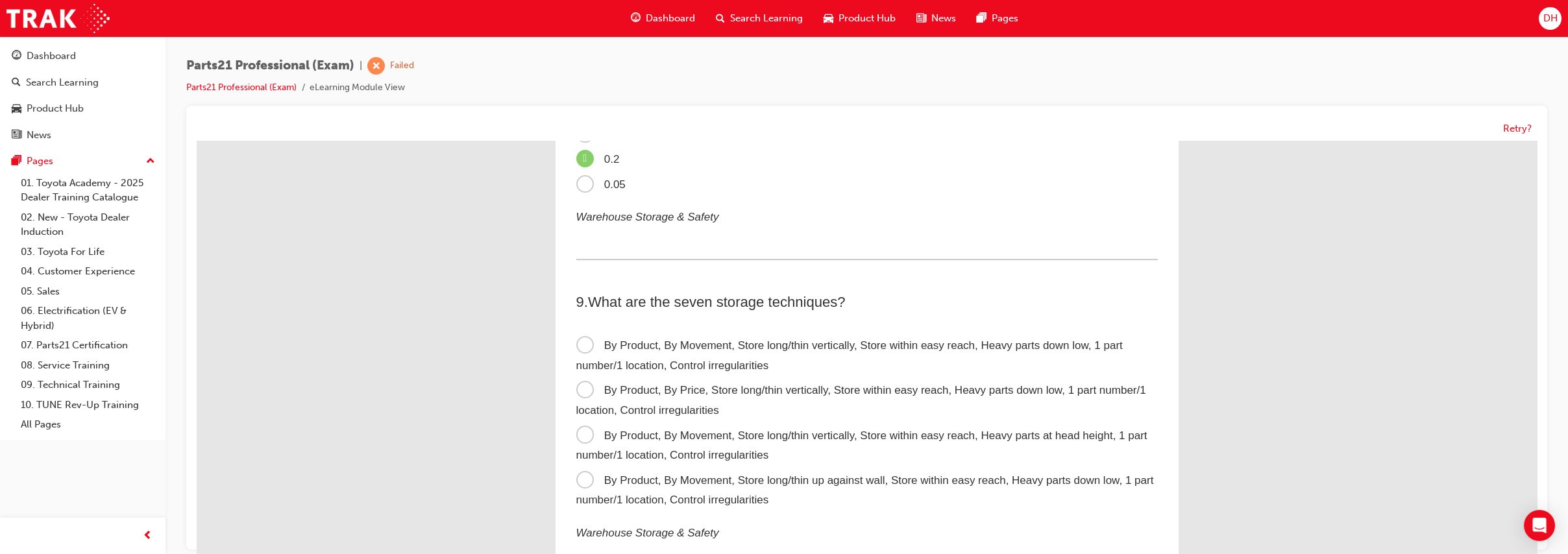
click at [680, 347] on span "By Product, By Movement, Store long/thin vertically, Store within easy reach, H…" at bounding box center [850, 355] width 547 height 33
click at [196, 141] on input "By Product, By Movement, Store long/thin vertically, Store within easy reach, H…" at bounding box center [196, 141] width 0 height 0
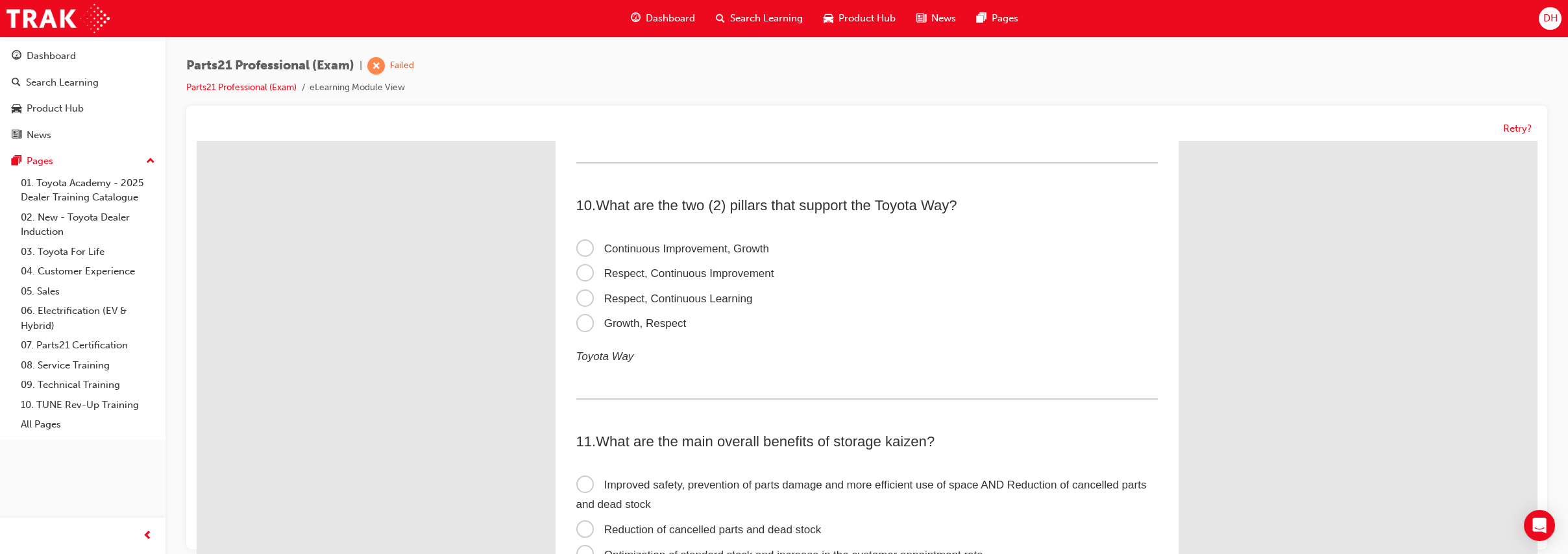
scroll to position [2361, 0]
click at [701, 272] on span "Respect, Continuous Improvement" at bounding box center [675, 272] width 198 height 12
click at [196, 141] on input "Respect, Continuous Improvement" at bounding box center [196, 141] width 0 height 0
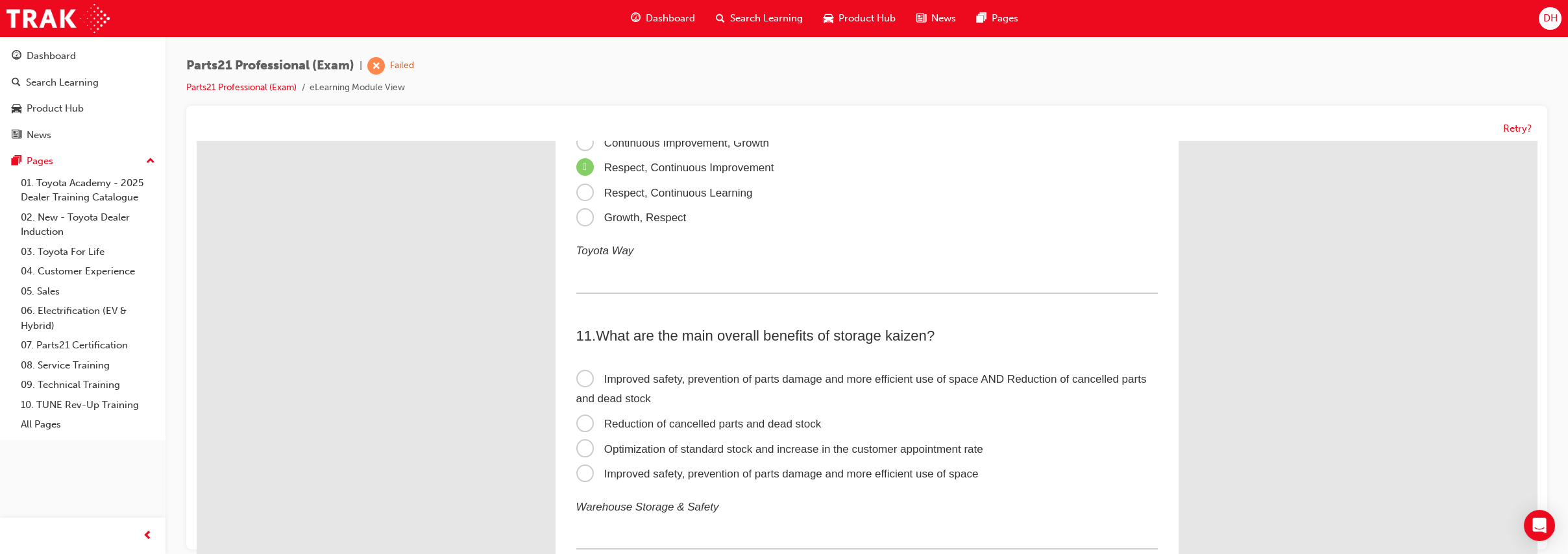
scroll to position [2540, 0]
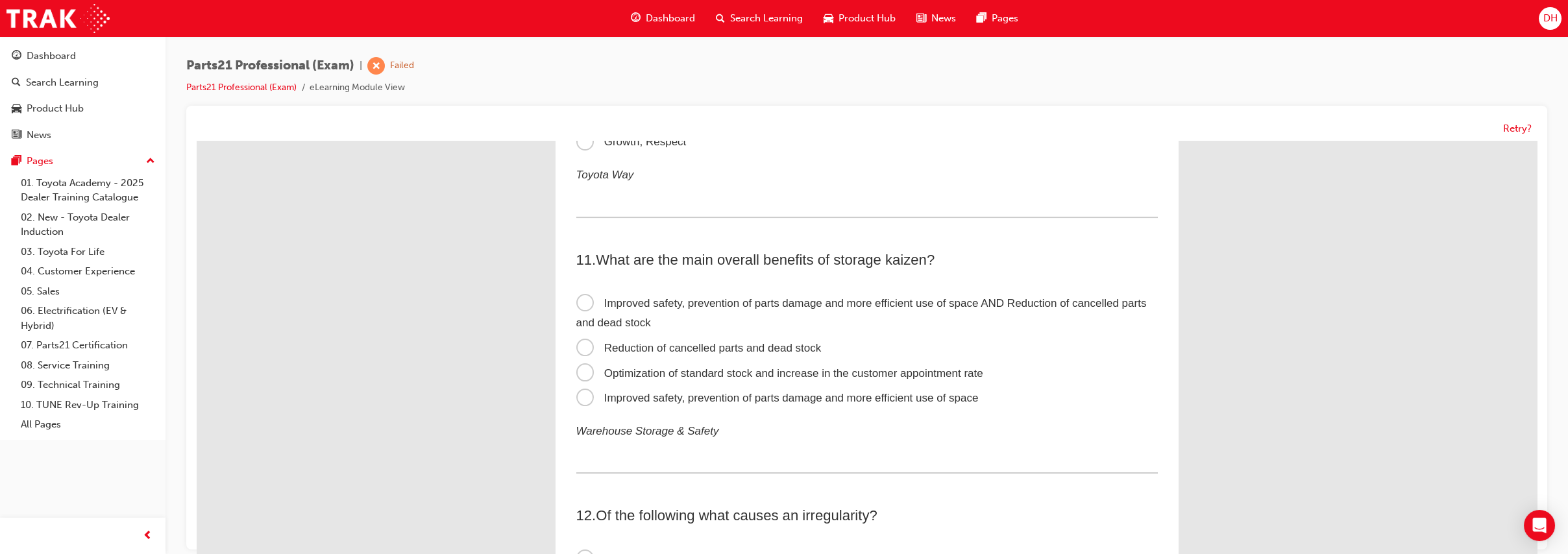
click at [735, 306] on span "Improved safety, prevention of parts damage and more efficient use of space AND…" at bounding box center [861, 313] width 570 height 33
click at [196, 141] on input "Improved safety, prevention of parts damage and more efficient use of space AND…" at bounding box center [196, 141] width 0 height 0
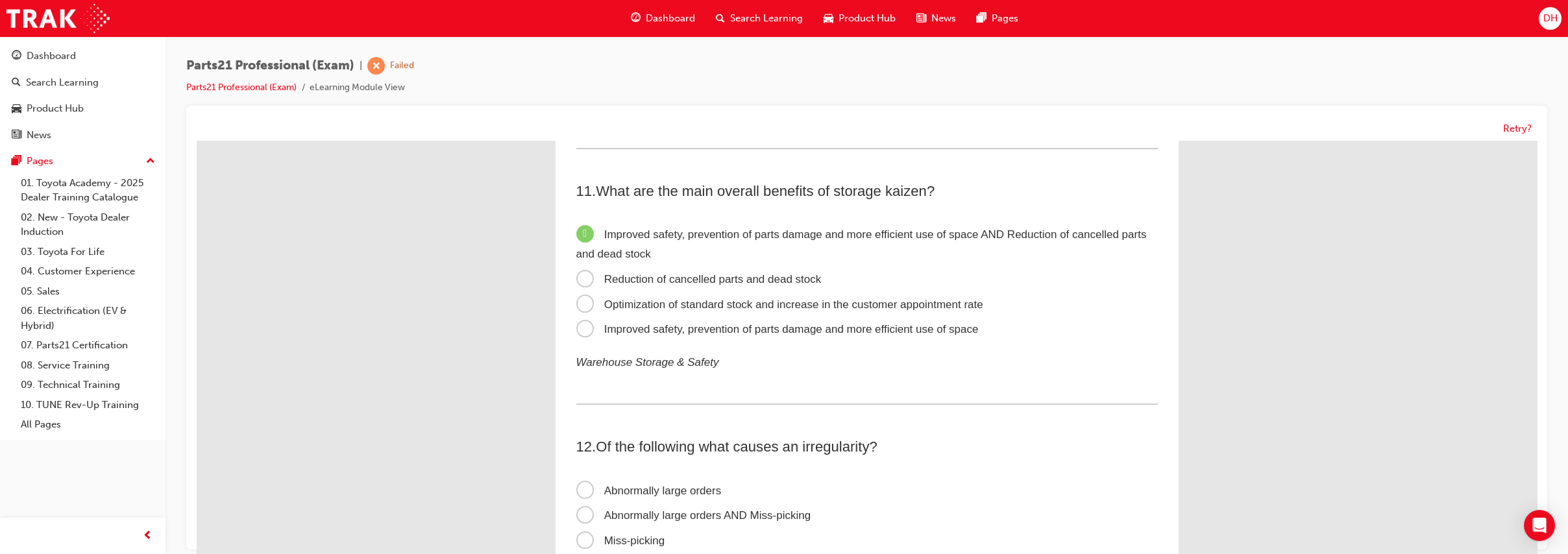
scroll to position [2756, 0]
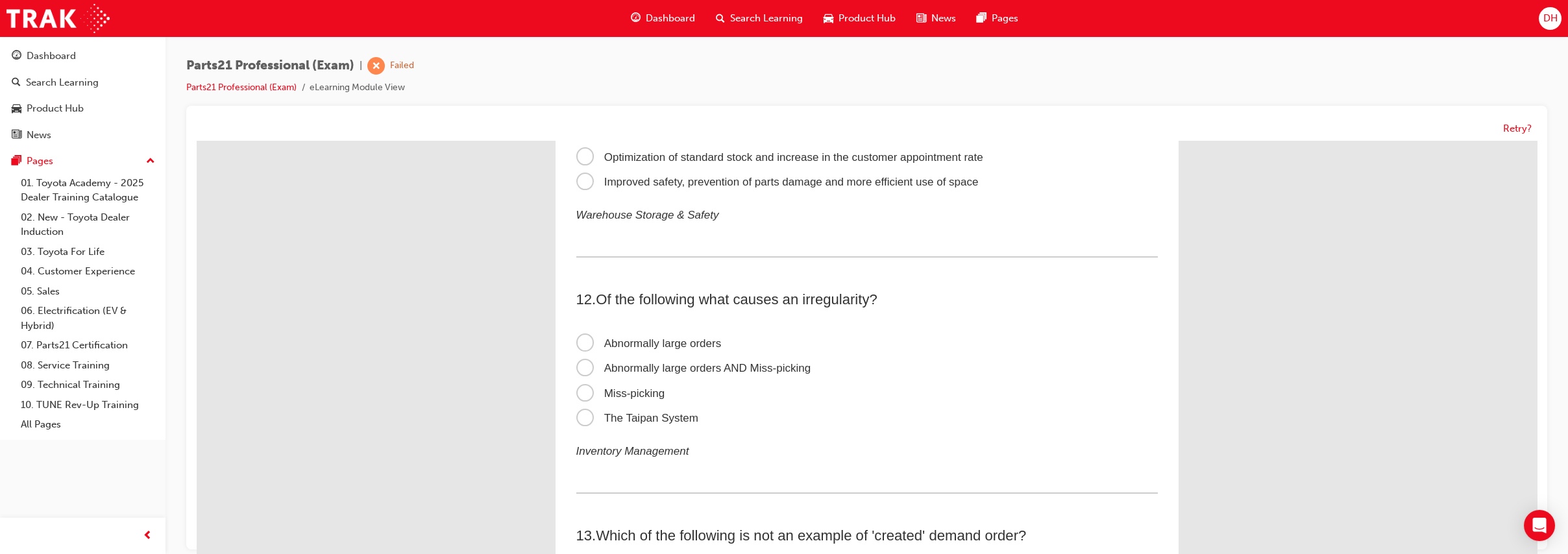
click at [759, 367] on span "Abnormally large orders AND Miss-picking" at bounding box center [694, 368] width 235 height 12
click at [196, 141] on input "Abnormally large orders AND Miss-picking" at bounding box center [196, 141] width 0 height 0
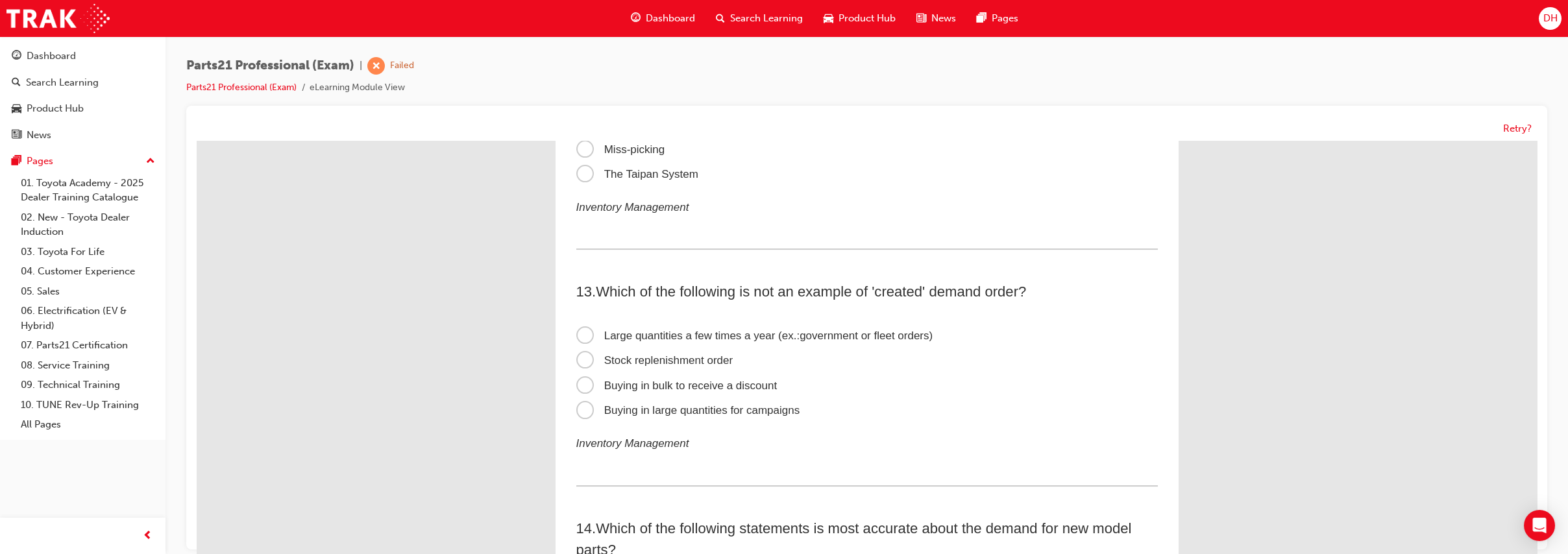
scroll to position [3009, 0]
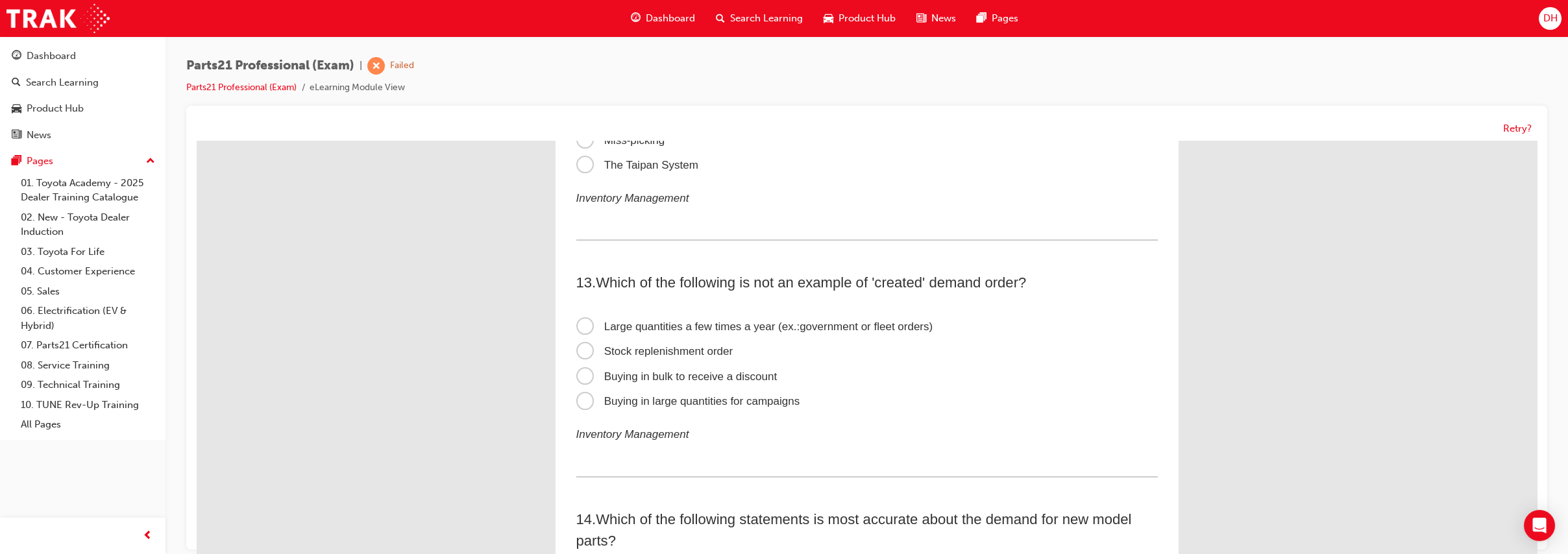
click at [733, 344] on label "Stock replenishment order" at bounding box center [867, 352] width 582 height 25
click at [196, 141] on input "Stock replenishment order" at bounding box center [196, 141] width 0 height 0
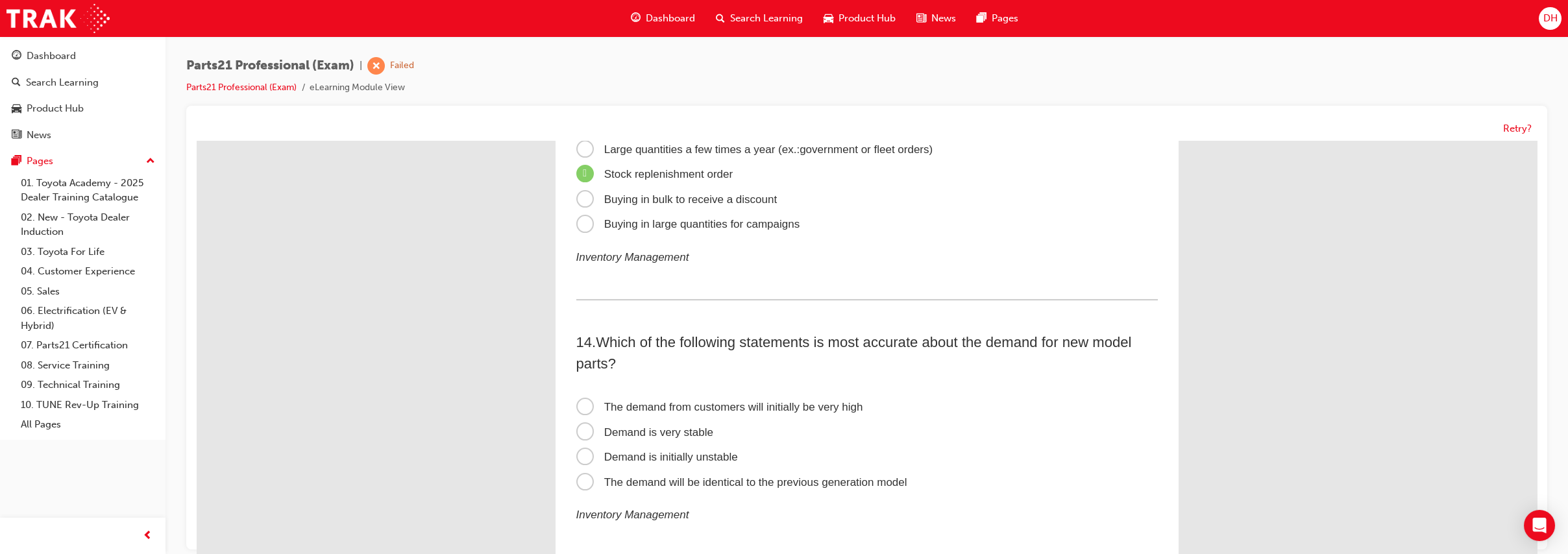
scroll to position [3207, 0]
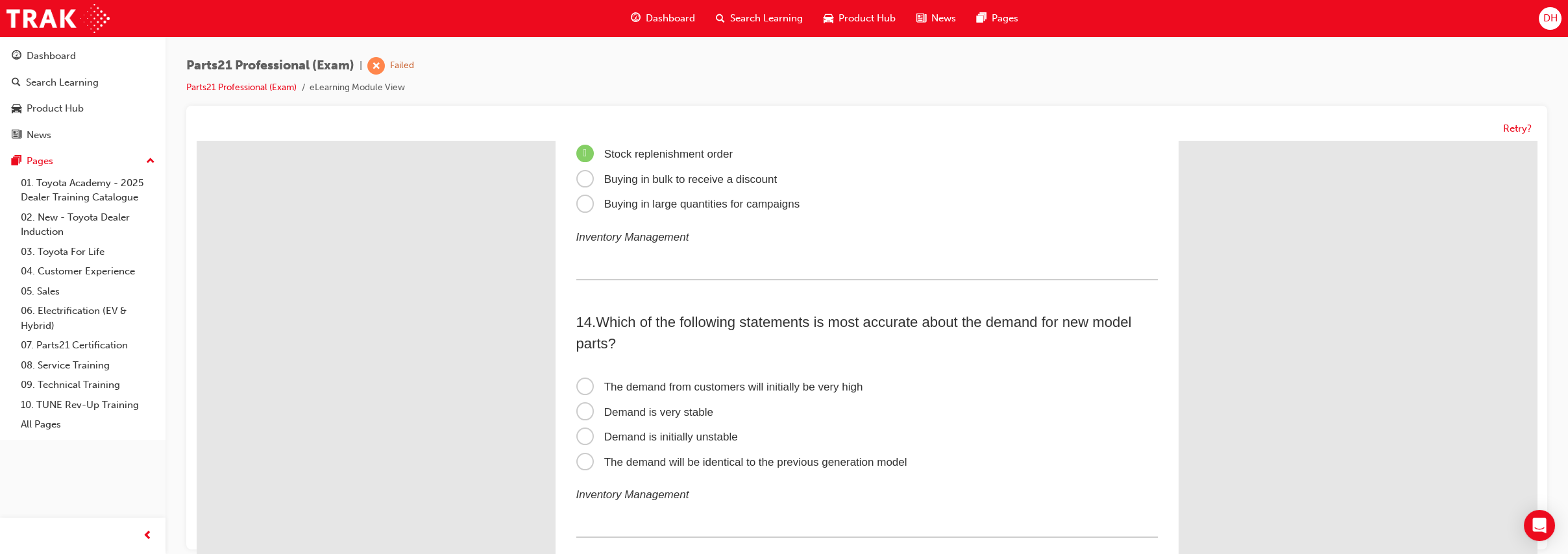
click at [723, 435] on span "Demand is initially unstable" at bounding box center [657, 437] width 161 height 12
click at [196, 141] on input "Demand is initially unstable" at bounding box center [196, 141] width 0 height 0
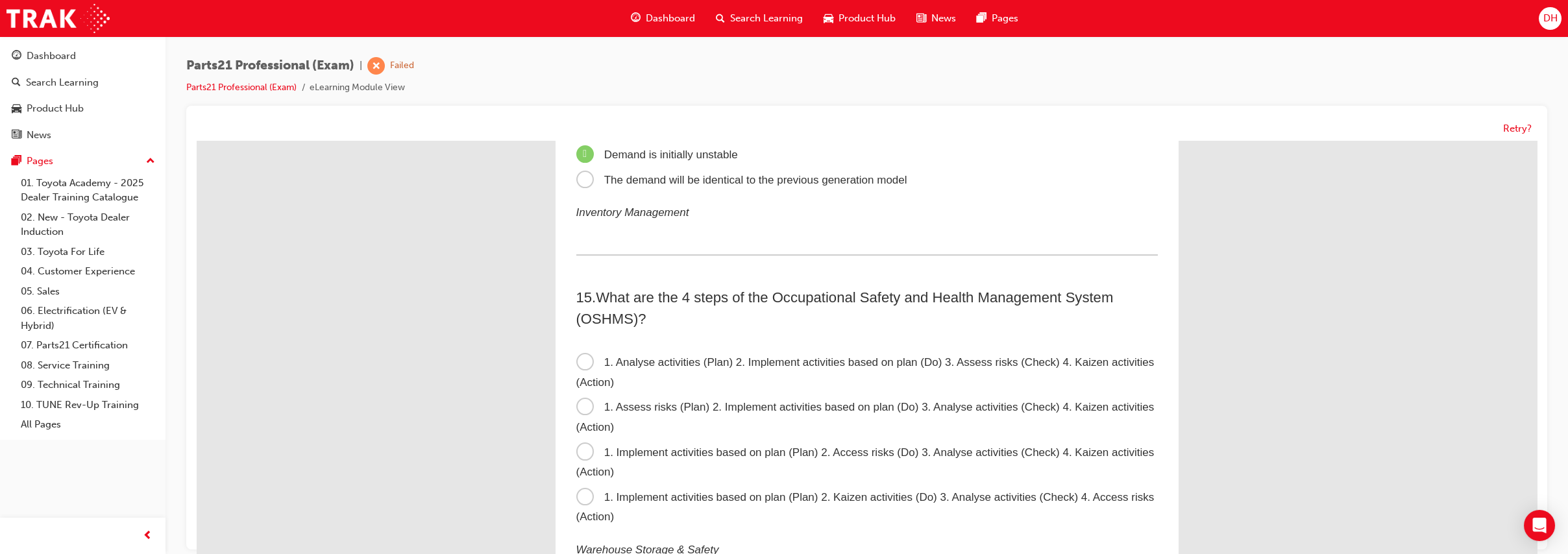
scroll to position [3495, 0]
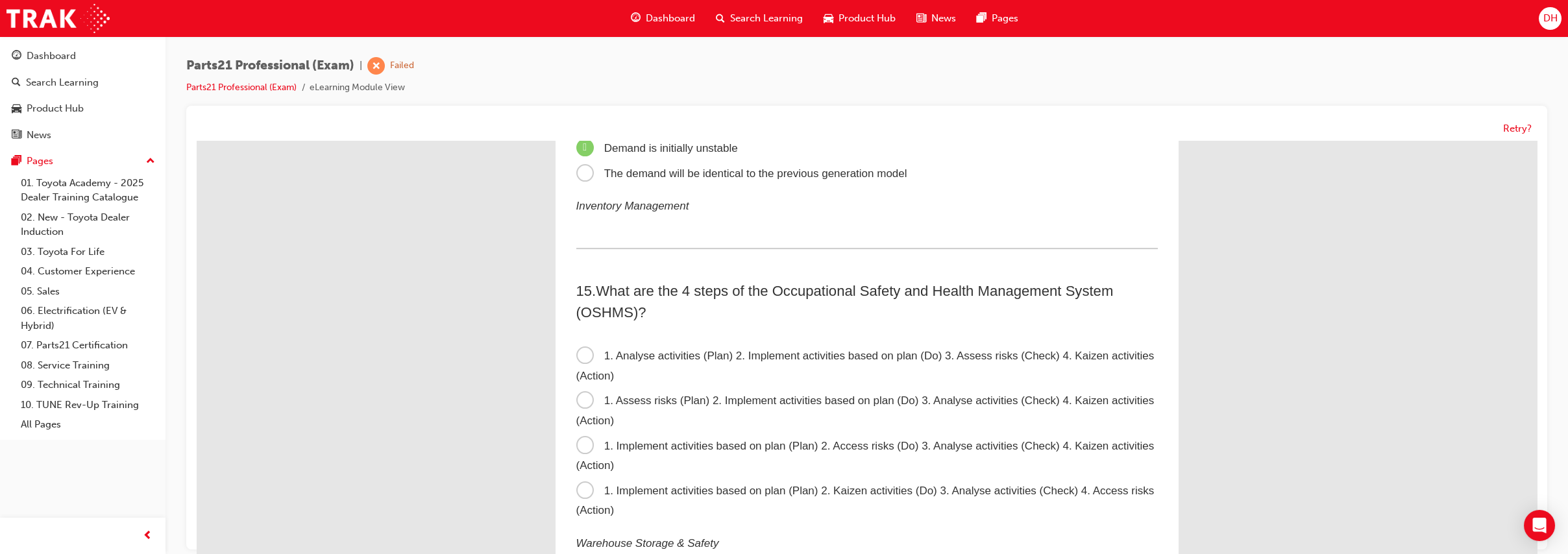
click at [867, 398] on span "1. Assess risks (Plan) 2. Implement activities based on plan (Do) 3. Analyse ac…" at bounding box center [866, 410] width 579 height 33
click at [196, 141] on input "1. Assess risks (Plan) 2. Implement activities based on plan (Do) 3. Analyse ac…" at bounding box center [196, 141] width 0 height 0
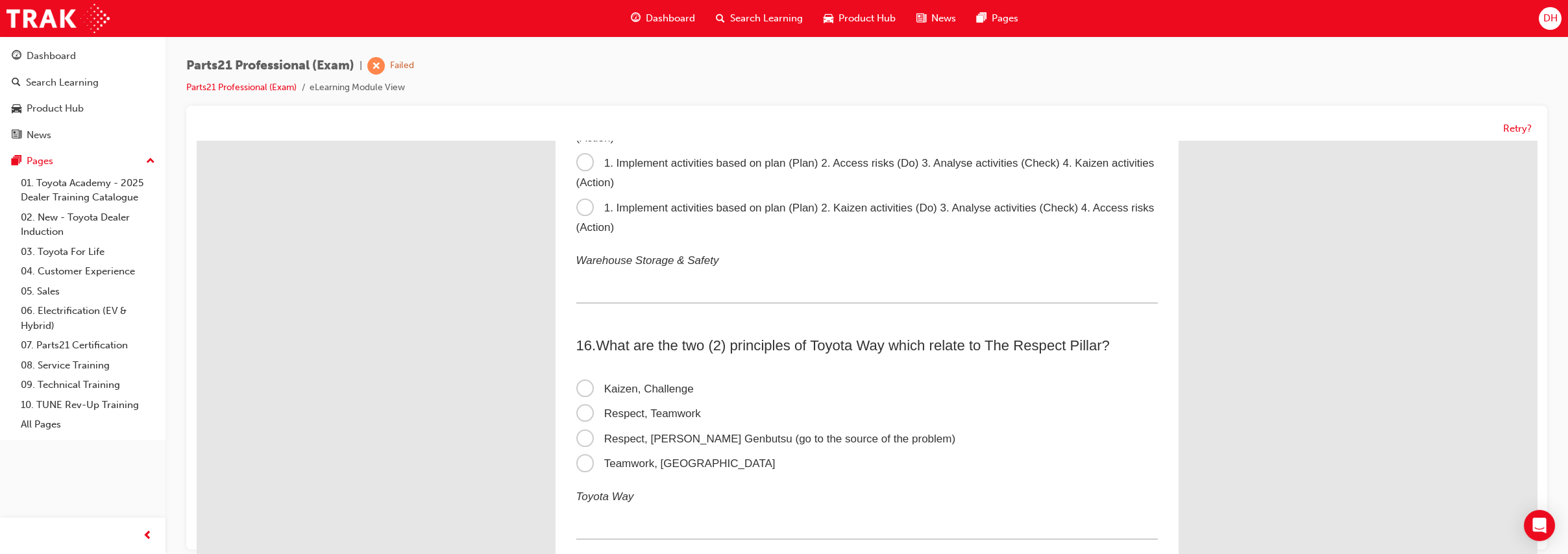
scroll to position [3783, 0]
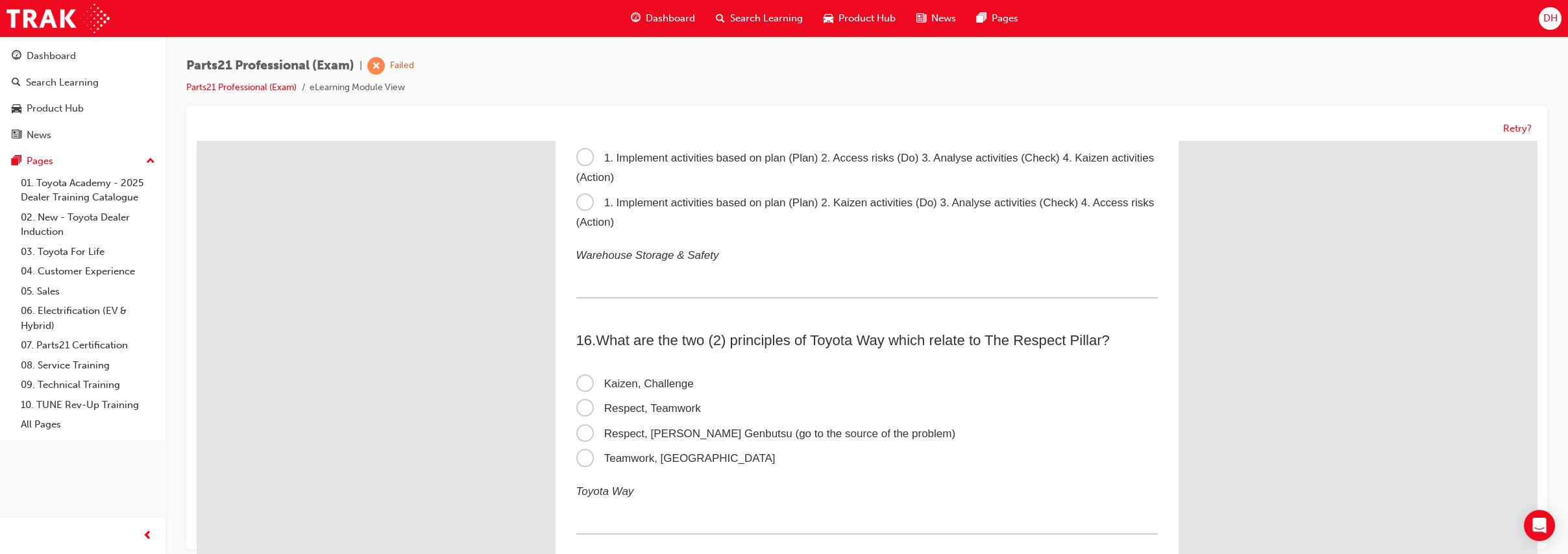
click at [860, 433] on span "Respect, Genchi Genbutsu (go to the source of the problem)" at bounding box center [766, 434] width 380 height 12
click at [196, 141] on input "Respect, Genchi Genbutsu (go to the source of the problem)" at bounding box center [196, 141] width 0 height 0
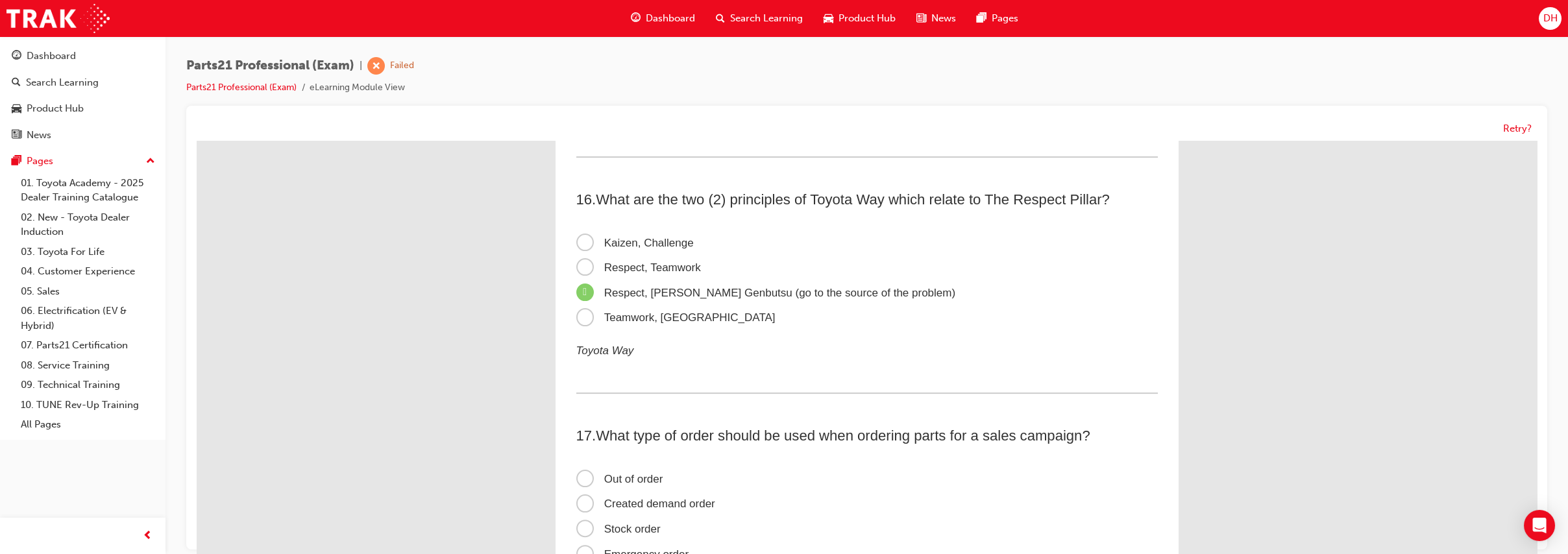
scroll to position [4000, 0]
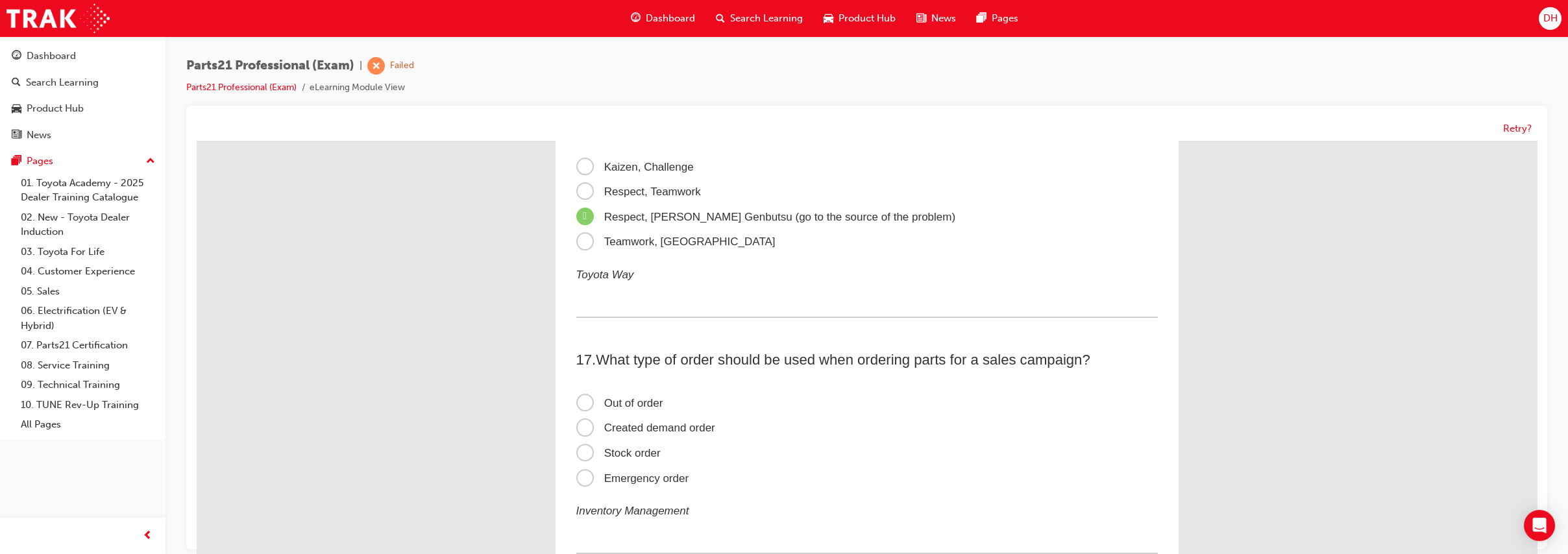
click at [691, 425] on span "Created demand order" at bounding box center [646, 428] width 139 height 12
click at [196, 141] on input "Created demand order" at bounding box center [196, 141] width 0 height 0
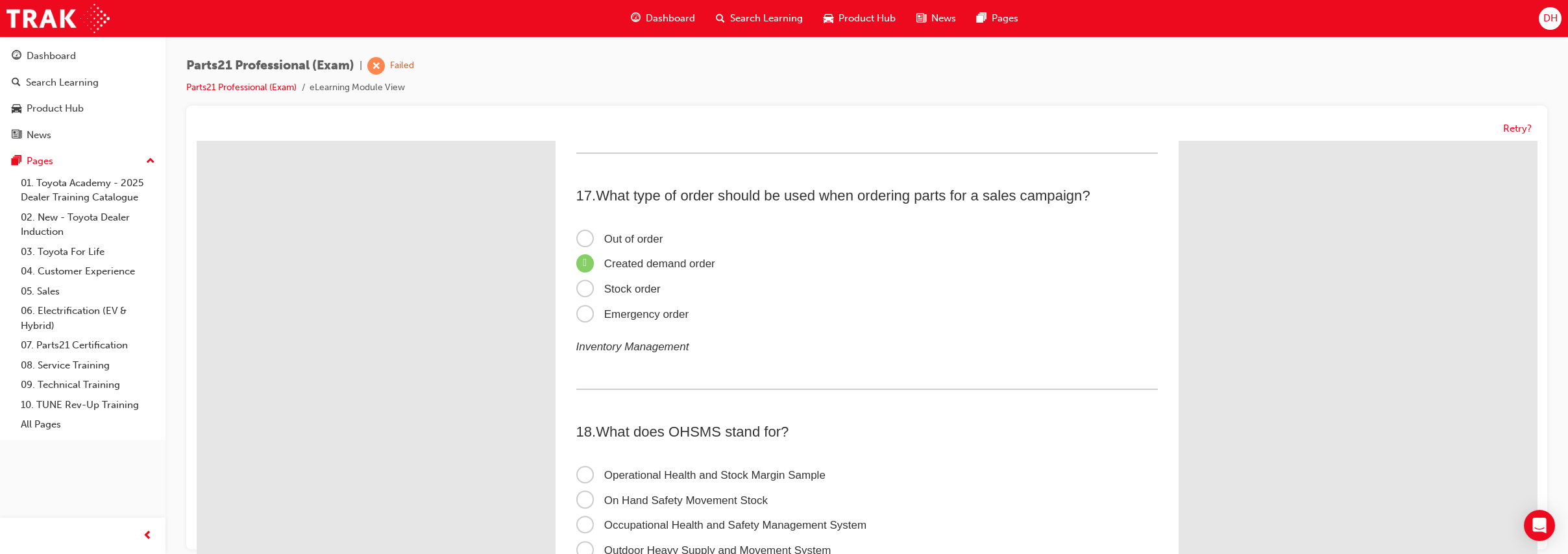
scroll to position [4270, 0]
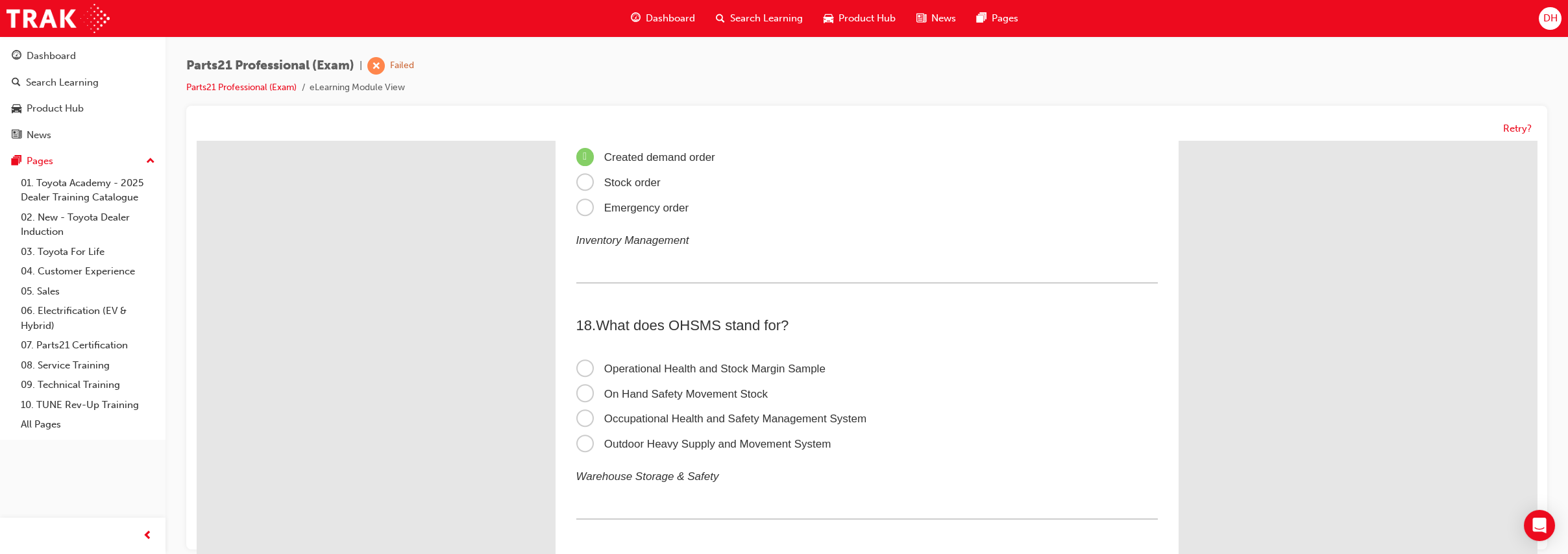
click at [829, 412] on span "Occupational Health and Safety Management System" at bounding box center [722, 419] width 291 height 12
click at [196, 141] on input "Occupational Health and Safety Management System" at bounding box center [196, 141] width 0 height 0
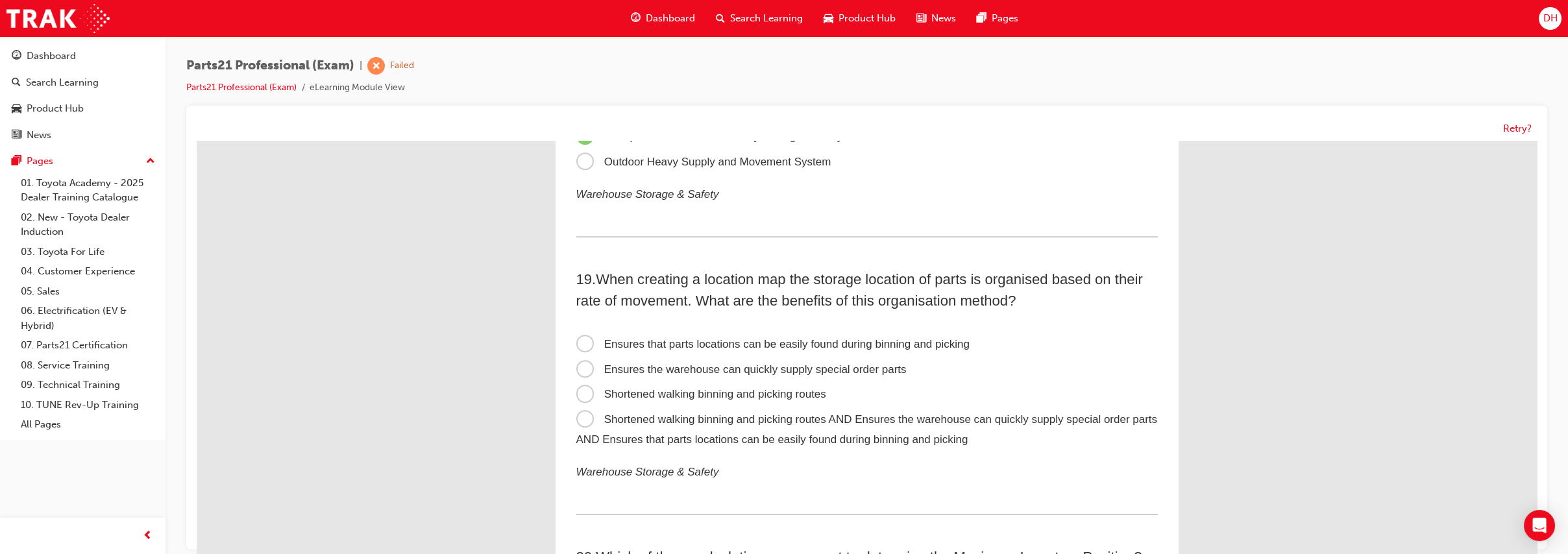
scroll to position [4595, 0]
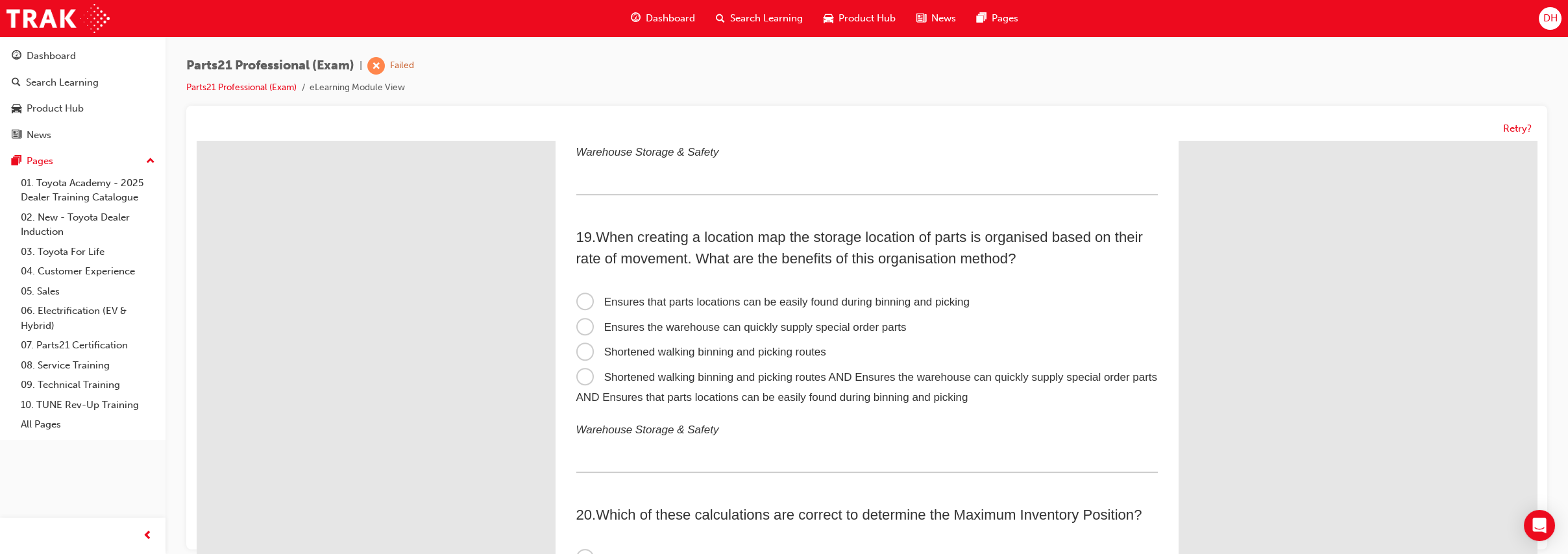
click at [897, 382] on label "Shortened walking binning and picking routes AND Ensures the warehouse can quic…" at bounding box center [867, 387] width 582 height 45
click at [196, 141] on input "Shortened walking binning and picking routes AND Ensures the warehouse can quic…" at bounding box center [196, 141] width 0 height 0
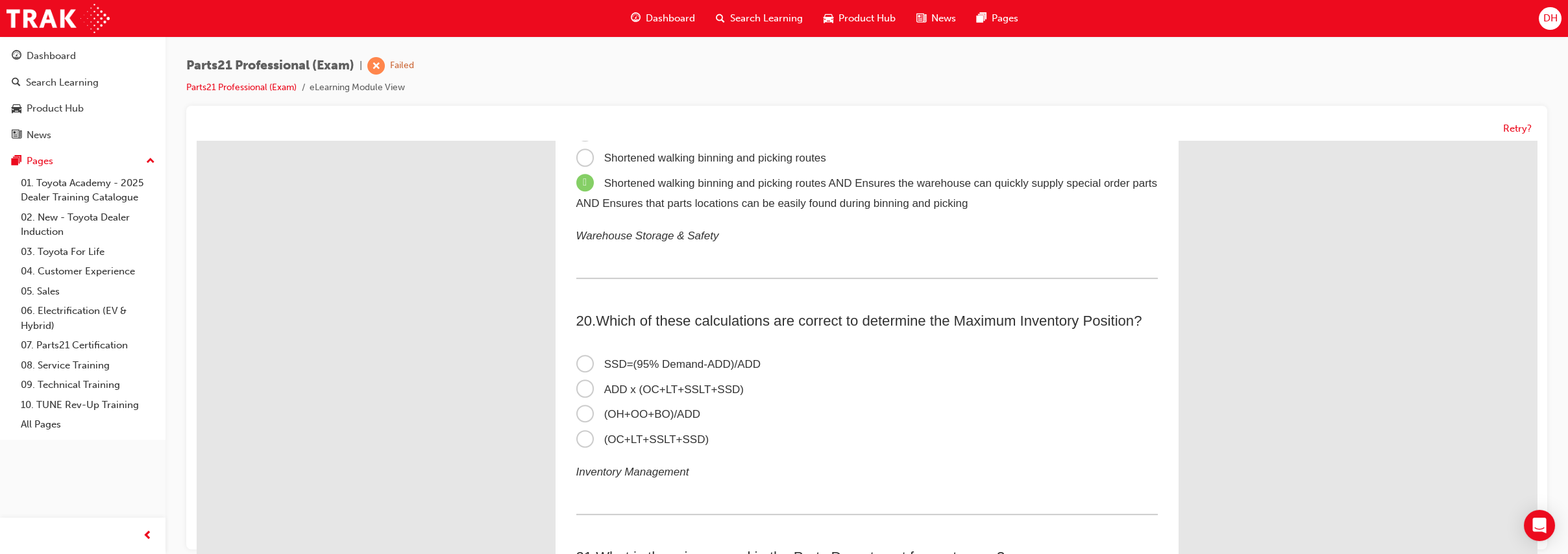
scroll to position [4793, 0]
click at [720, 392] on span "ADD x (OC+LT+SSLT+SSD)" at bounding box center [660, 386] width 168 height 12
click at [196, 141] on input "ADD x (OC+LT+SSLT+SSD)" at bounding box center [196, 141] width 0 height 0
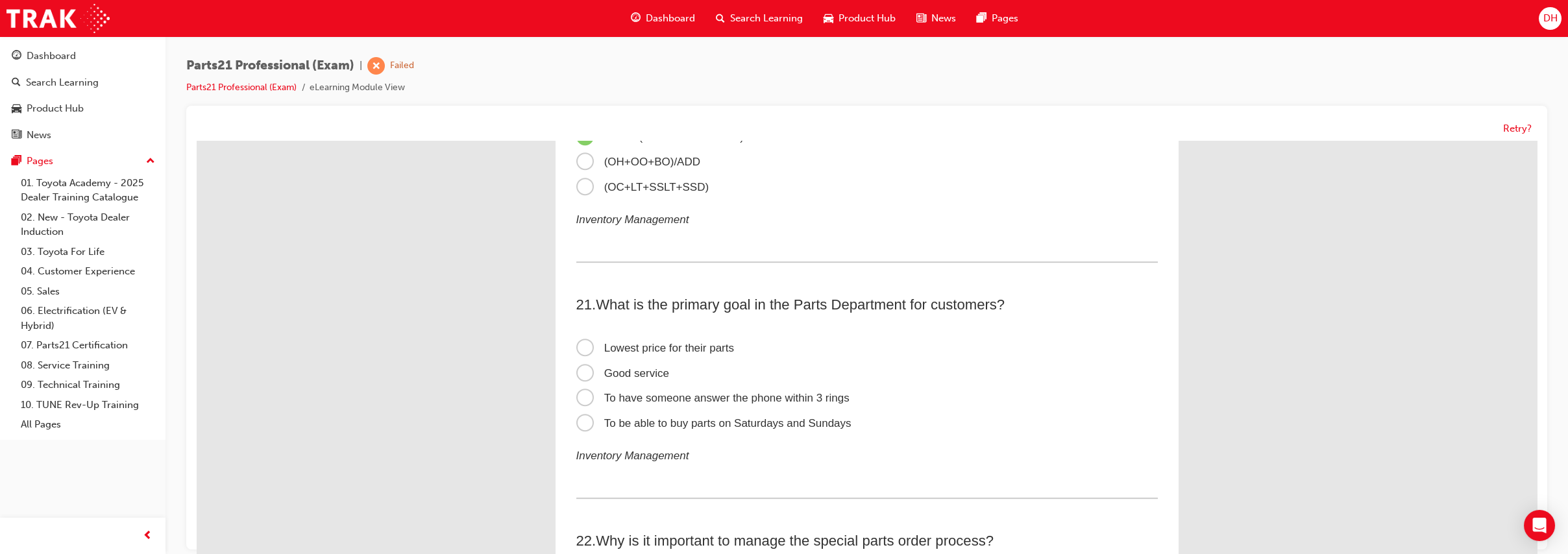
scroll to position [5045, 0]
click at [649, 376] on span "Good service" at bounding box center [623, 369] width 93 height 12
click at [196, 141] on input "Good service" at bounding box center [196, 141] width 0 height 0
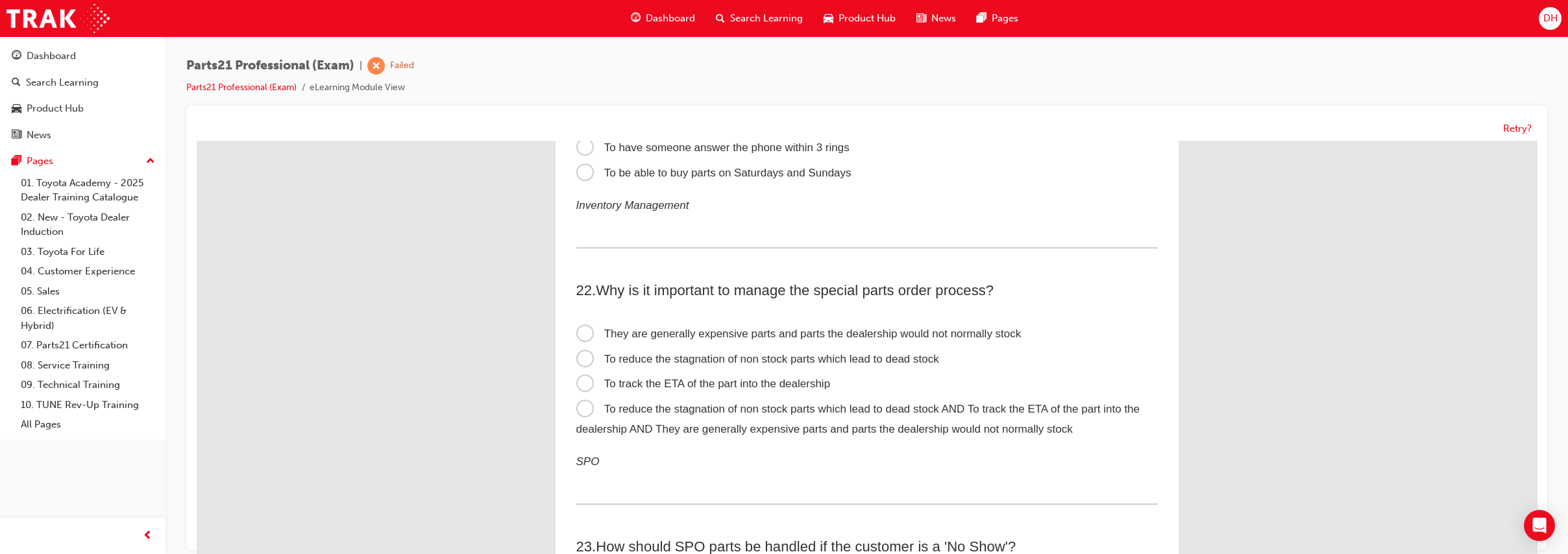
scroll to position [5297, 0]
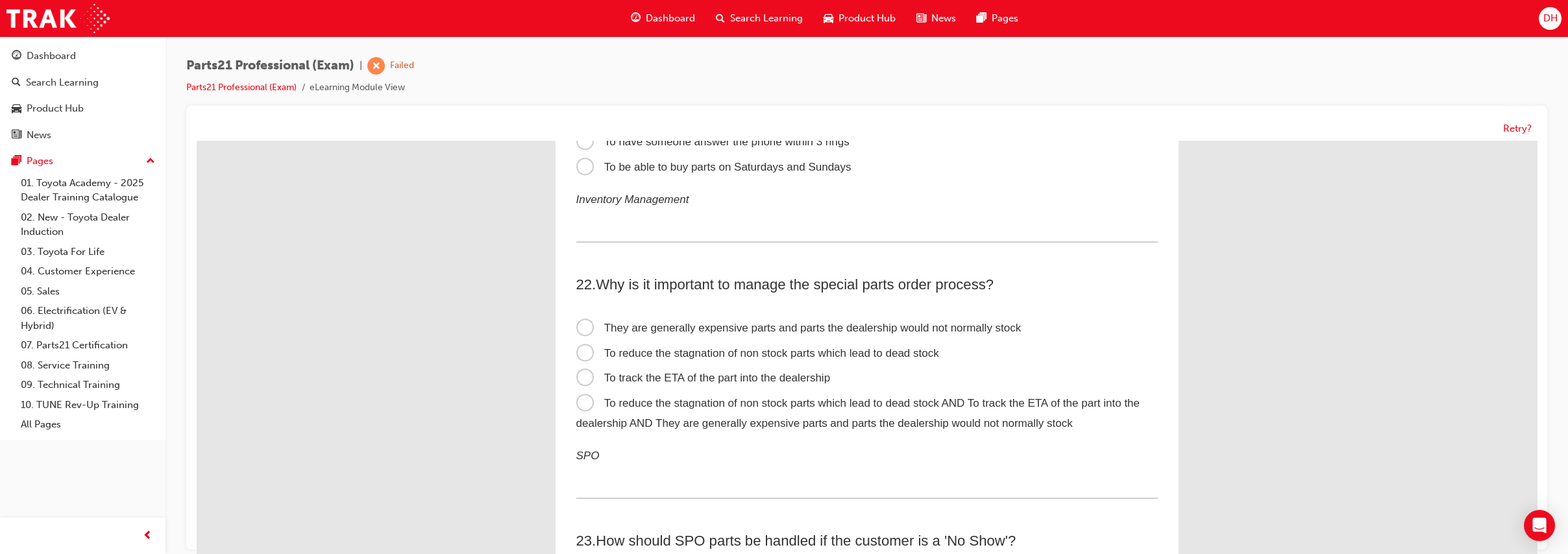
click at [836, 429] on label "To reduce the stagnation of non stock parts which lead to dead stock AND To tra…" at bounding box center [867, 413] width 582 height 45
click at [196, 141] on input "To reduce the stagnation of non stock parts which lead to dead stock AND To tra…" at bounding box center [196, 141] width 0 height 0
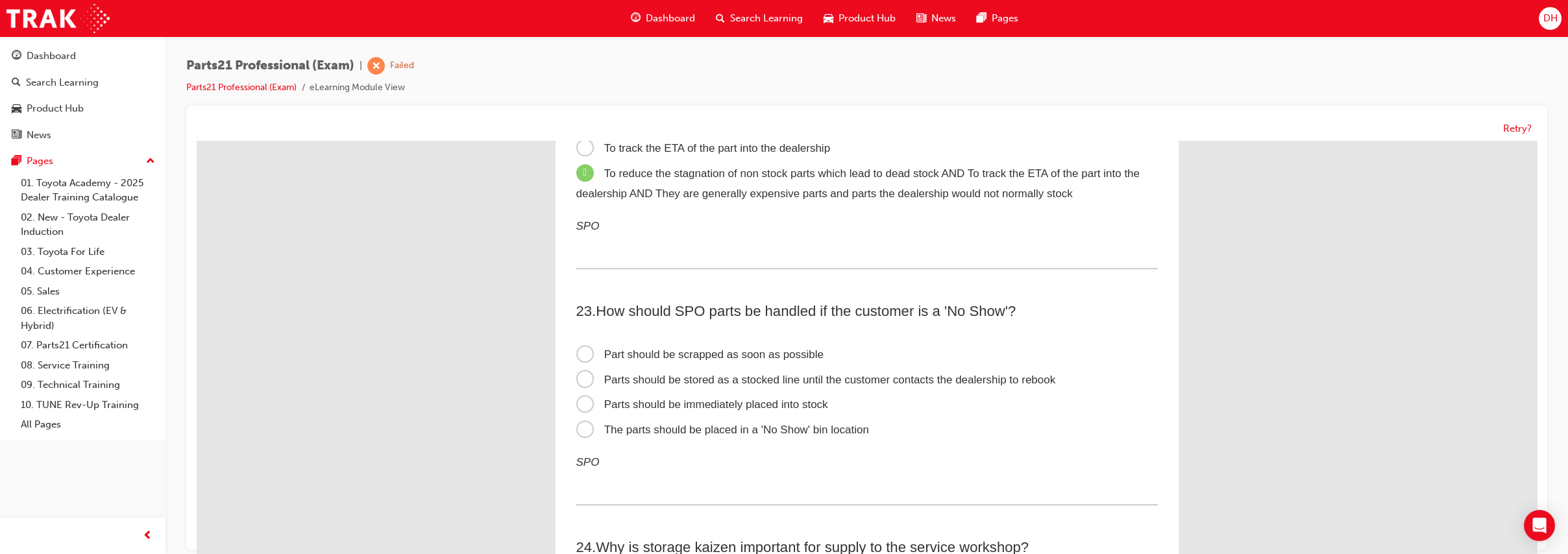
scroll to position [5532, 0]
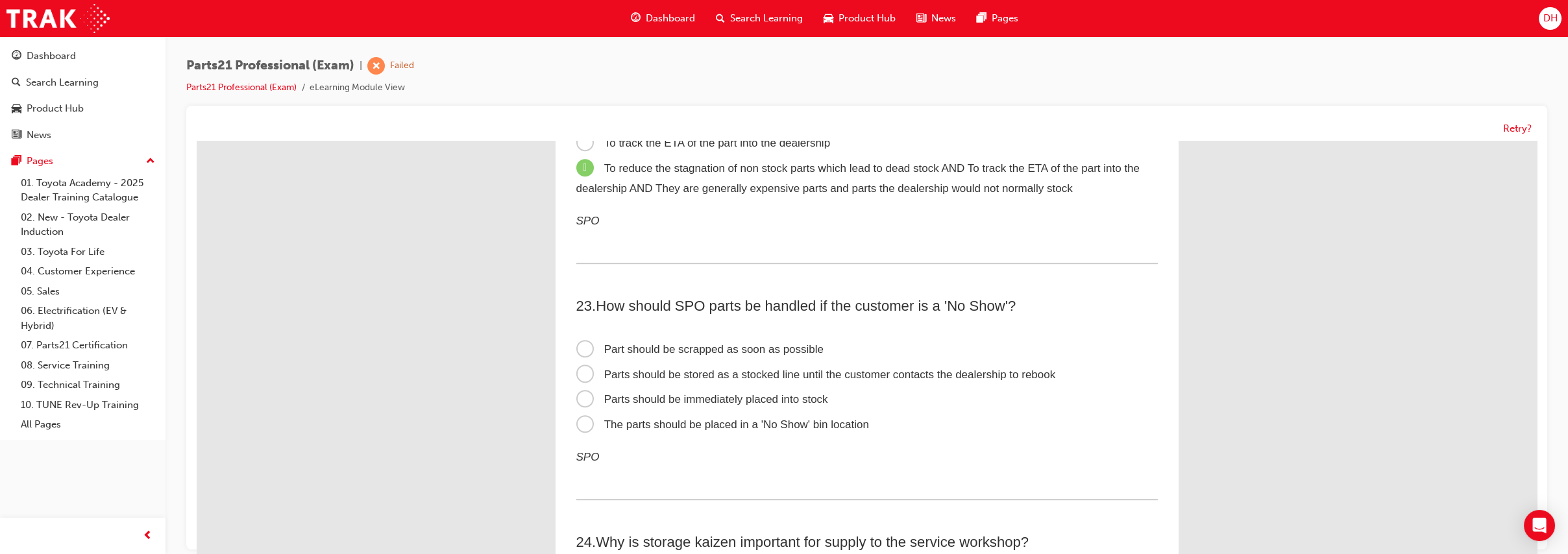
click at [841, 431] on span "The parts should be placed in a 'No Show' bin location" at bounding box center [723, 425] width 292 height 12
click at [196, 141] on input "The parts should be placed in a 'No Show' bin location" at bounding box center [196, 141] width 0 height 0
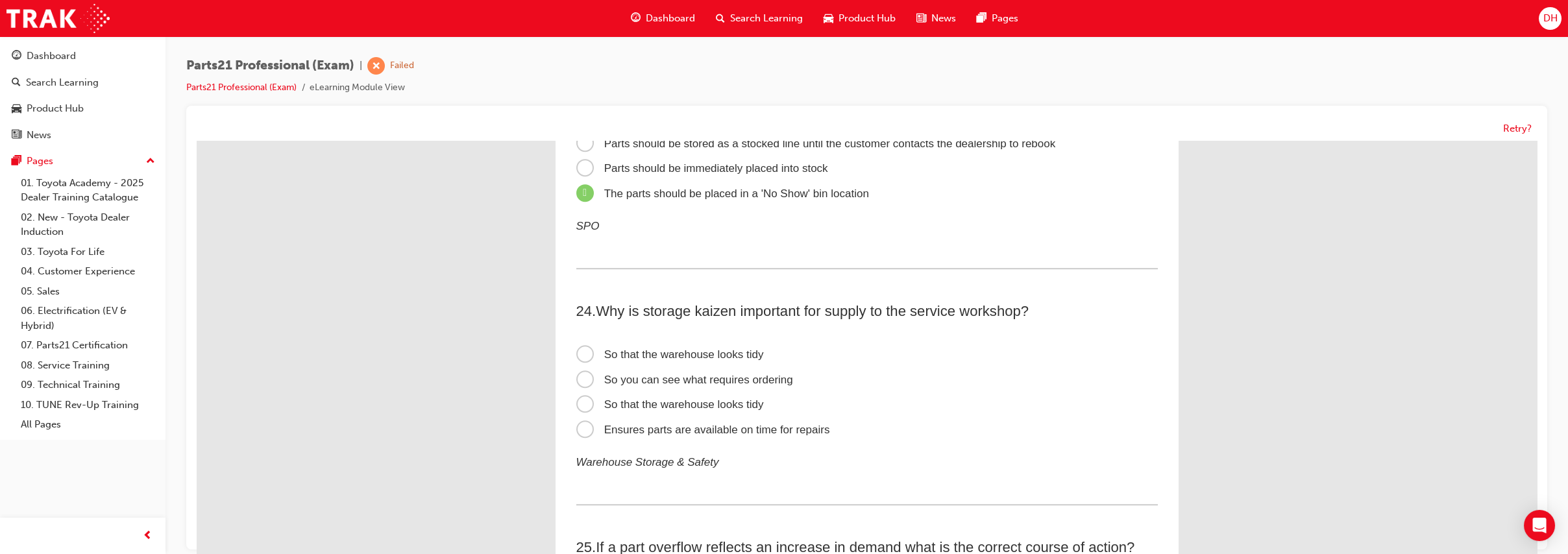
scroll to position [5801, 0]
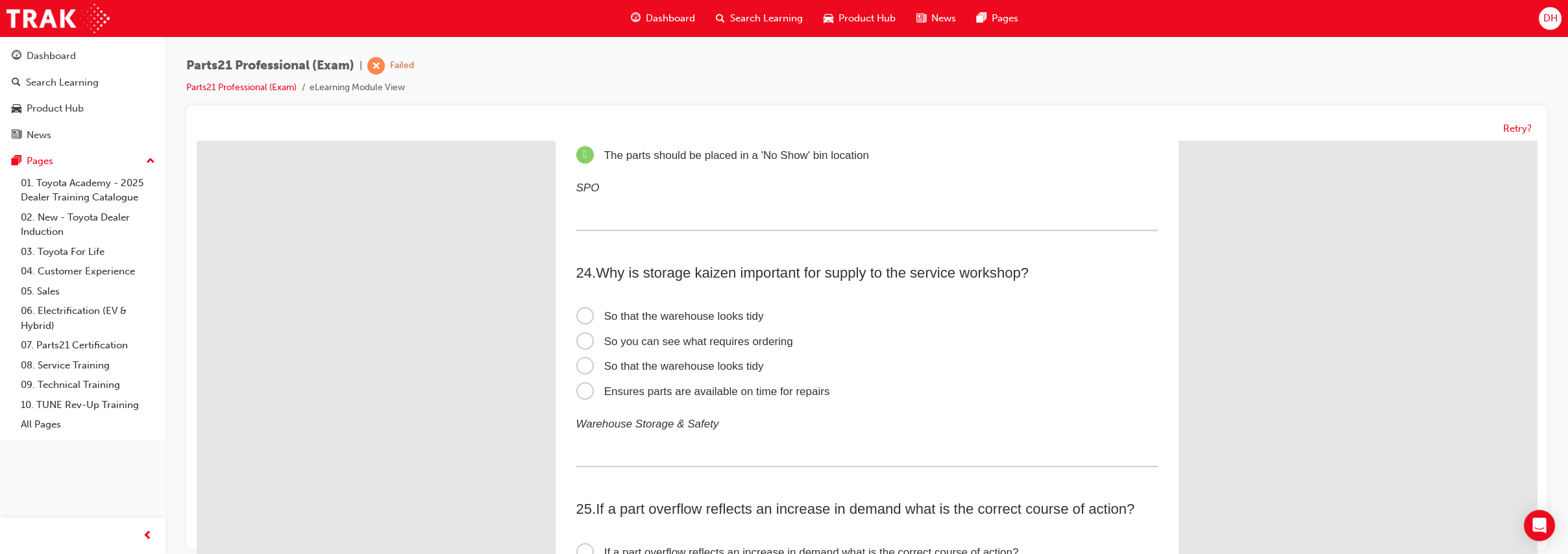
click at [793, 398] on span "Ensures parts are available on time for repairs" at bounding box center [703, 391] width 254 height 12
click at [196, 141] on input "Ensures parts are available on time for repairs" at bounding box center [196, 141] width 0 height 0
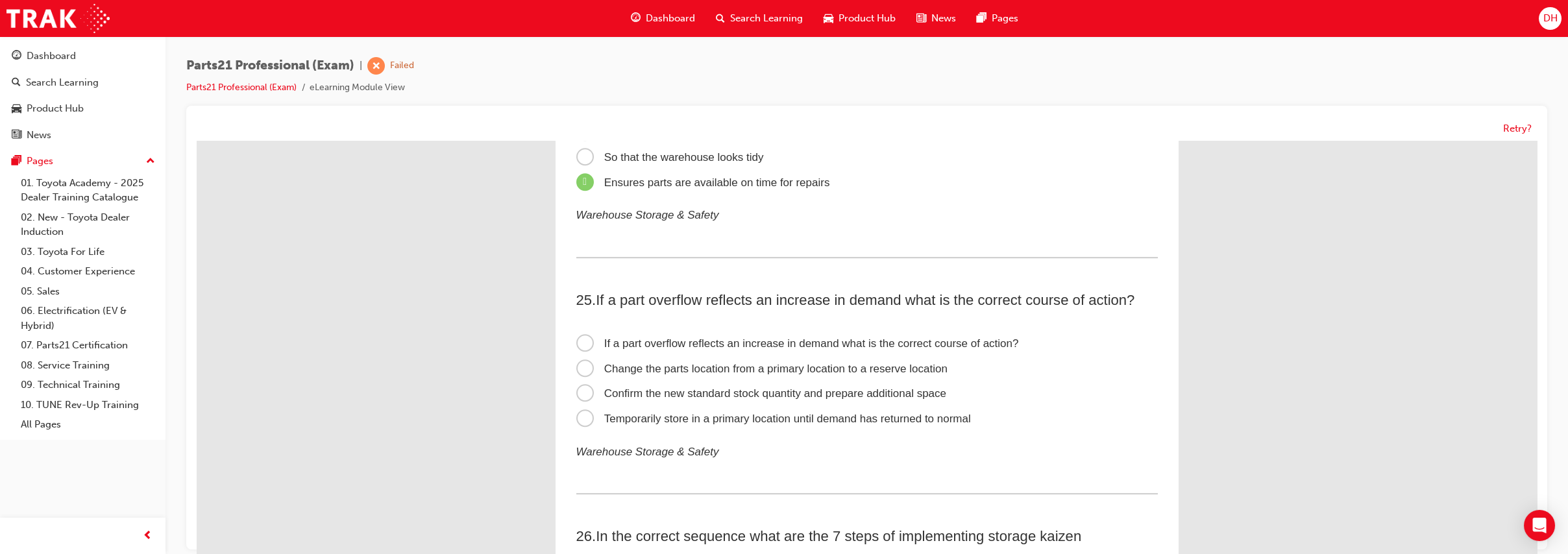
scroll to position [6018, 0]
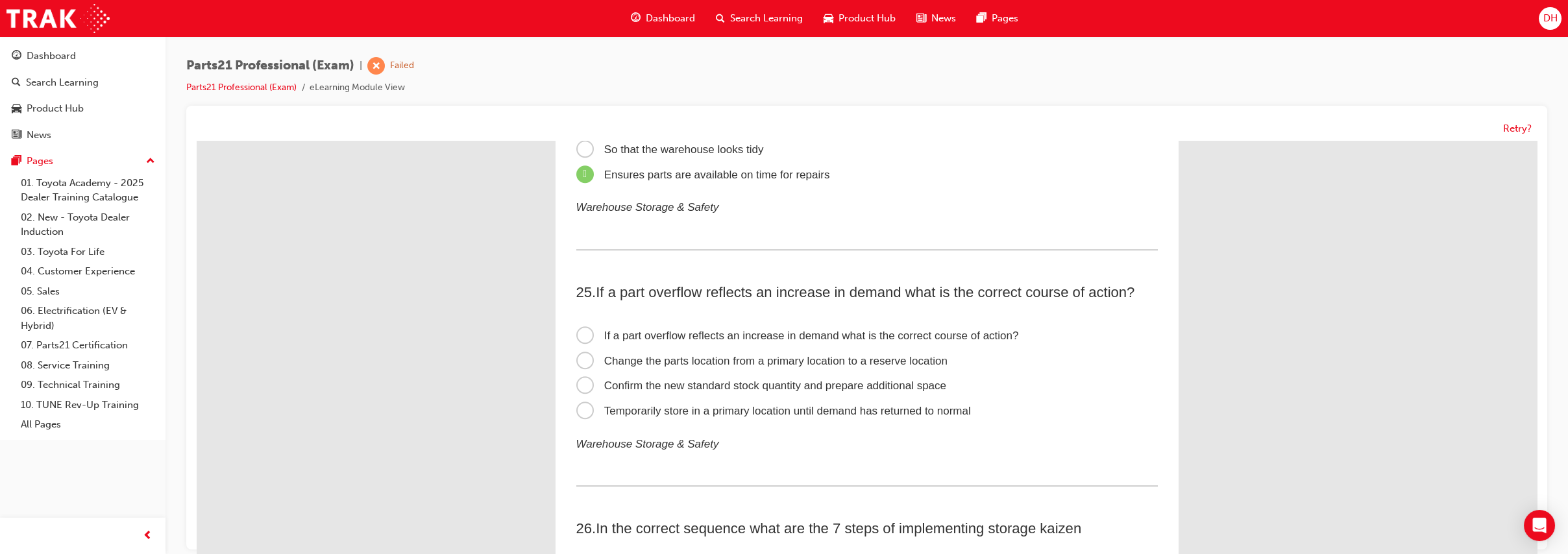
click at [931, 392] on span "Confirm the new standard stock quantity and prepare additional space" at bounding box center [762, 386] width 371 height 12
click at [196, 141] on input "Confirm the new standard stock quantity and prepare additional space" at bounding box center [196, 141] width 0 height 0
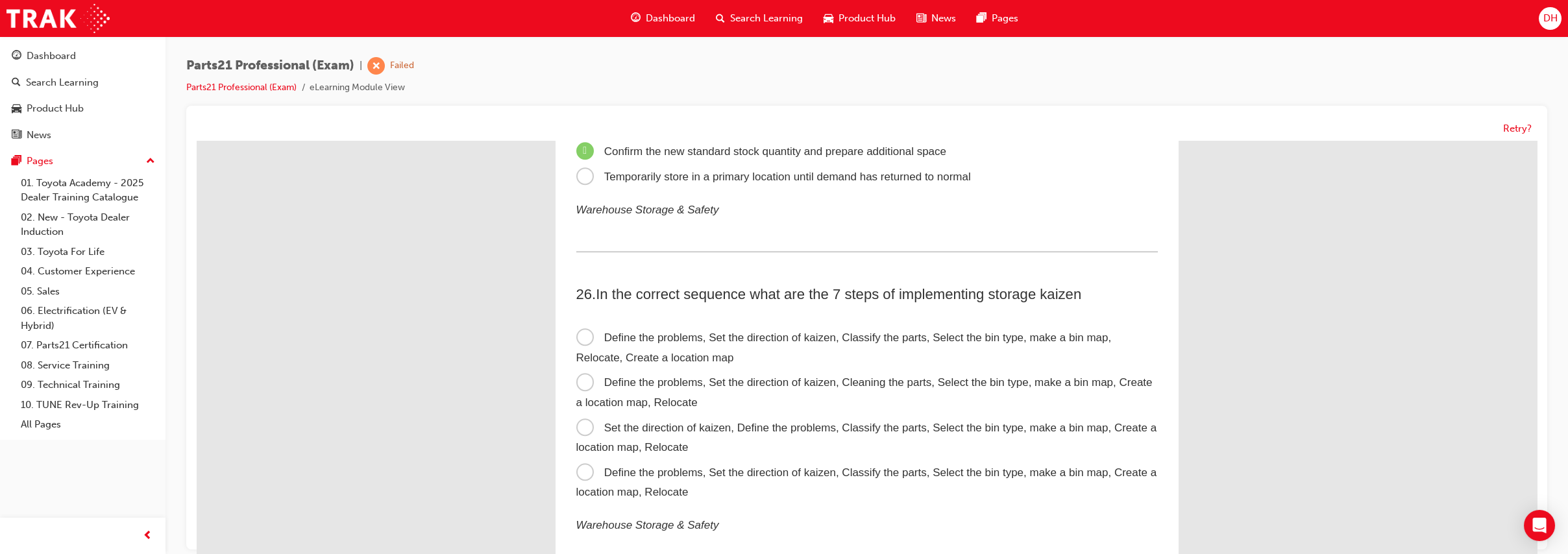
scroll to position [6252, 0]
click at [947, 441] on span "Set the direction of kaizen, Define the problems, Classify the parts, Select th…" at bounding box center [867, 437] width 581 height 33
click at [196, 141] on input "Set the direction of kaizen, Define the problems, Classify the parts, Select th…" at bounding box center [196, 141] width 0 height 0
click at [944, 488] on span "Define the problems, Set the direction of kaizen, Classify the parts, Select th…" at bounding box center [867, 482] width 581 height 33
click at [196, 141] on input "Define the problems, Set the direction of kaizen, Classify the parts, Select th…" at bounding box center [196, 141] width 0 height 0
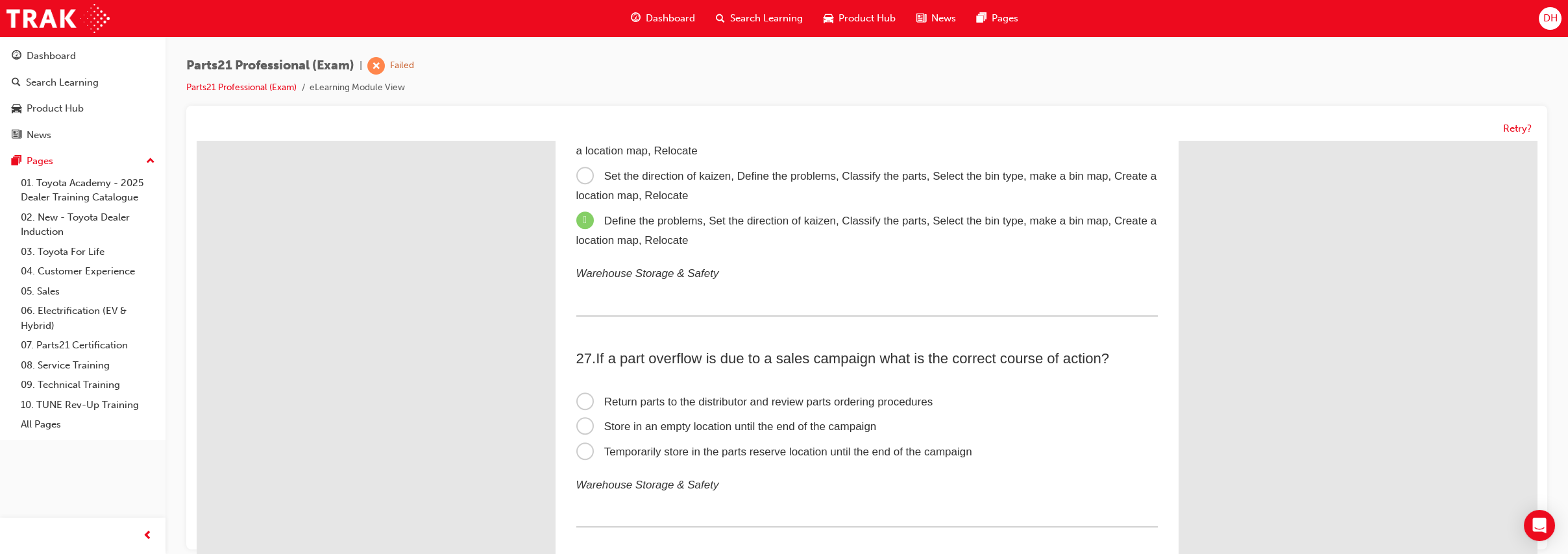
scroll to position [6504, 0]
click at [917, 457] on span "Temporarily store in the parts reserve location until the end of the campaign" at bounding box center [774, 451] width 396 height 12
click at [196, 141] on input "Temporarily store in the parts reserve location until the end of the campaign" at bounding box center [196, 141] width 0 height 0
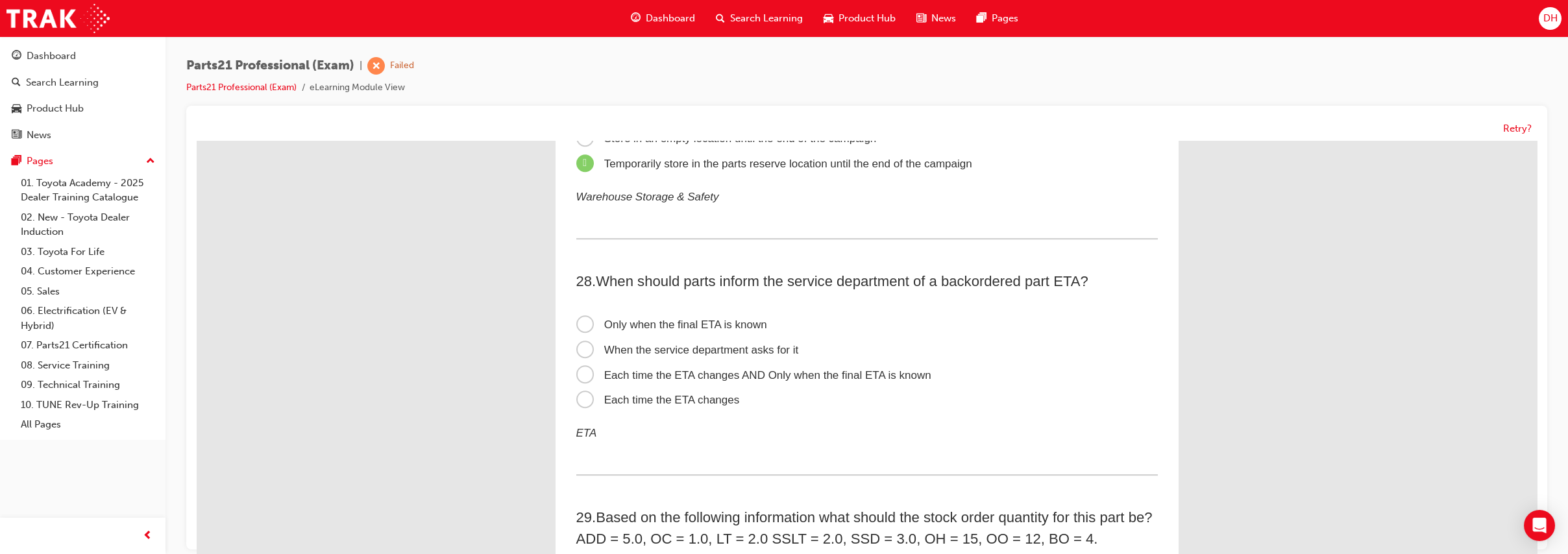
scroll to position [6793, 0]
click at [873, 380] on span "Each time the ETA changes AND Only when the final ETA is known" at bounding box center [754, 374] width 355 height 12
click at [196, 141] on input "Each time the ETA changes AND Only when the final ETA is known" at bounding box center [196, 141] width 0 height 0
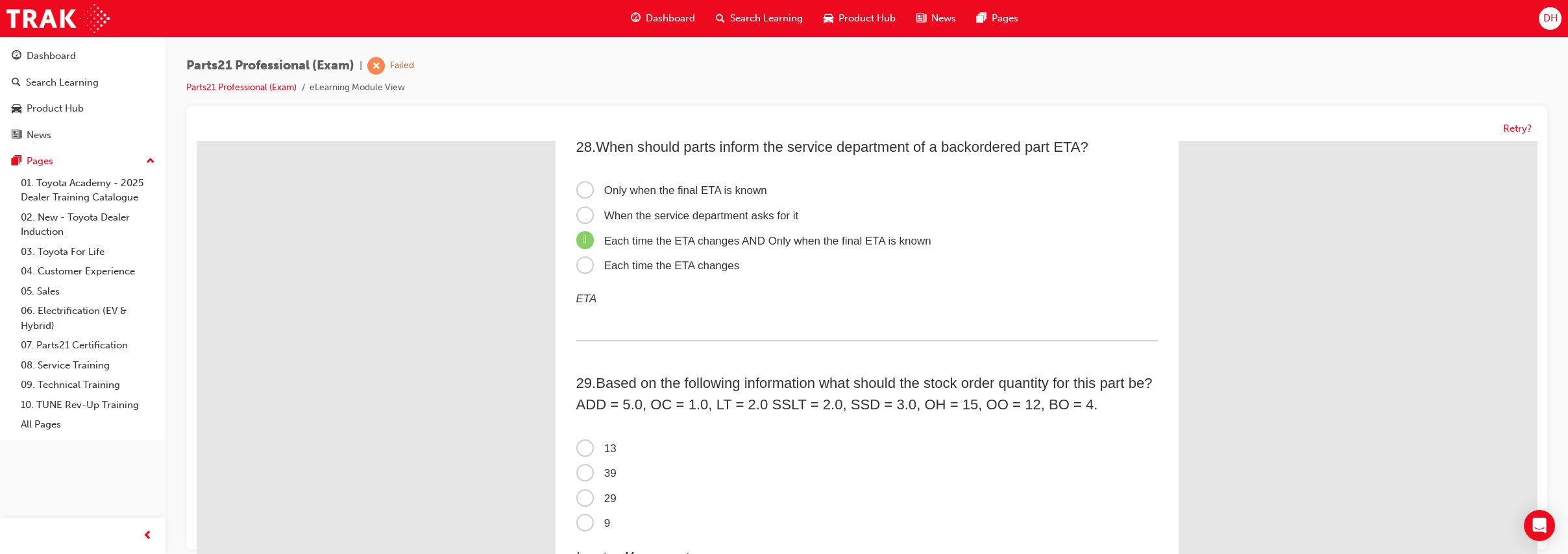
scroll to position [6991, 0]
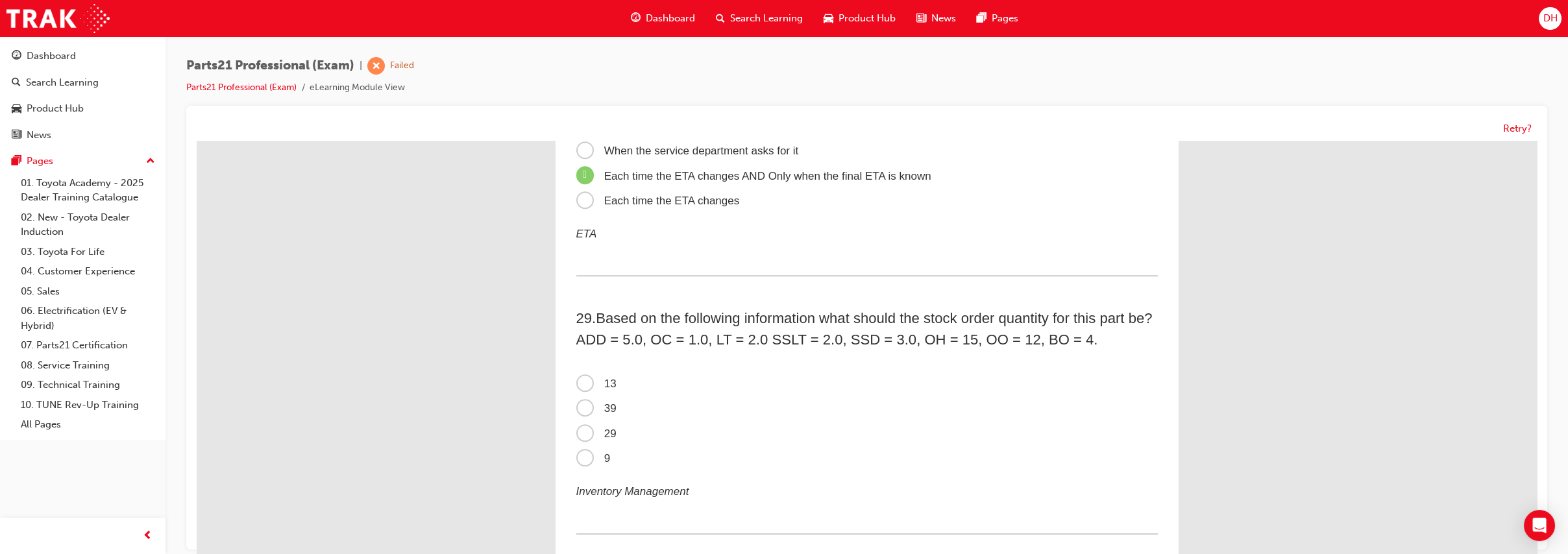
click at [579, 464] on span "9" at bounding box center [593, 458] width 34 height 12
click at [196, 141] on input "9" at bounding box center [196, 141] width 0 height 0
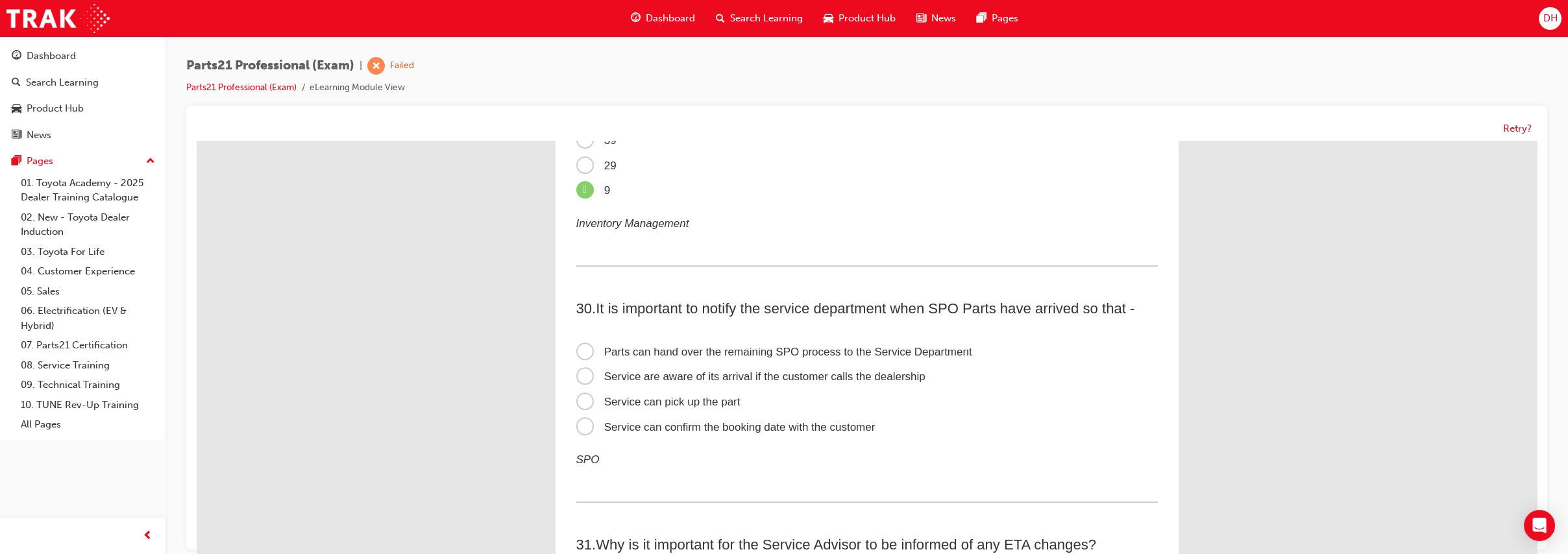
scroll to position [7261, 0]
click at [773, 431] on span "Service can confirm the booking date with the customer" at bounding box center [726, 425] width 299 height 12
click at [196, 141] on input "Service can confirm the booking date with the customer" at bounding box center [196, 141] width 0 height 0
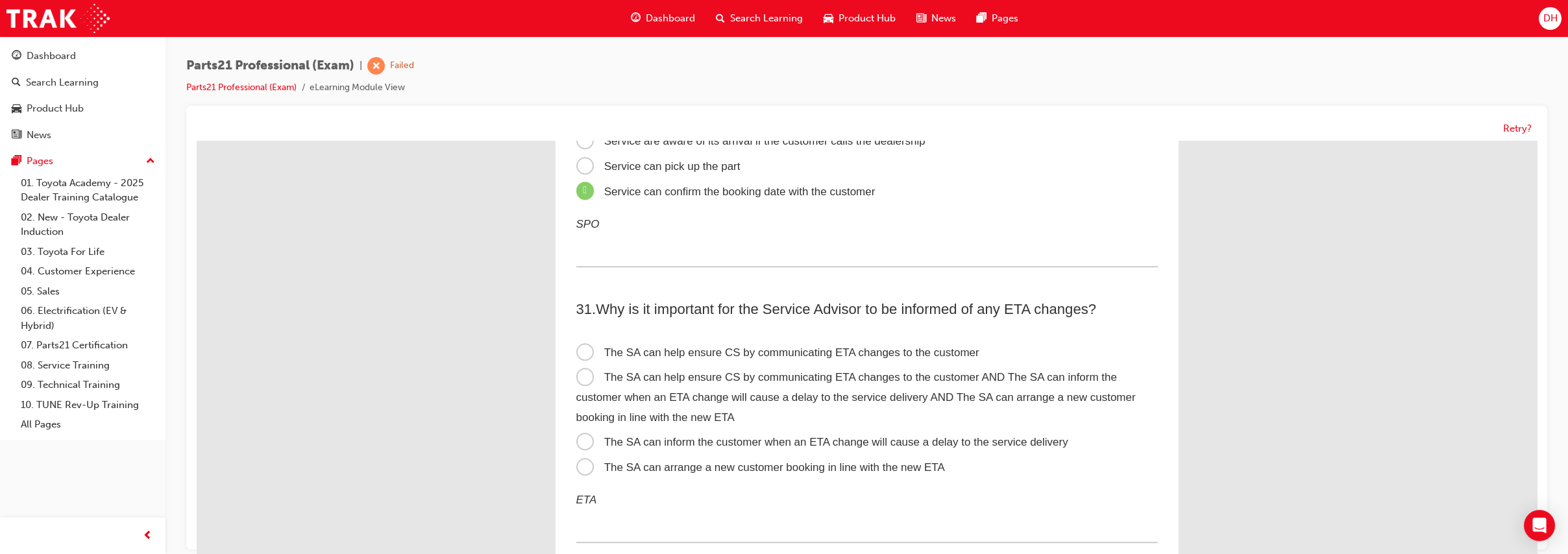
scroll to position [7496, 0]
click at [774, 426] on label "The SA can help ensure CS by communicating ETA changes to the customer AND The …" at bounding box center [867, 396] width 582 height 65
click at [196, 141] on input "The SA can help ensure CS by communicating ETA changes to the customer AND The …" at bounding box center [196, 141] width 0 height 0
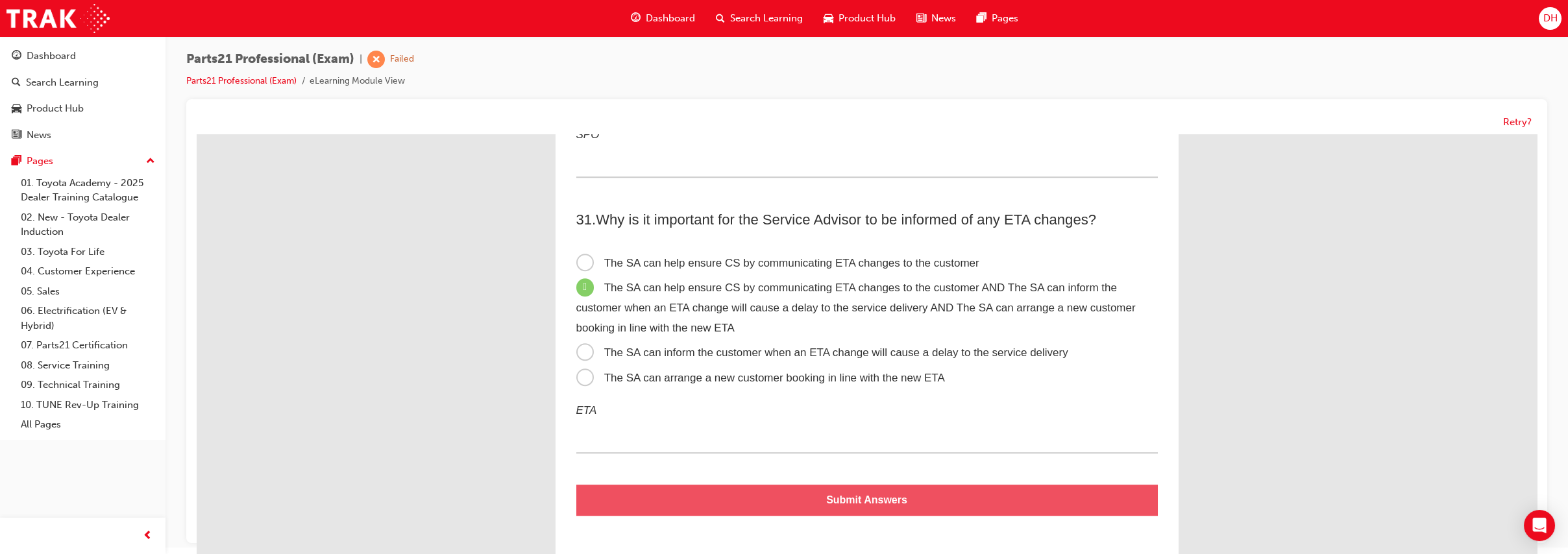
scroll to position [10, 0]
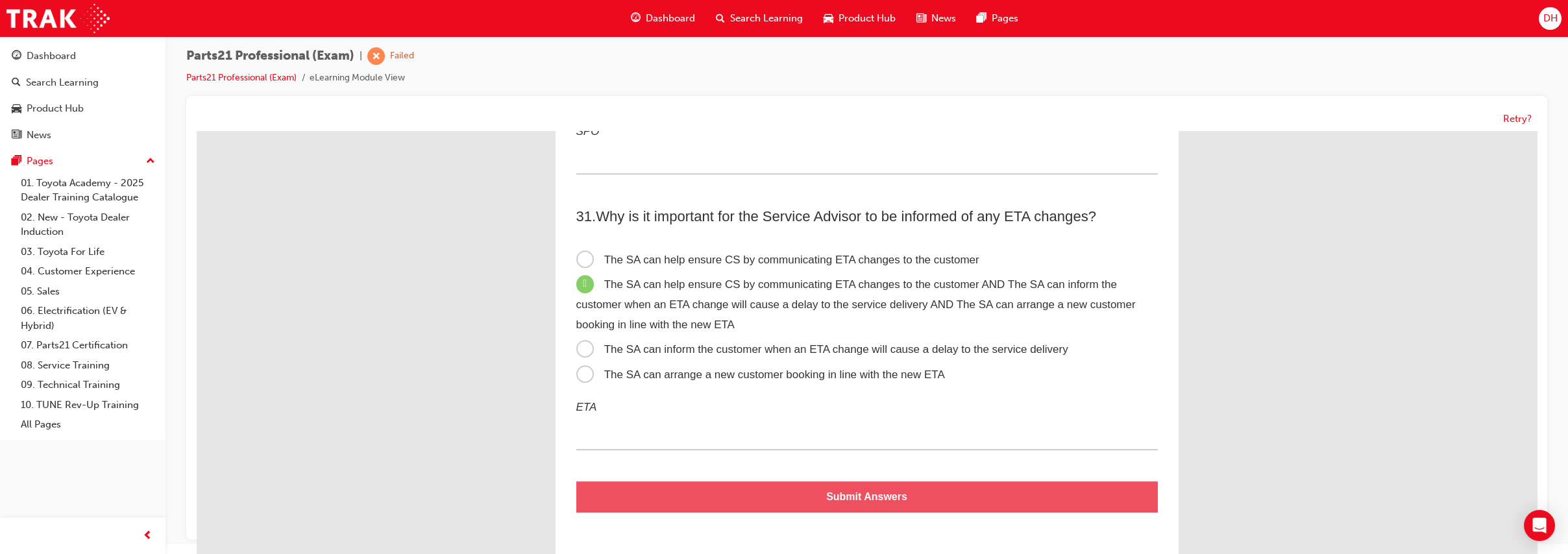
click at [816, 495] on button "Submit Answers" at bounding box center [867, 496] width 582 height 31
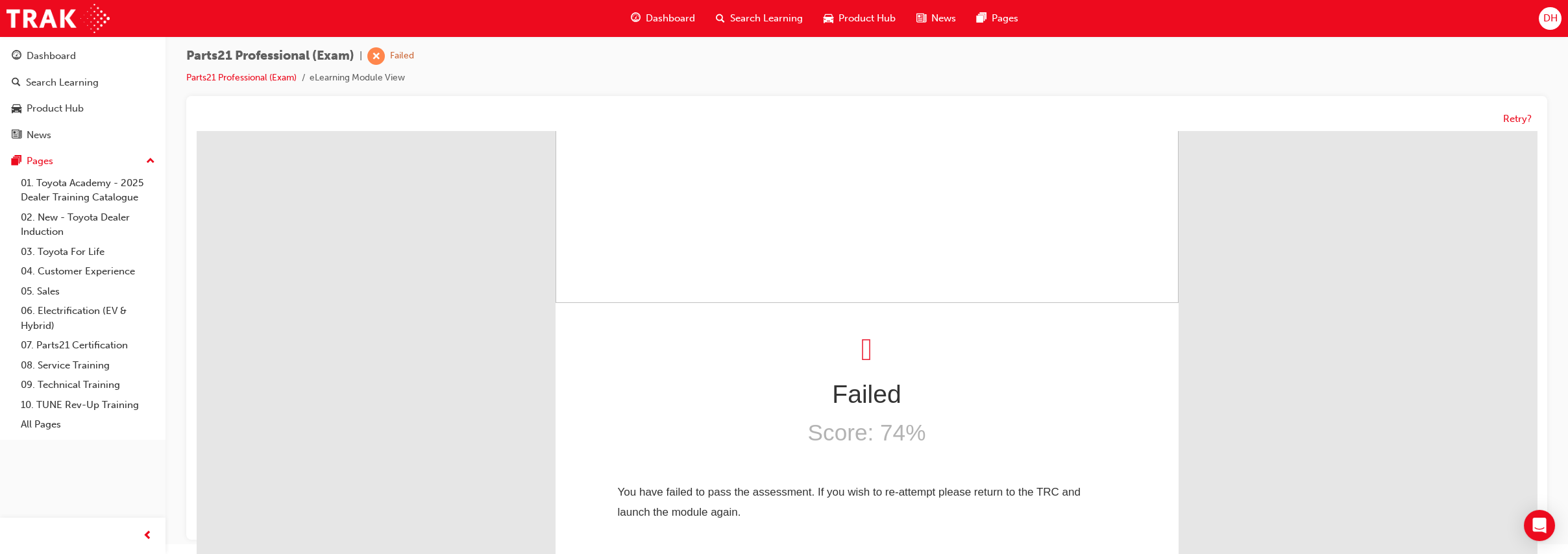
scroll to position [0, 0]
